Goal: Check status: Check status

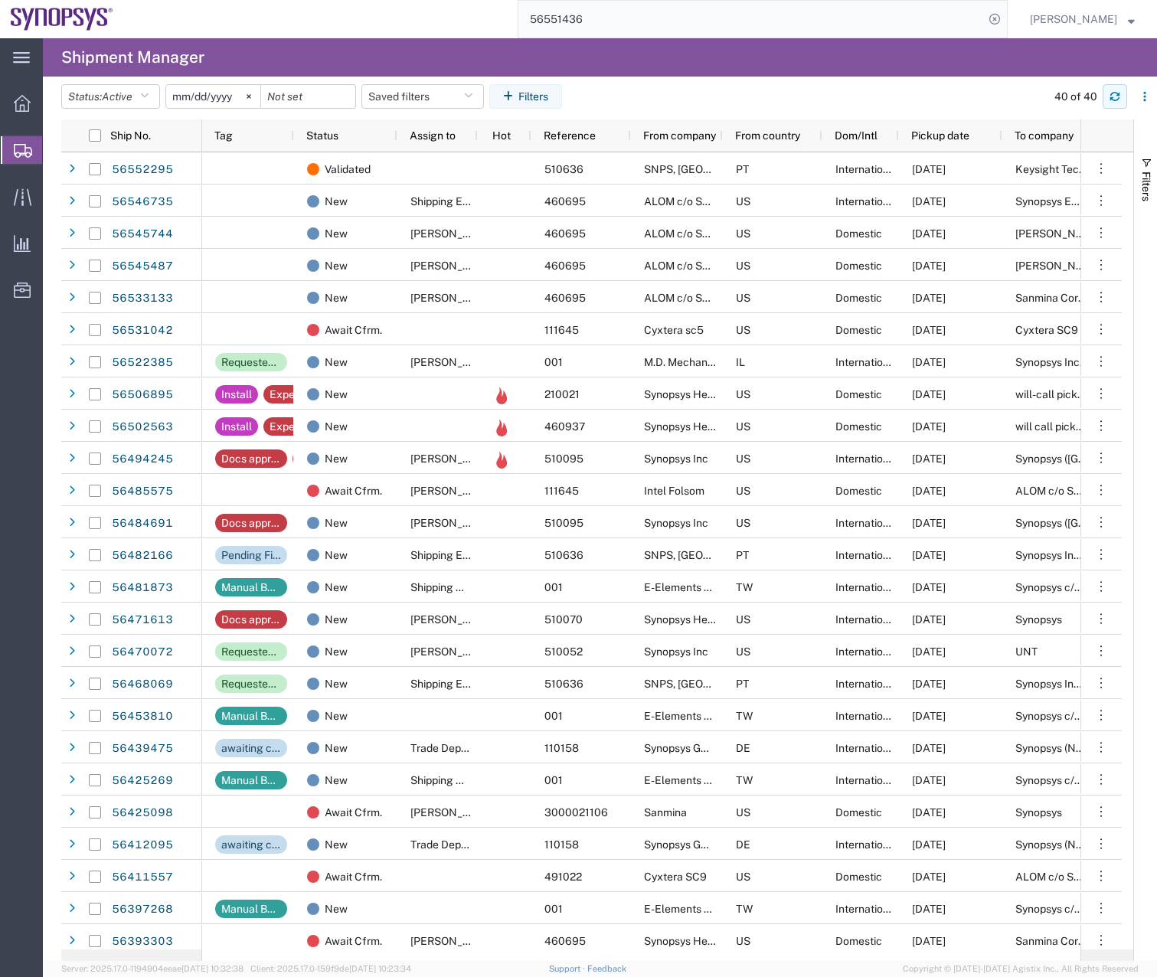
click at [1111, 93] on icon "button" at bounding box center [1114, 96] width 11 height 11
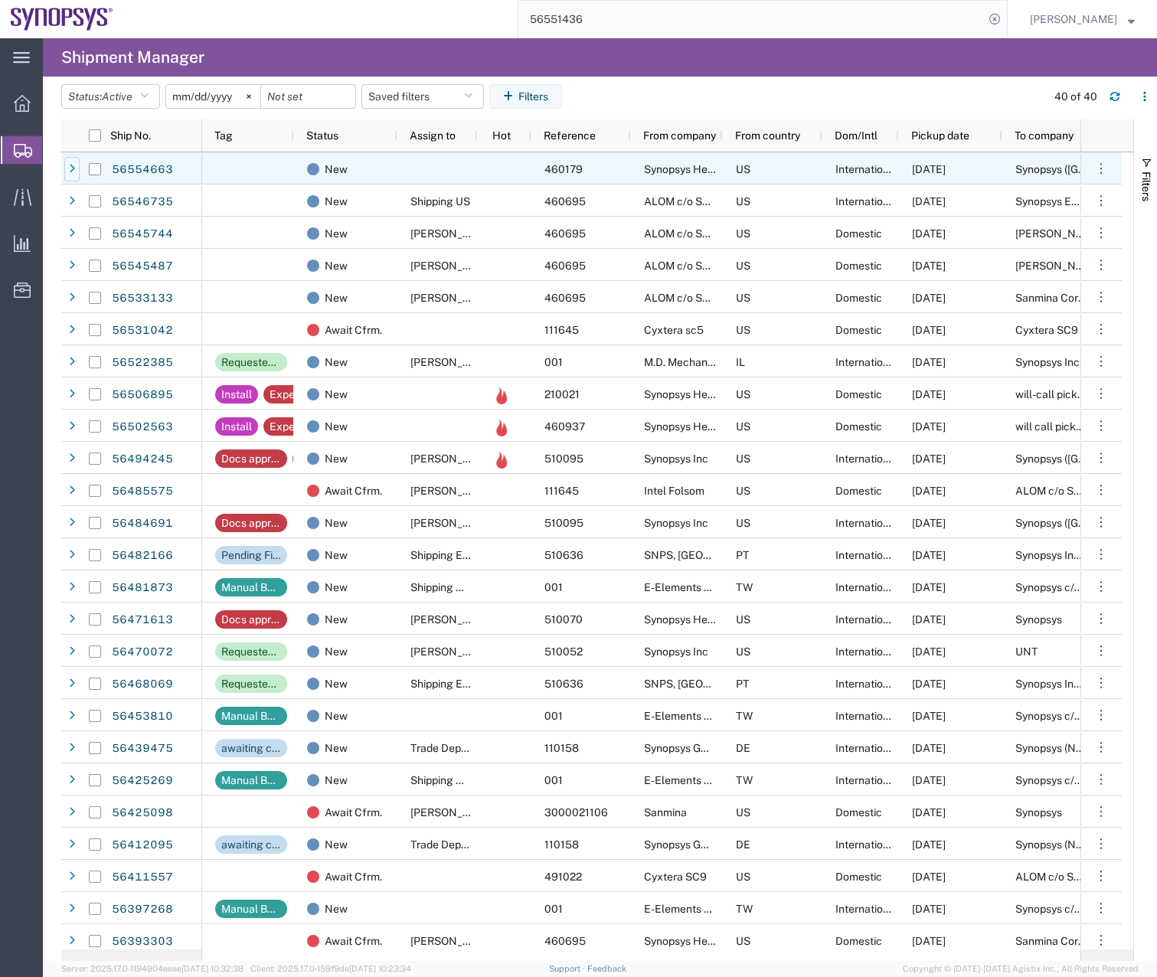
click at [73, 168] on icon at bounding box center [72, 169] width 6 height 11
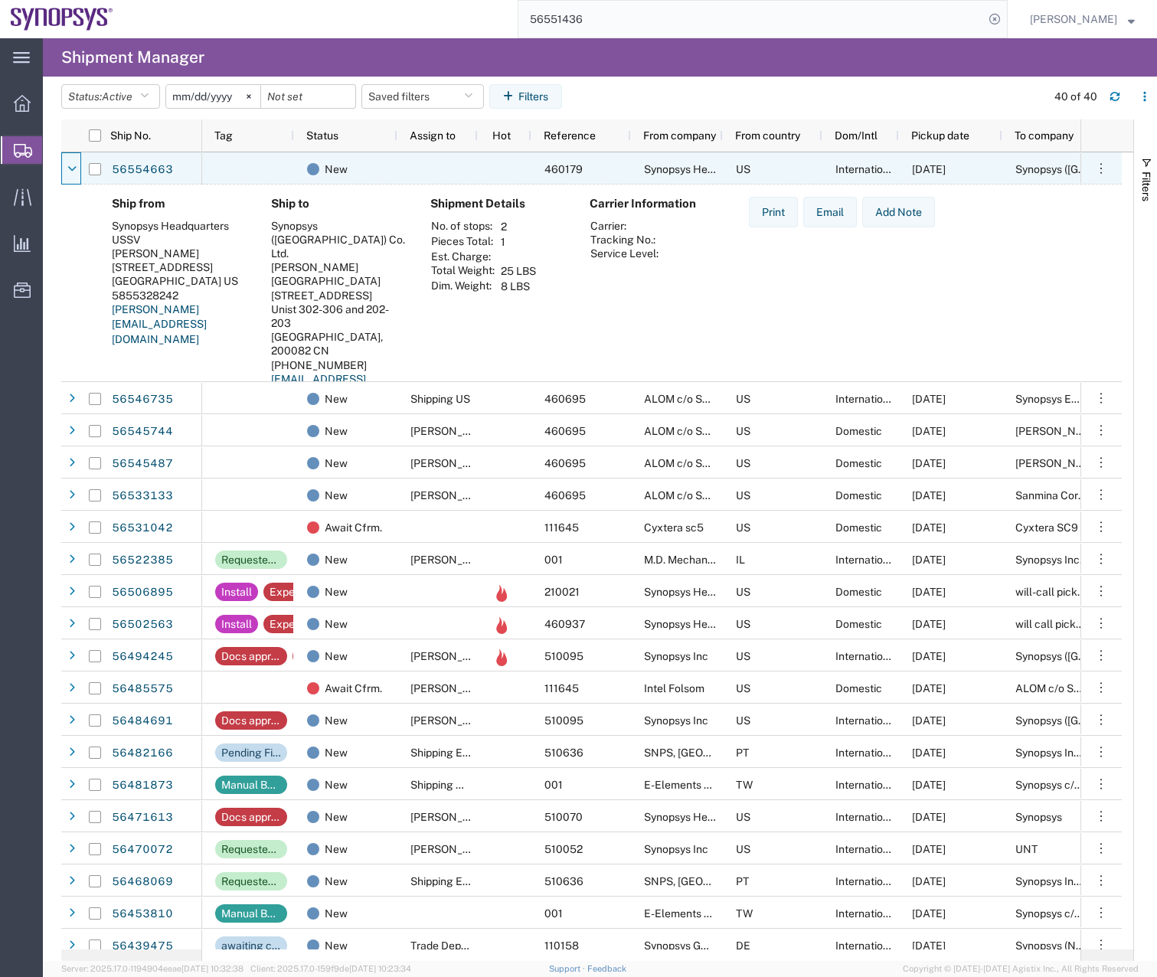
click at [73, 168] on icon at bounding box center [71, 169] width 9 height 11
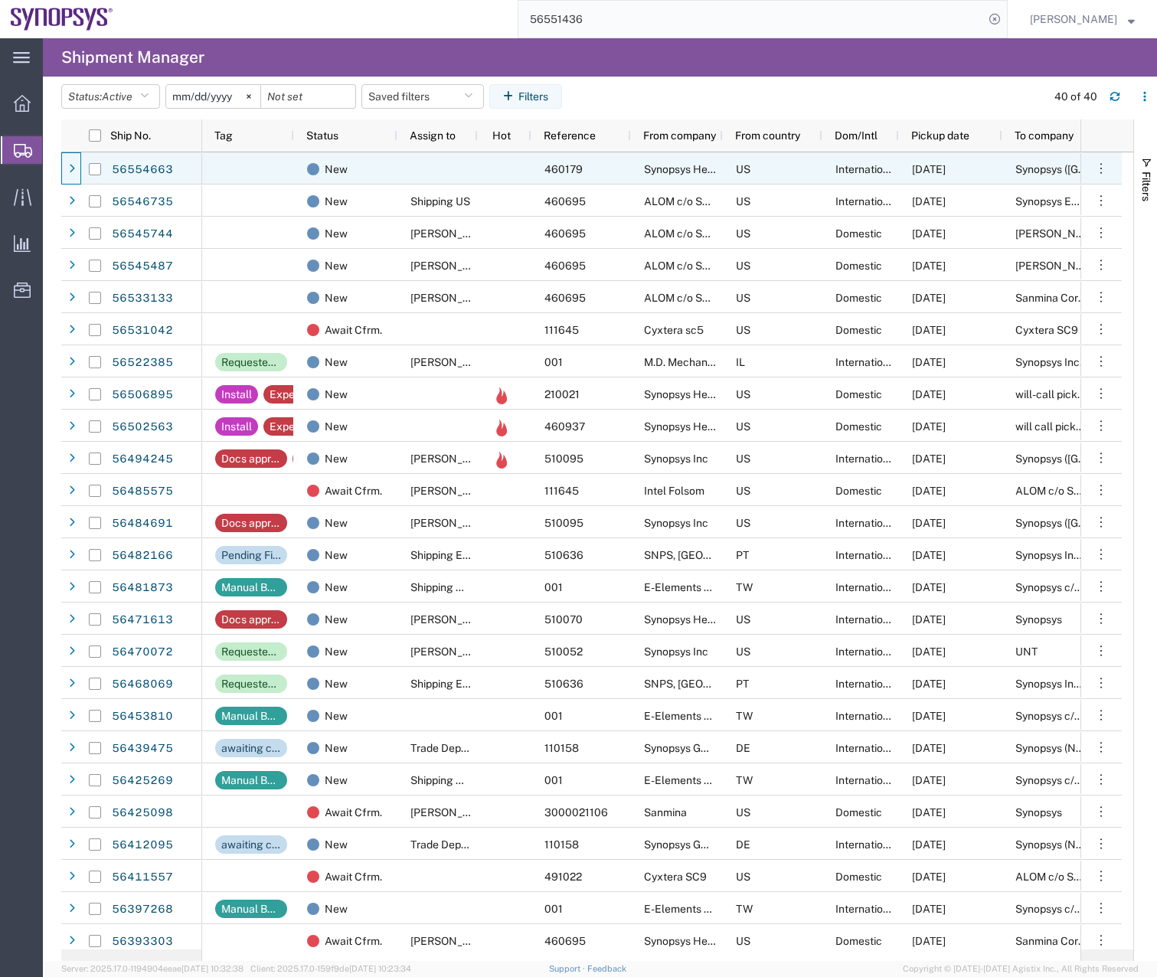
click at [80, 165] on div at bounding box center [95, 168] width 31 height 32
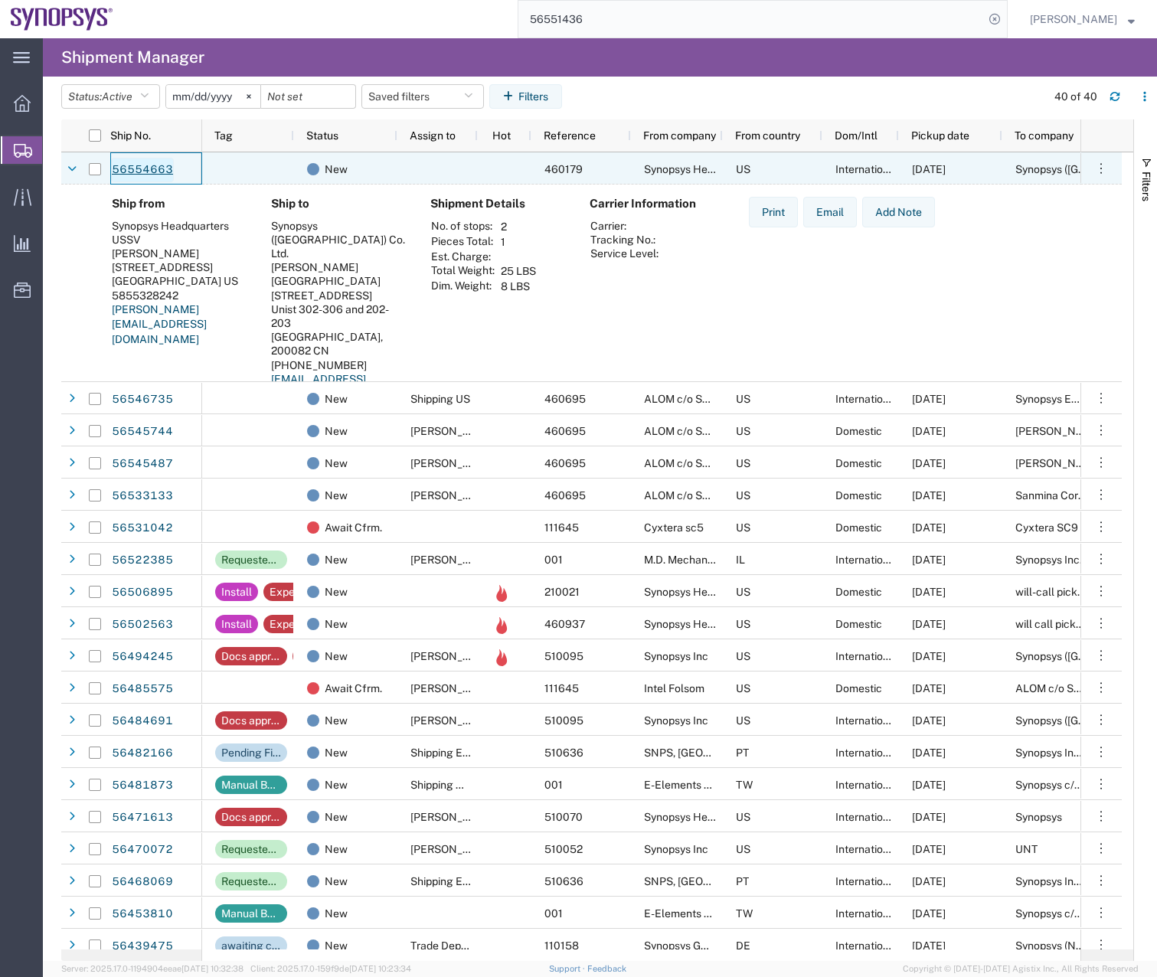
click at [133, 166] on link "56554663" at bounding box center [142, 170] width 63 height 24
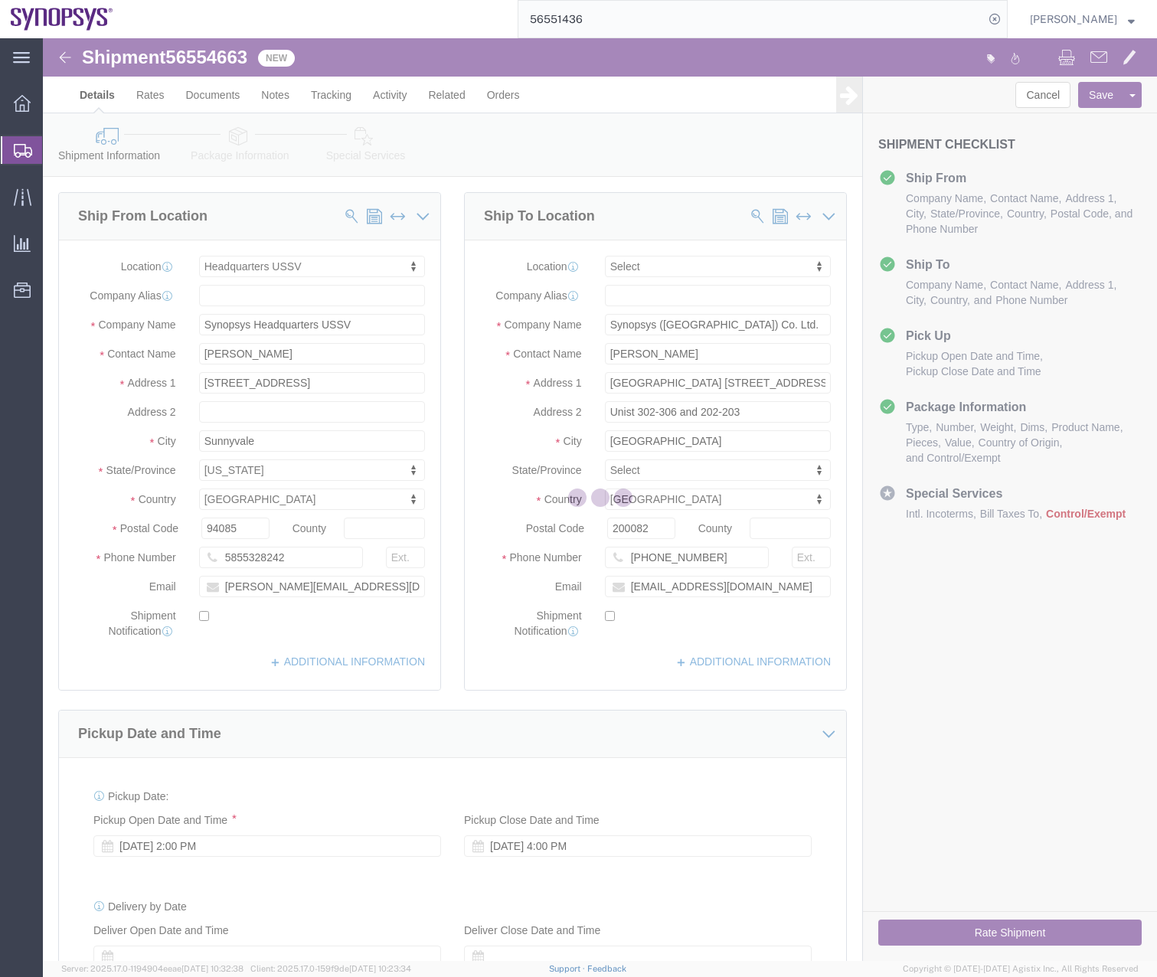
select select "63204"
select select
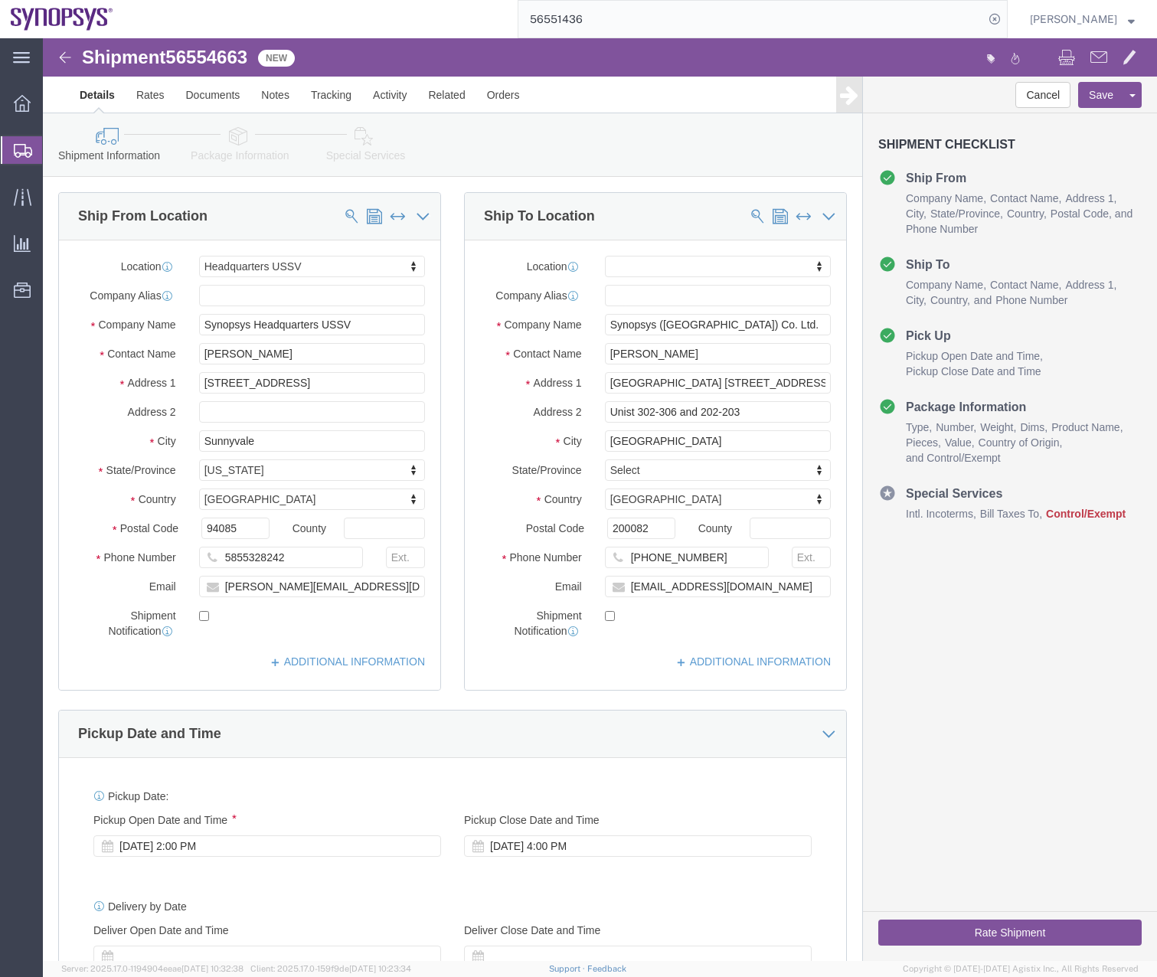
click link "Special Services"
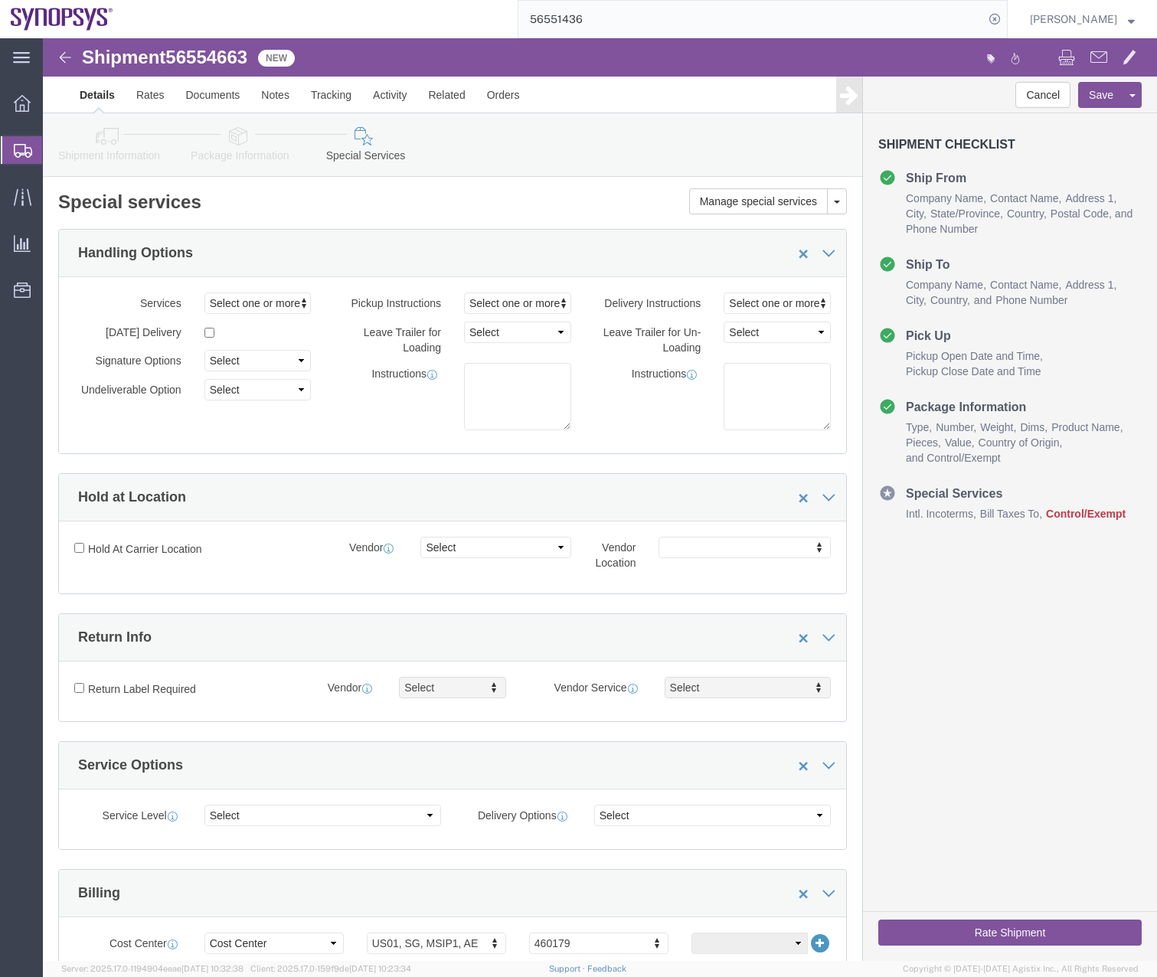
click at [25, 145] on icon at bounding box center [23, 151] width 18 height 14
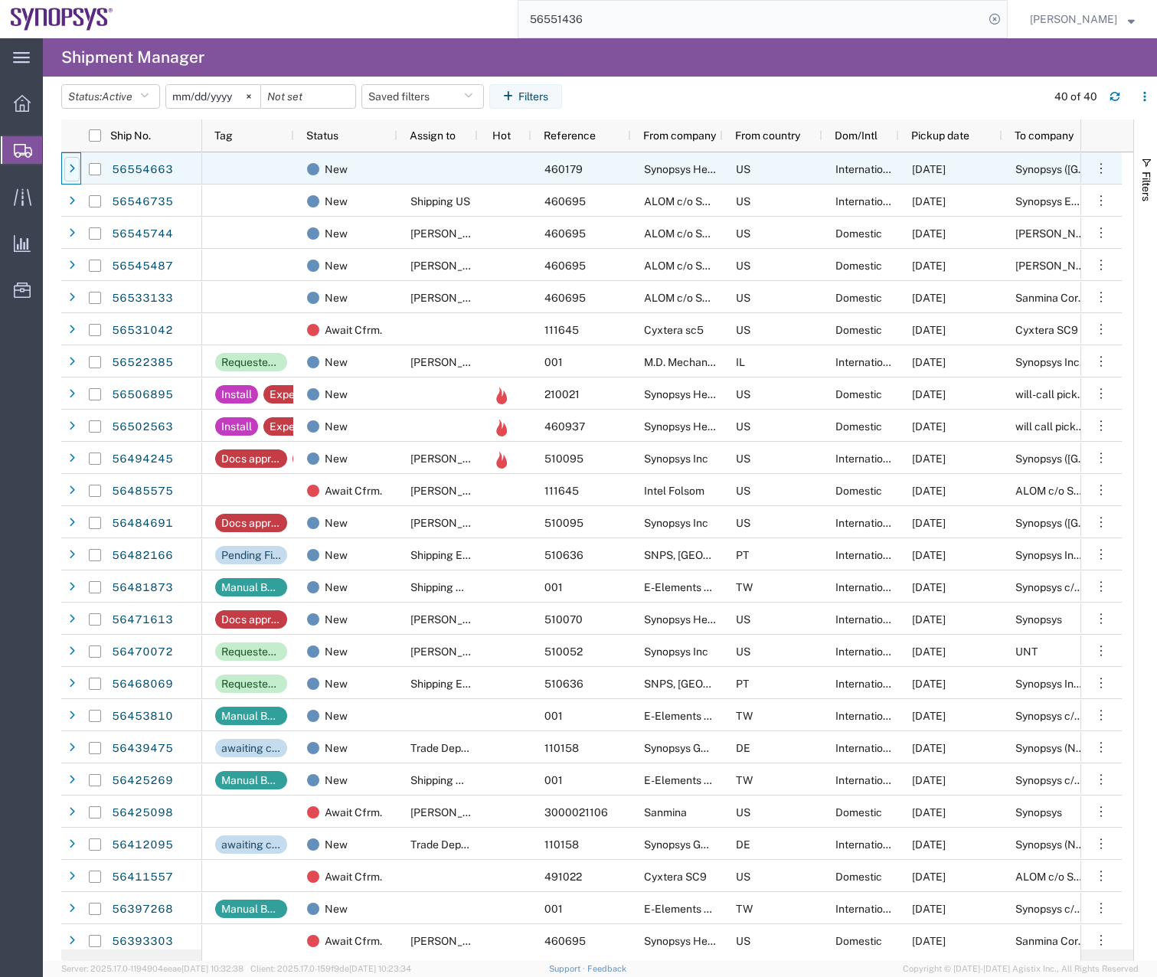
click at [73, 168] on icon at bounding box center [72, 169] width 6 height 11
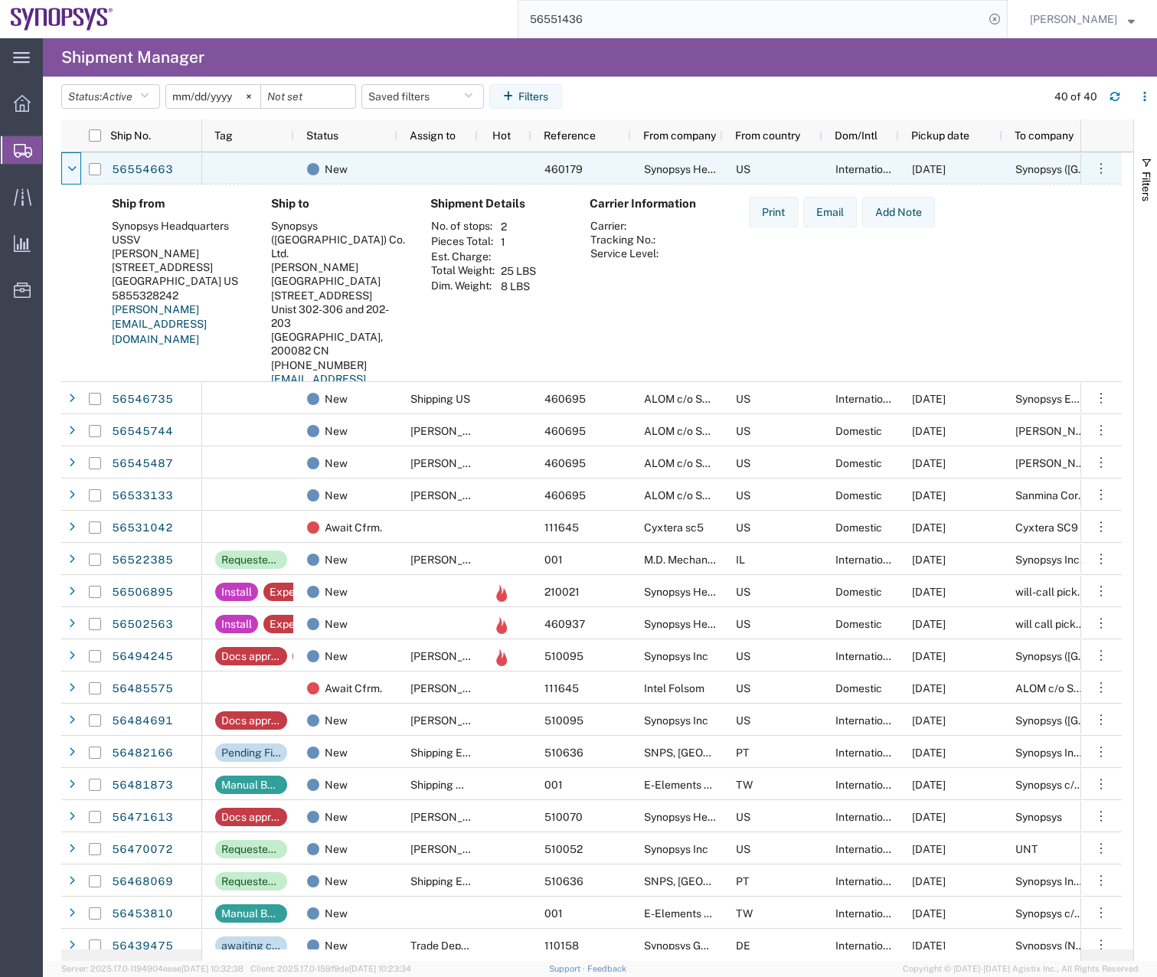
click at [73, 168] on icon at bounding box center [71, 169] width 9 height 11
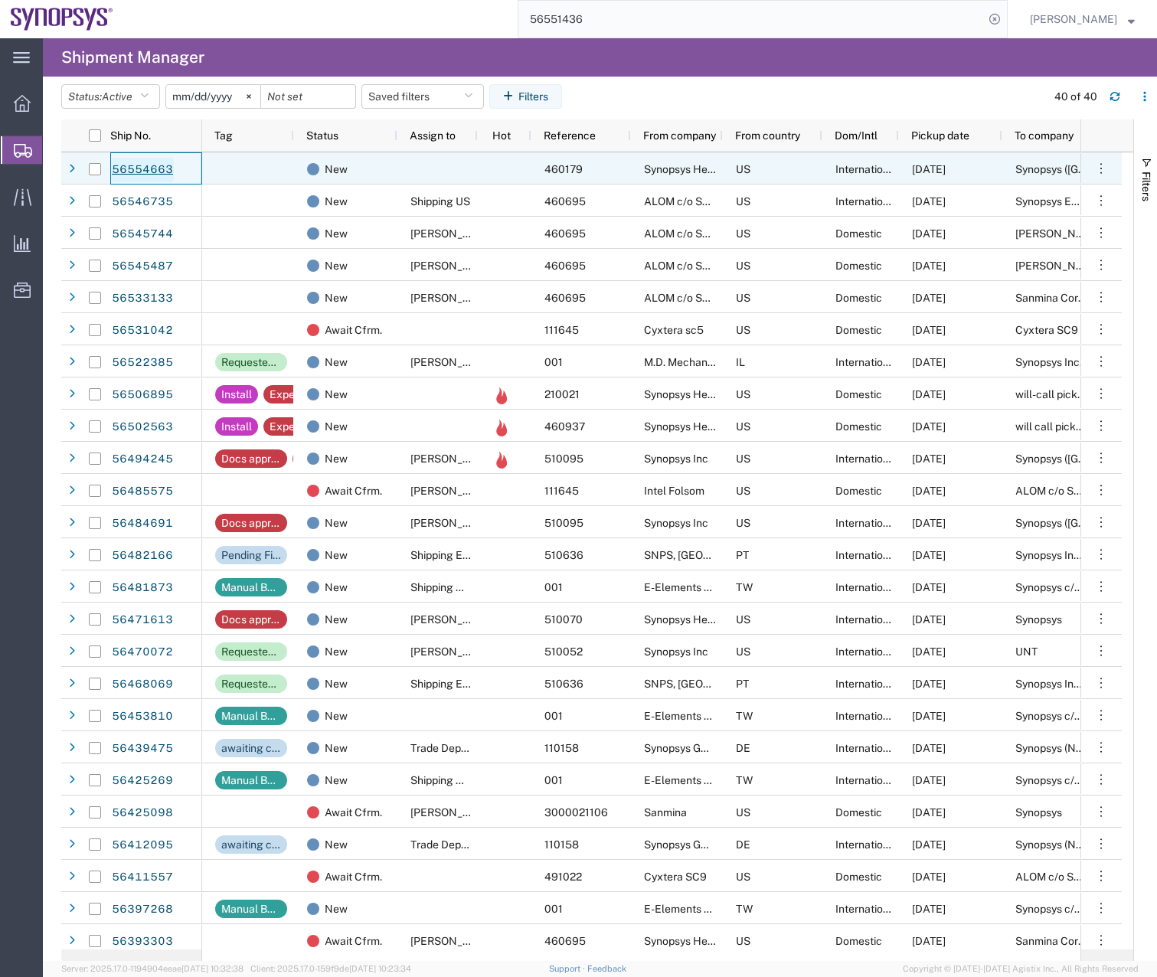
click at [132, 175] on link "56554663" at bounding box center [142, 170] width 63 height 24
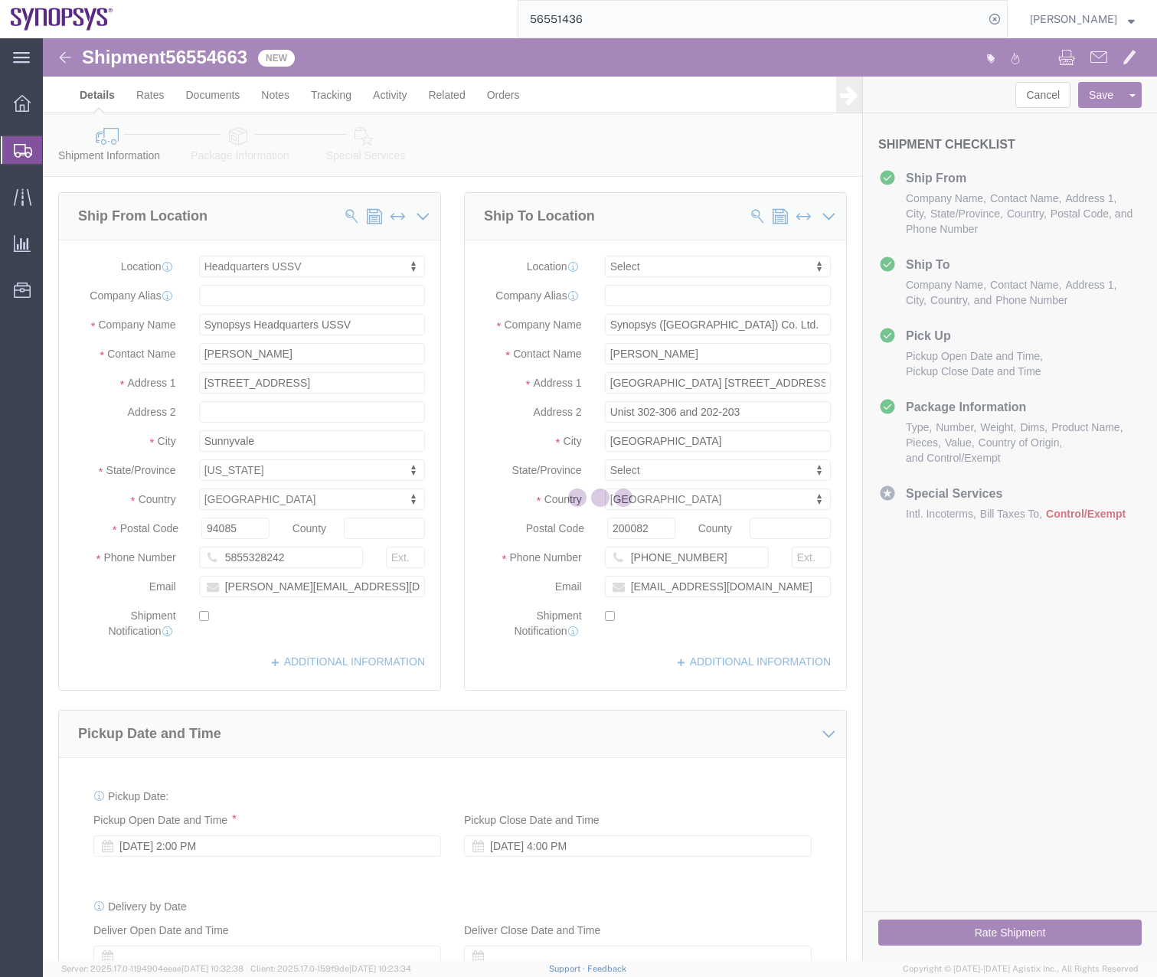
select select "63204"
select select
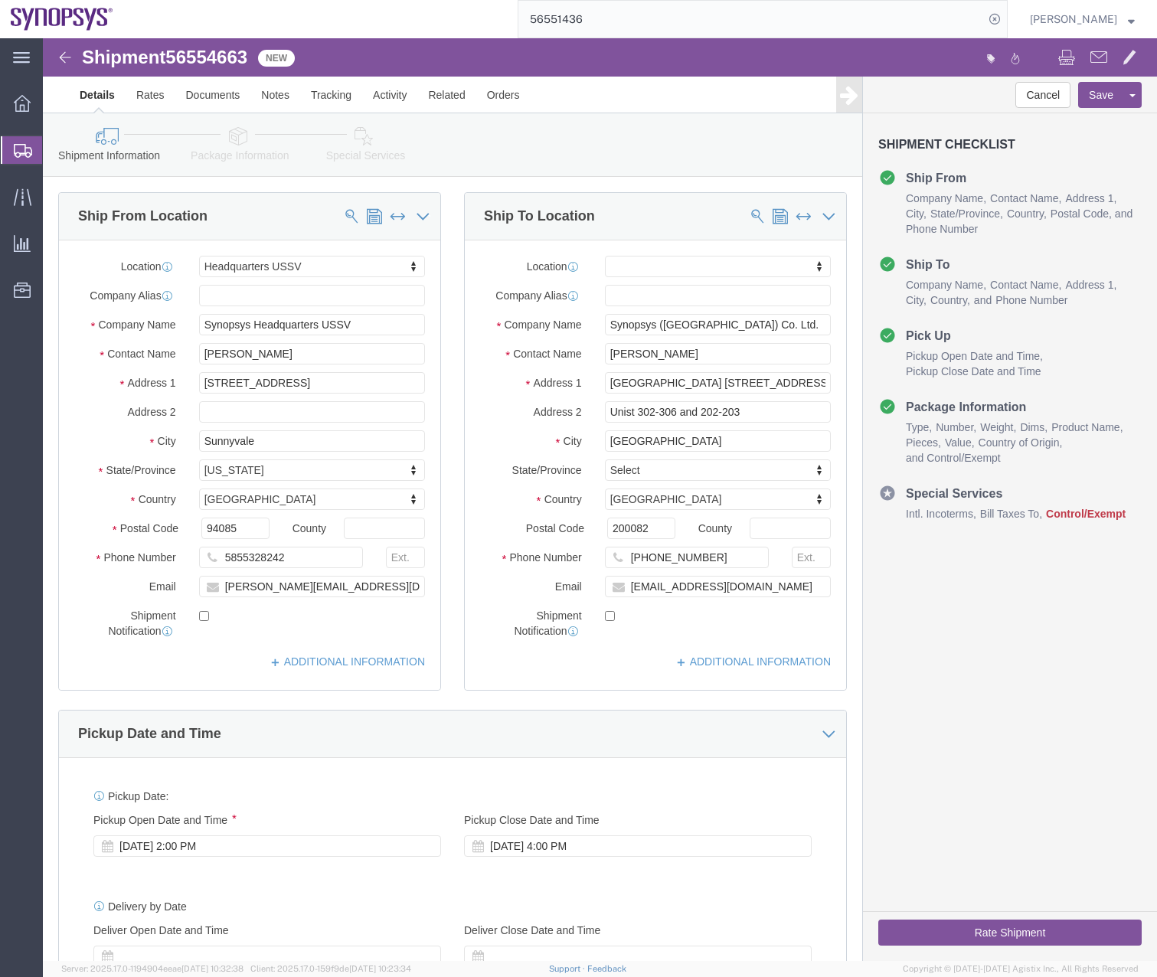
click icon
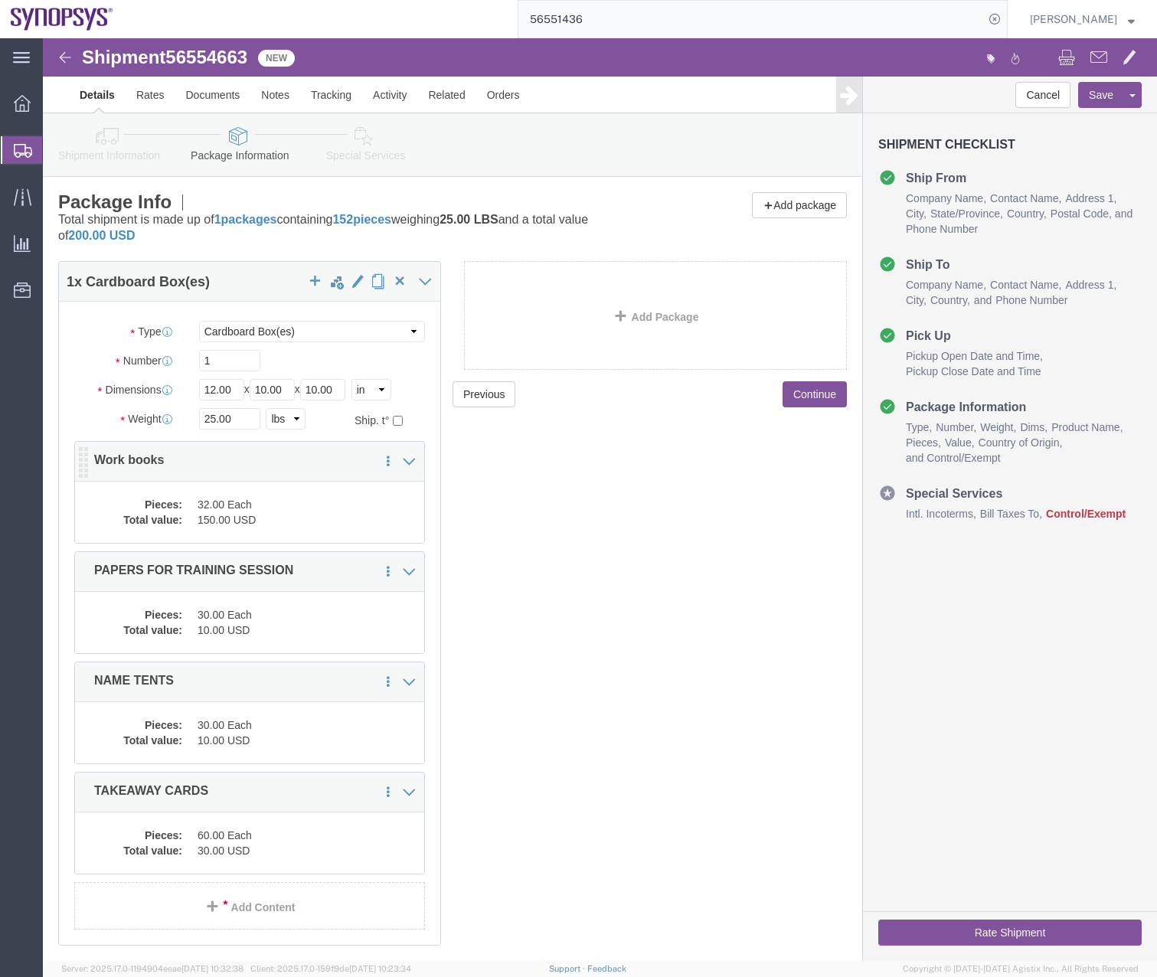
click dd "32.00 Each"
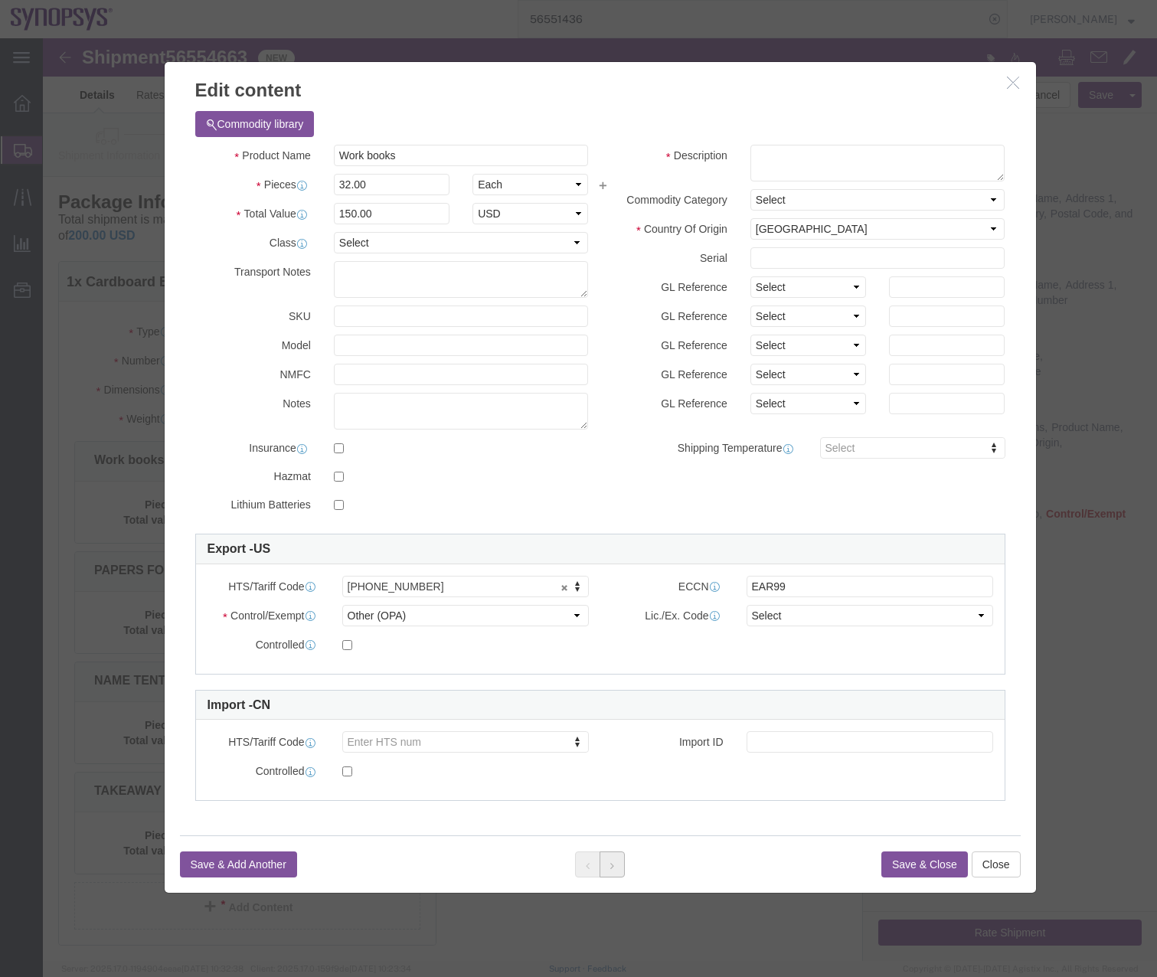
click icon
click button "Close"
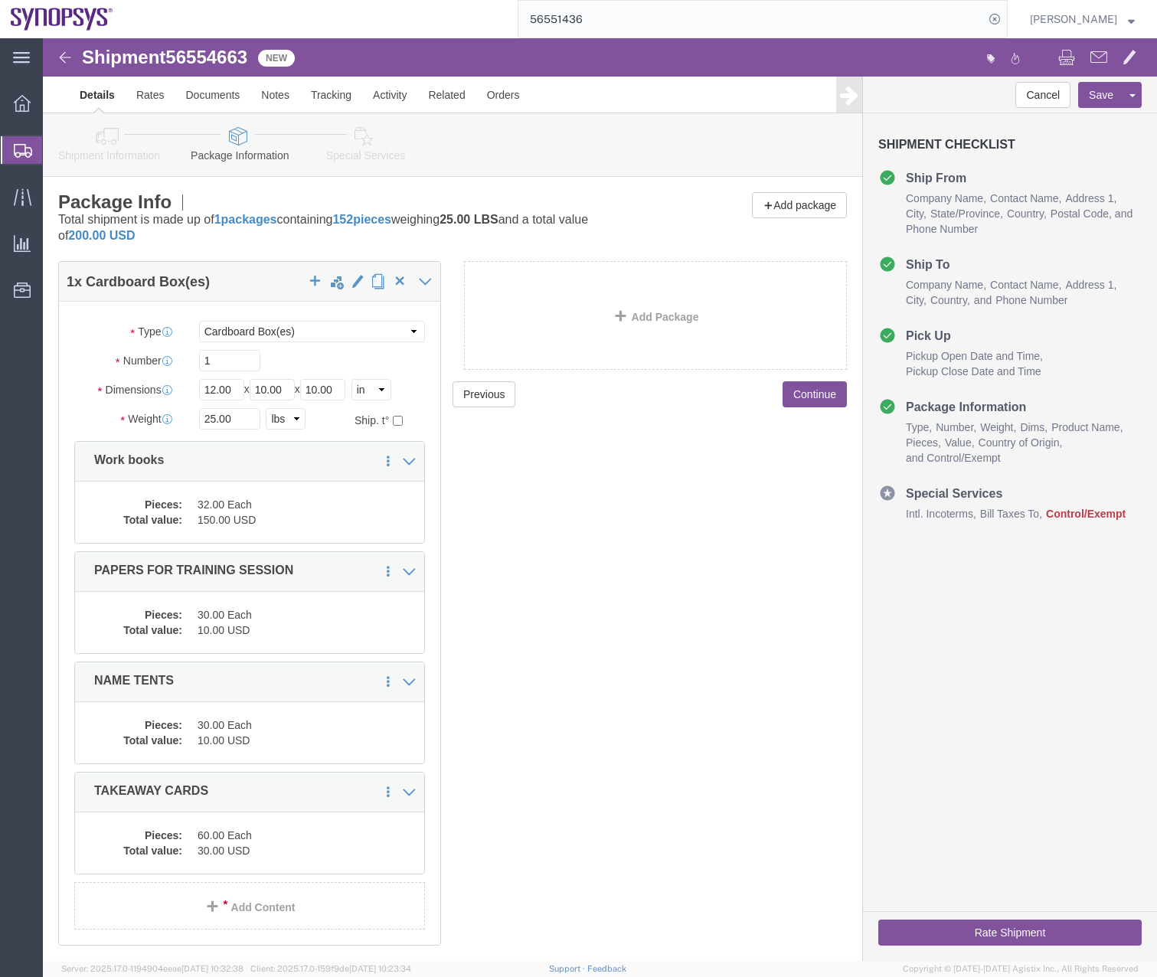
click link "Special Services"
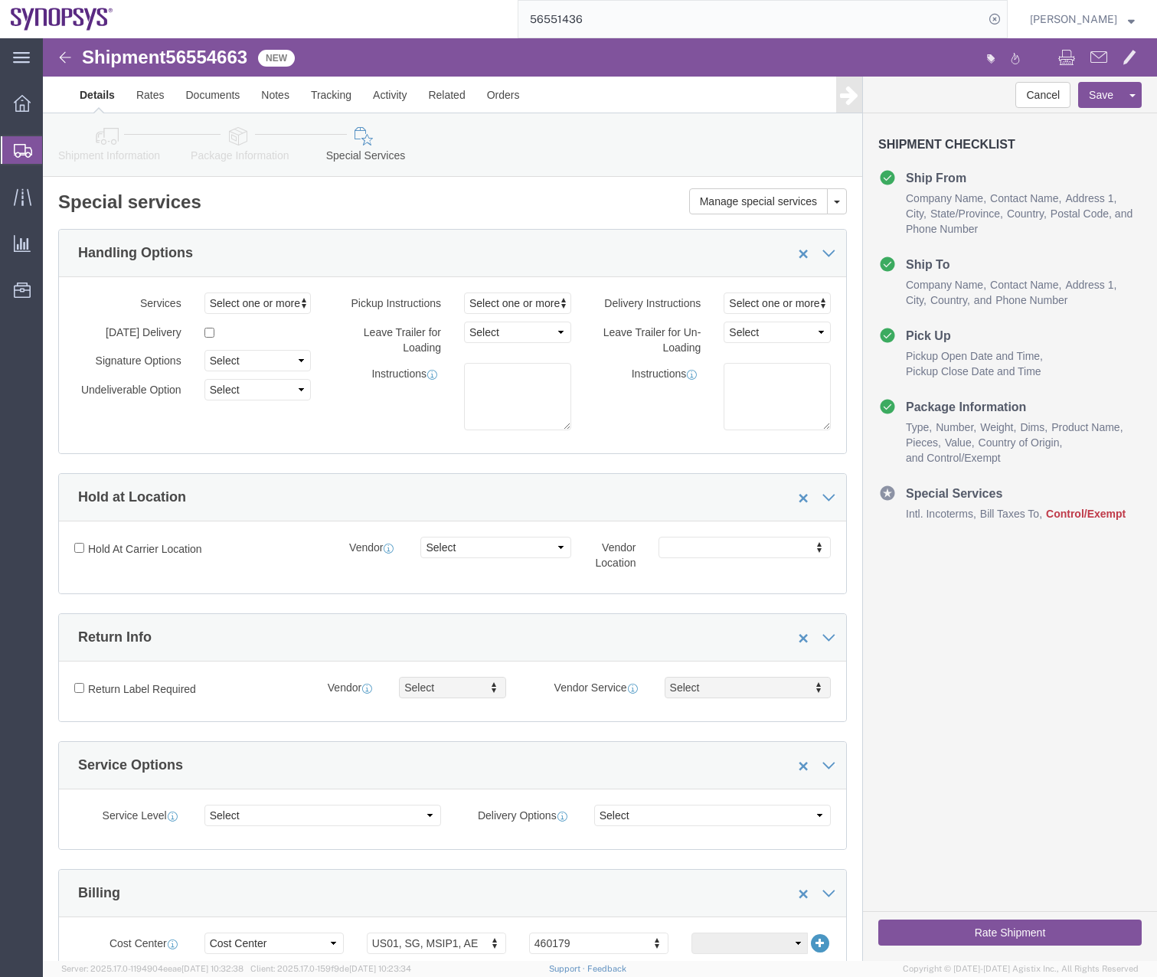
click icon
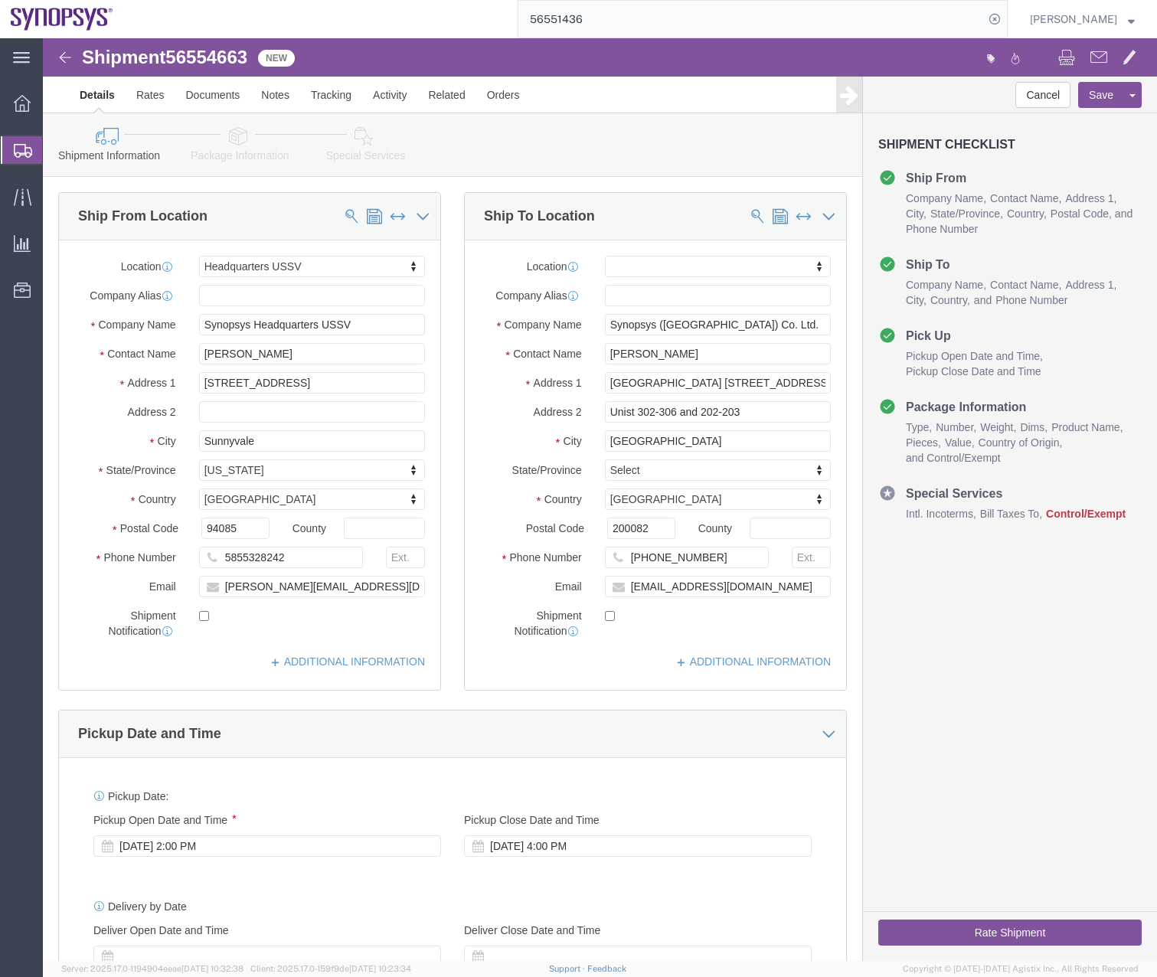
click at [18, 155] on icon at bounding box center [23, 151] width 18 height 14
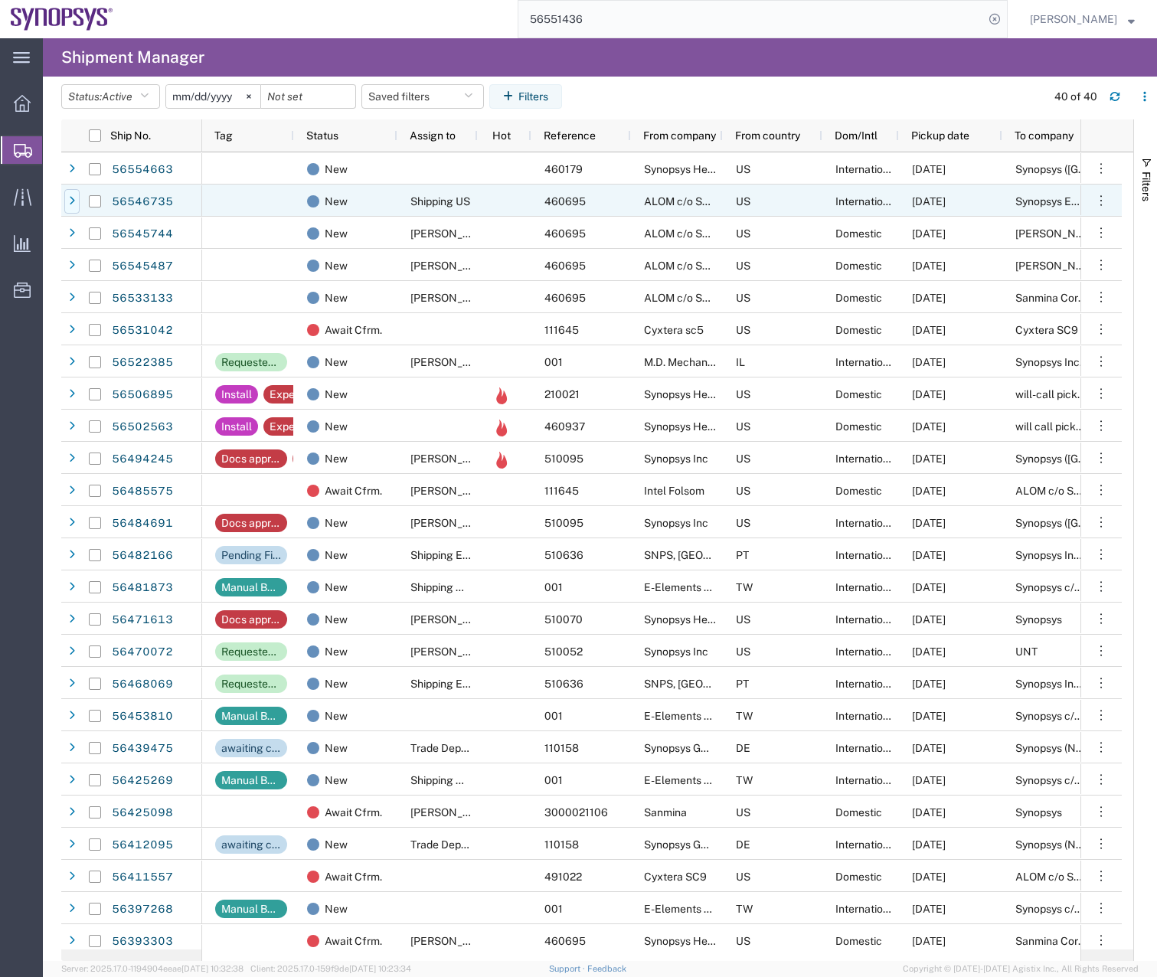
click at [70, 199] on icon at bounding box center [72, 201] width 6 height 11
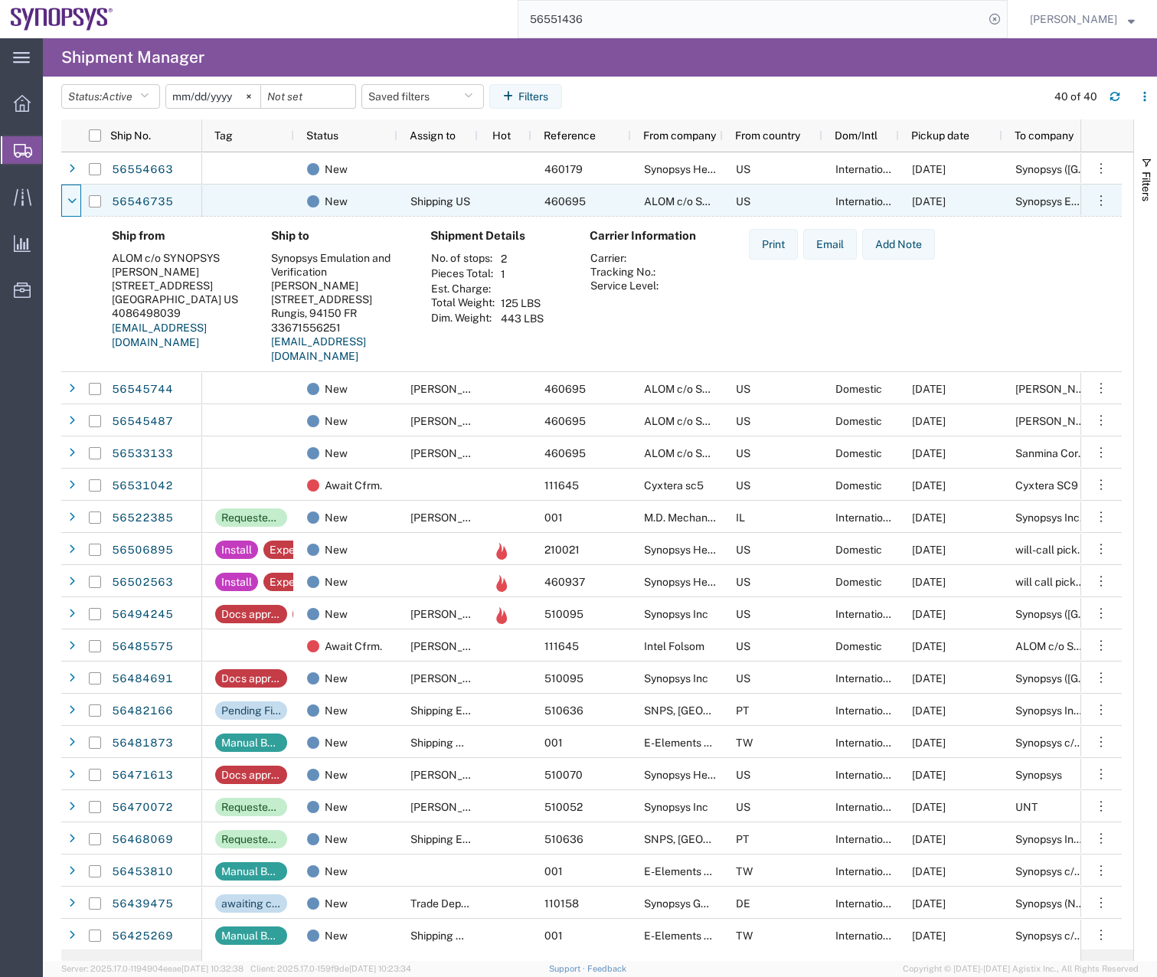
click at [70, 199] on icon at bounding box center [71, 201] width 9 height 11
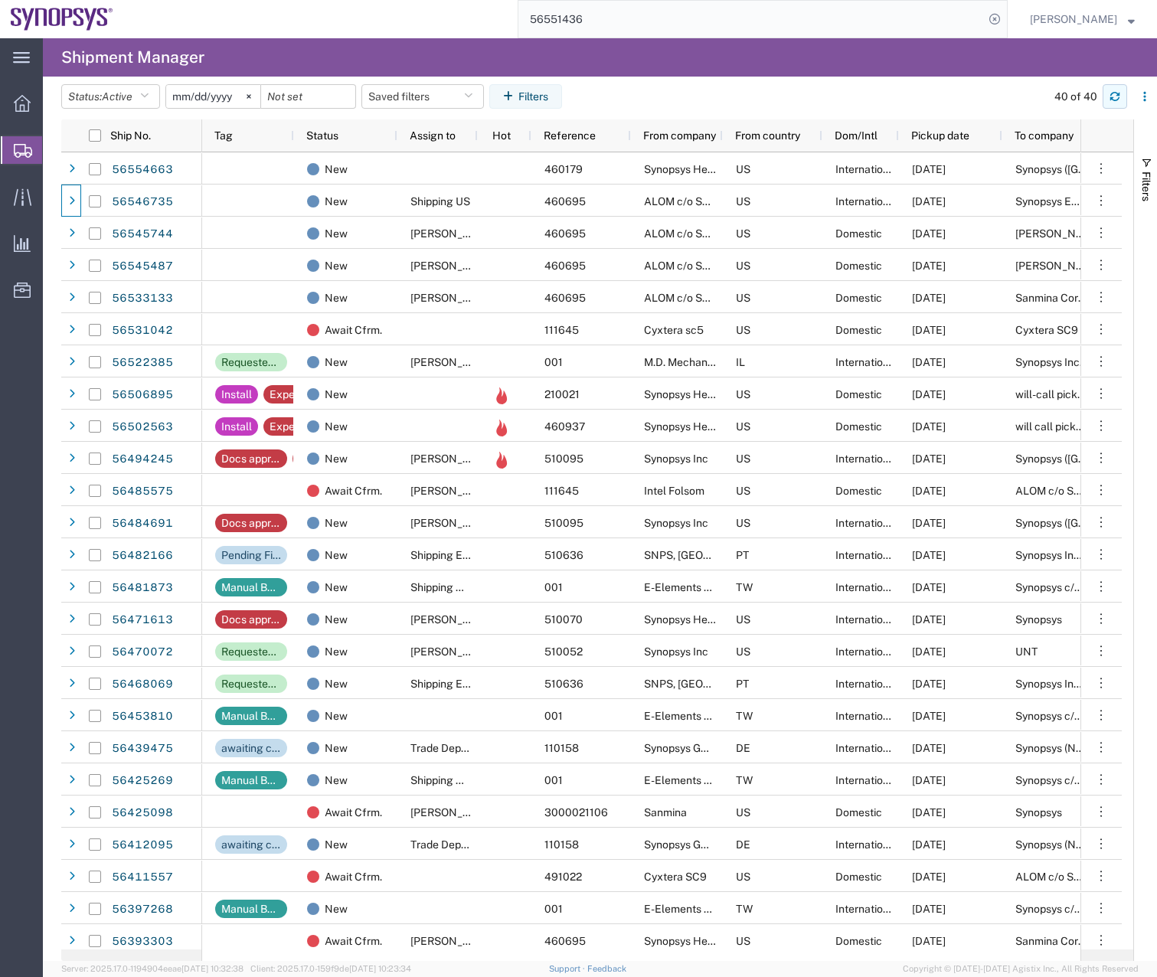
click at [1115, 95] on icon "button" at bounding box center [1114, 96] width 11 height 11
click at [1110, 108] on button "button" at bounding box center [1114, 96] width 24 height 24
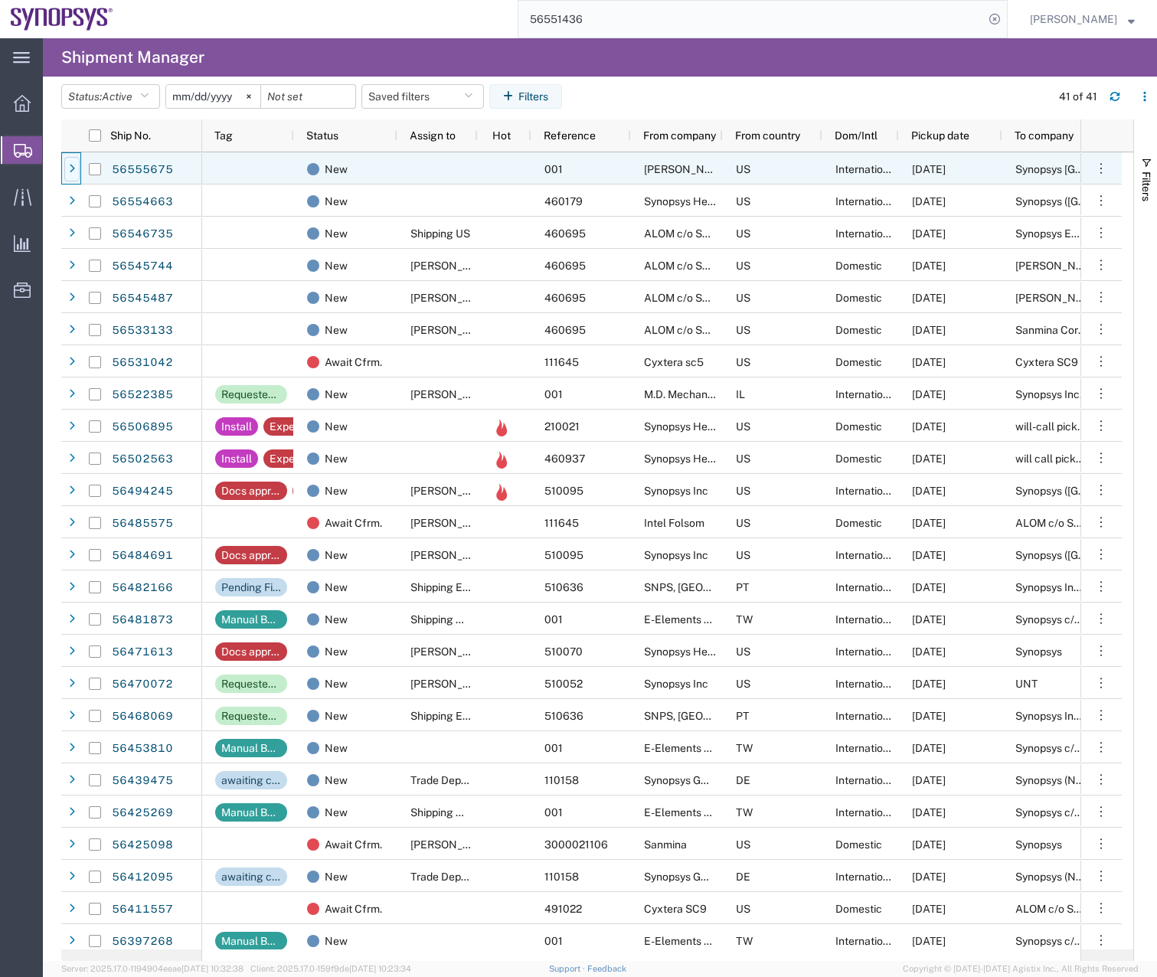
click at [71, 162] on div at bounding box center [71, 169] width 15 height 24
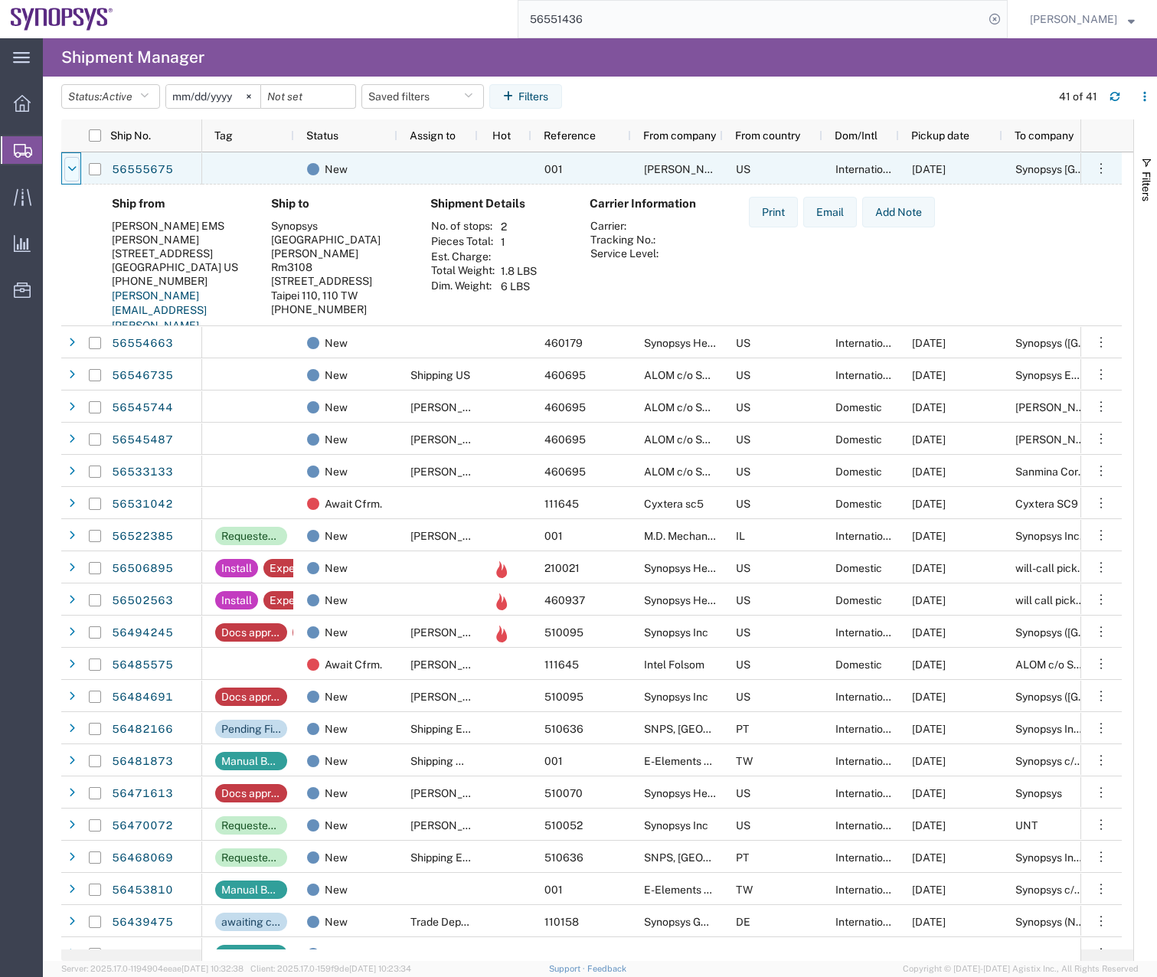
click at [71, 164] on icon at bounding box center [71, 169] width 9 height 11
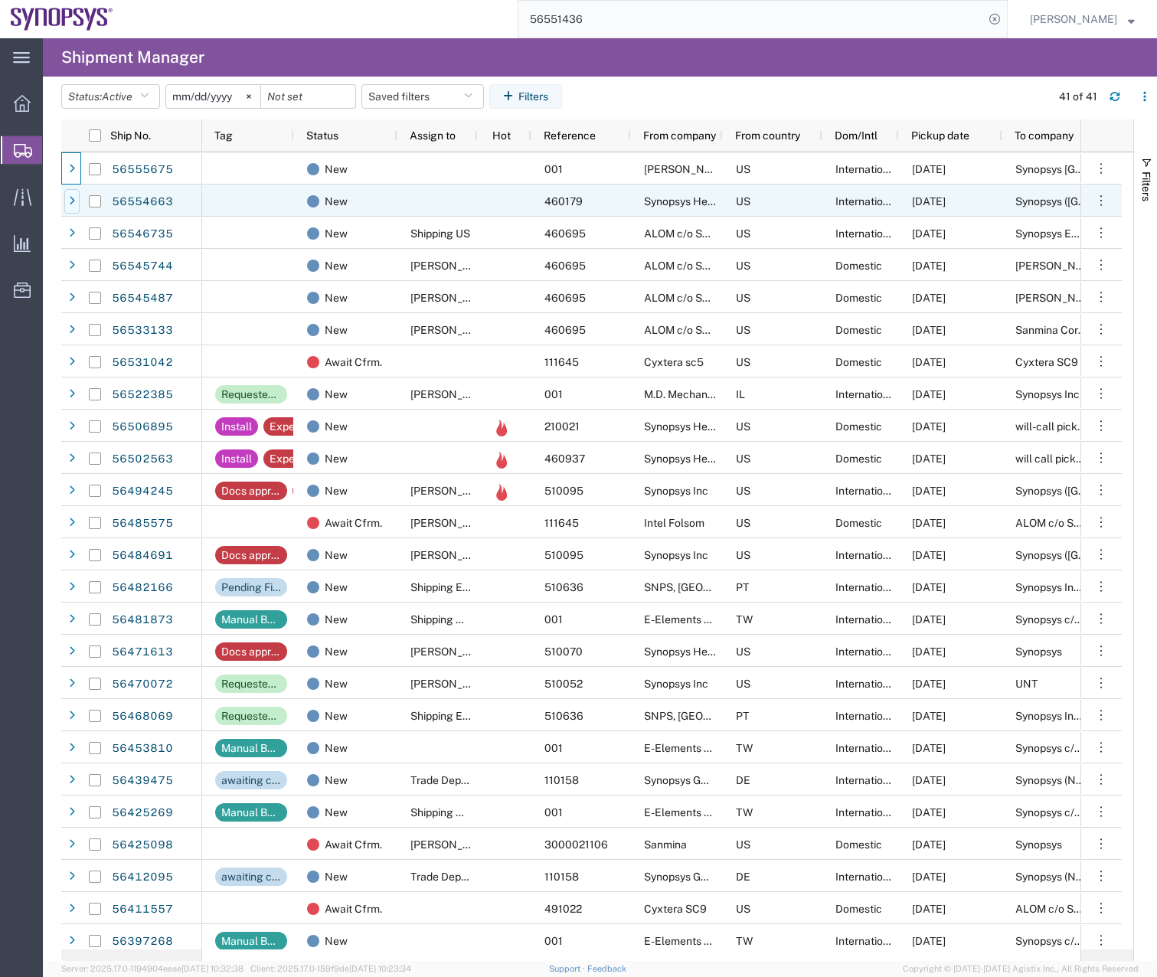
click at [67, 202] on div at bounding box center [71, 201] width 15 height 24
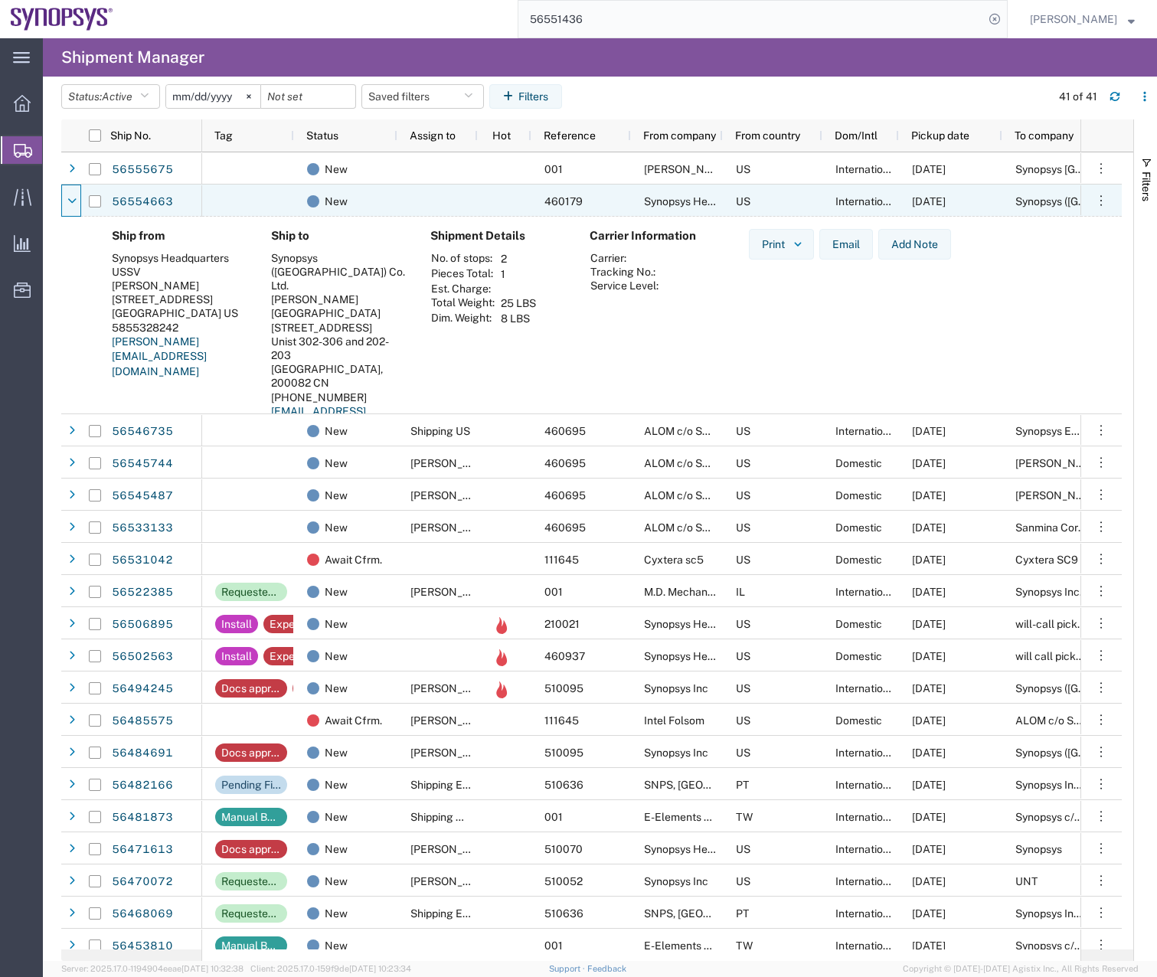
click at [67, 202] on div at bounding box center [71, 201] width 15 height 24
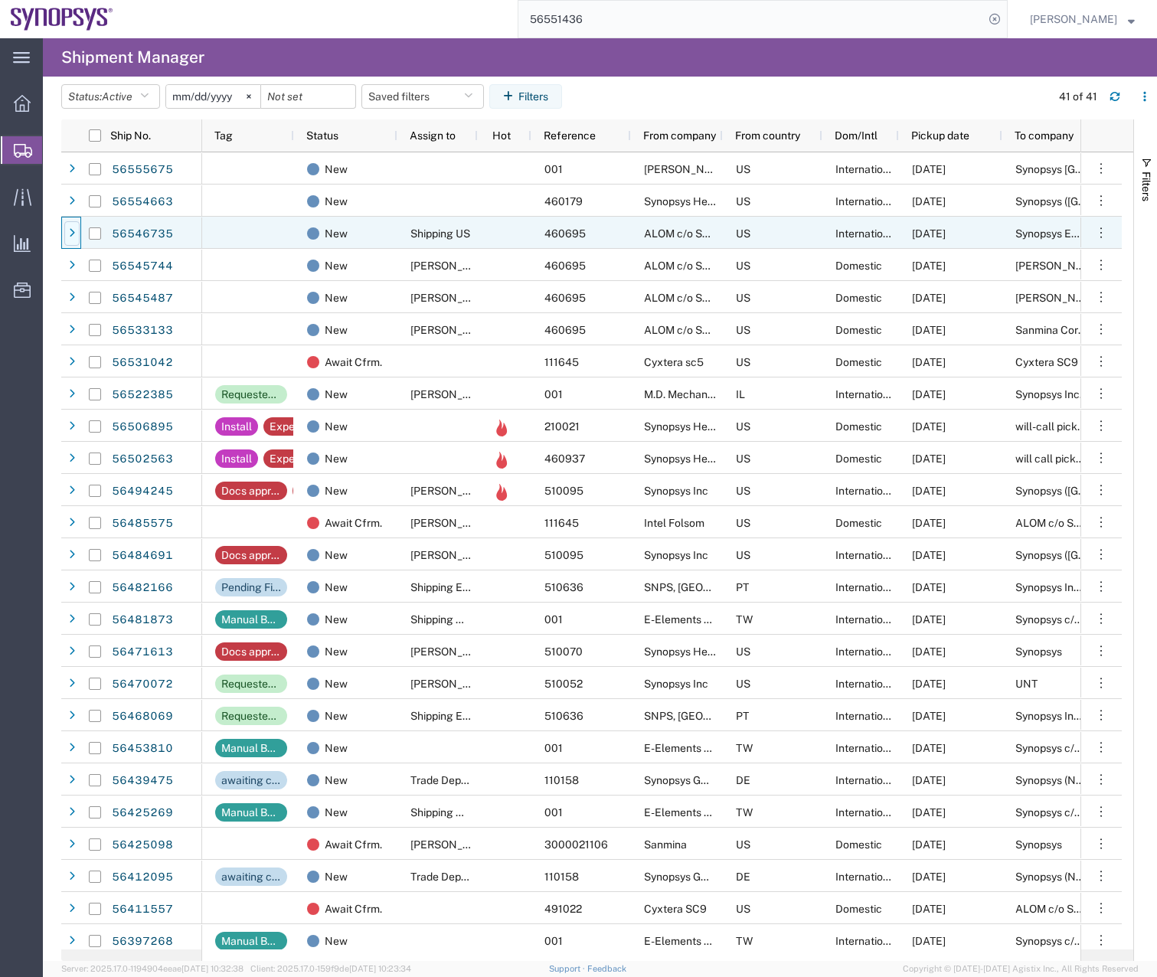
click at [76, 229] on div at bounding box center [71, 233] width 15 height 24
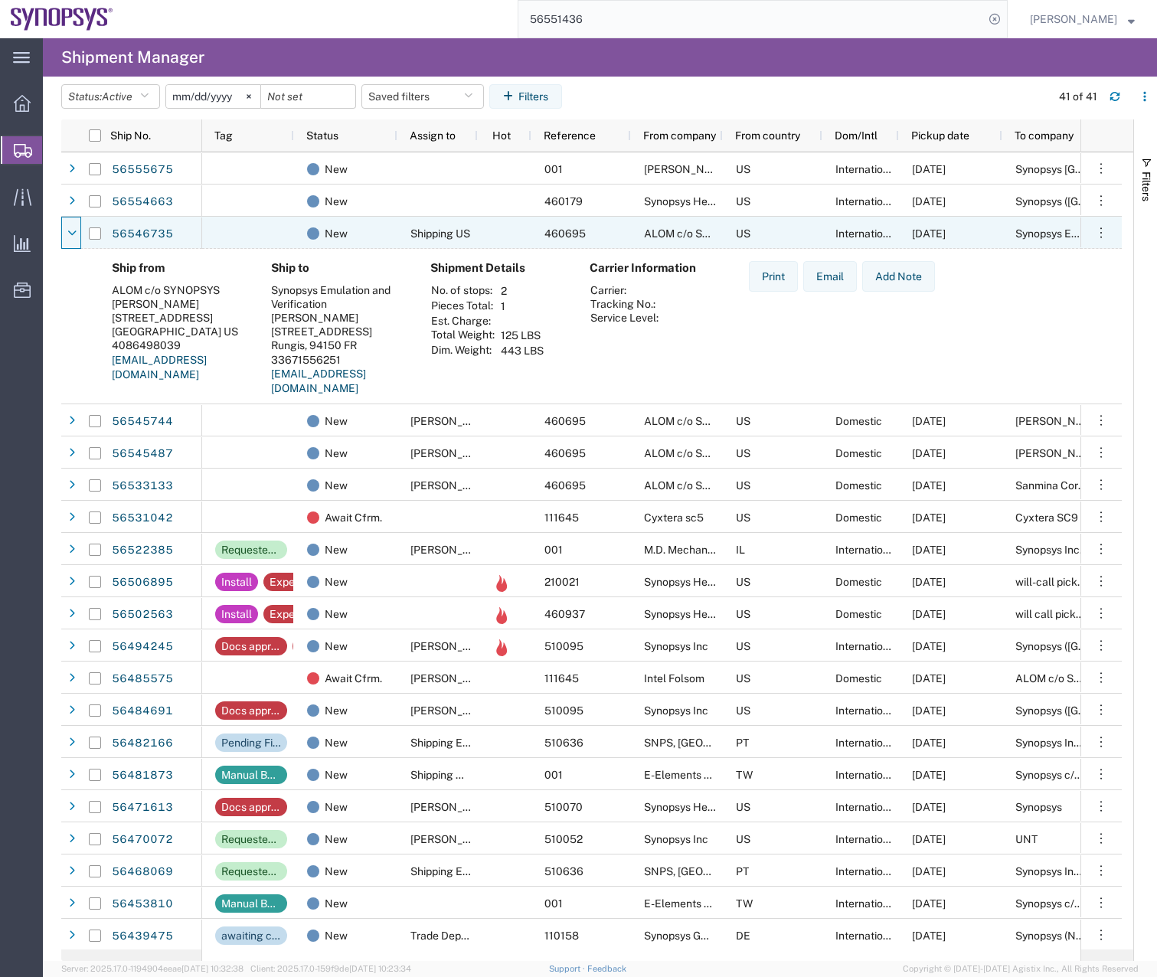
click at [76, 229] on icon at bounding box center [71, 233] width 9 height 11
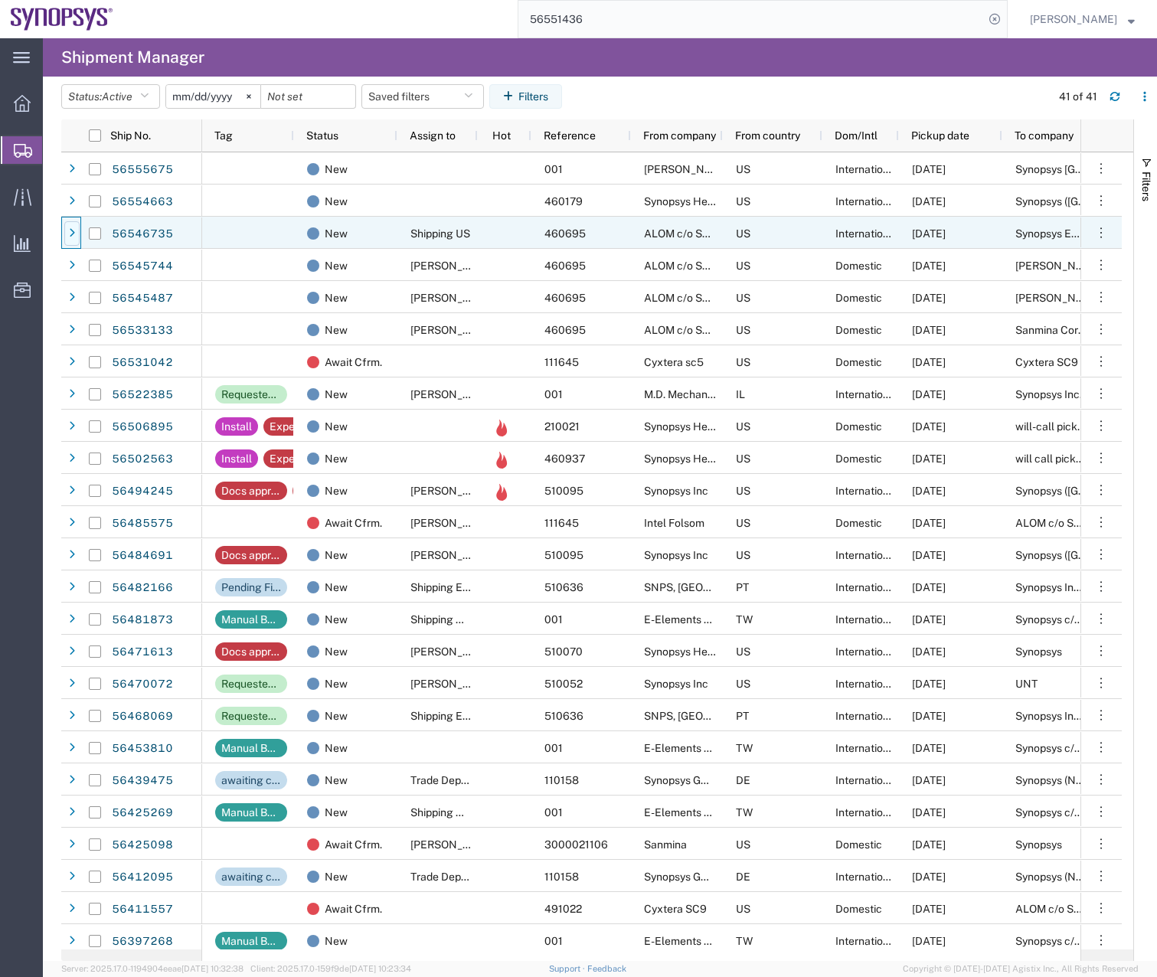
click at [76, 229] on div at bounding box center [71, 233] width 15 height 24
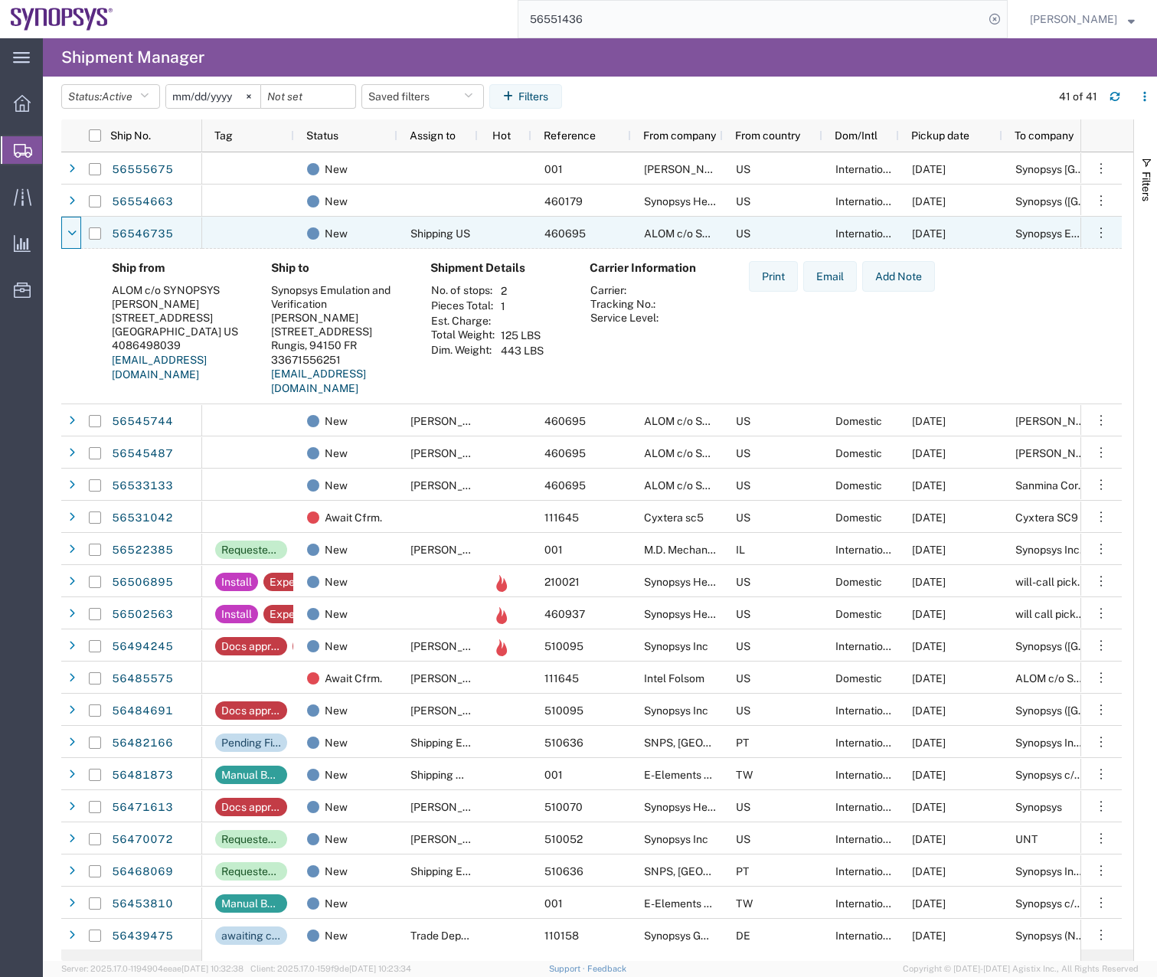
click at [76, 229] on icon at bounding box center [71, 233] width 9 height 11
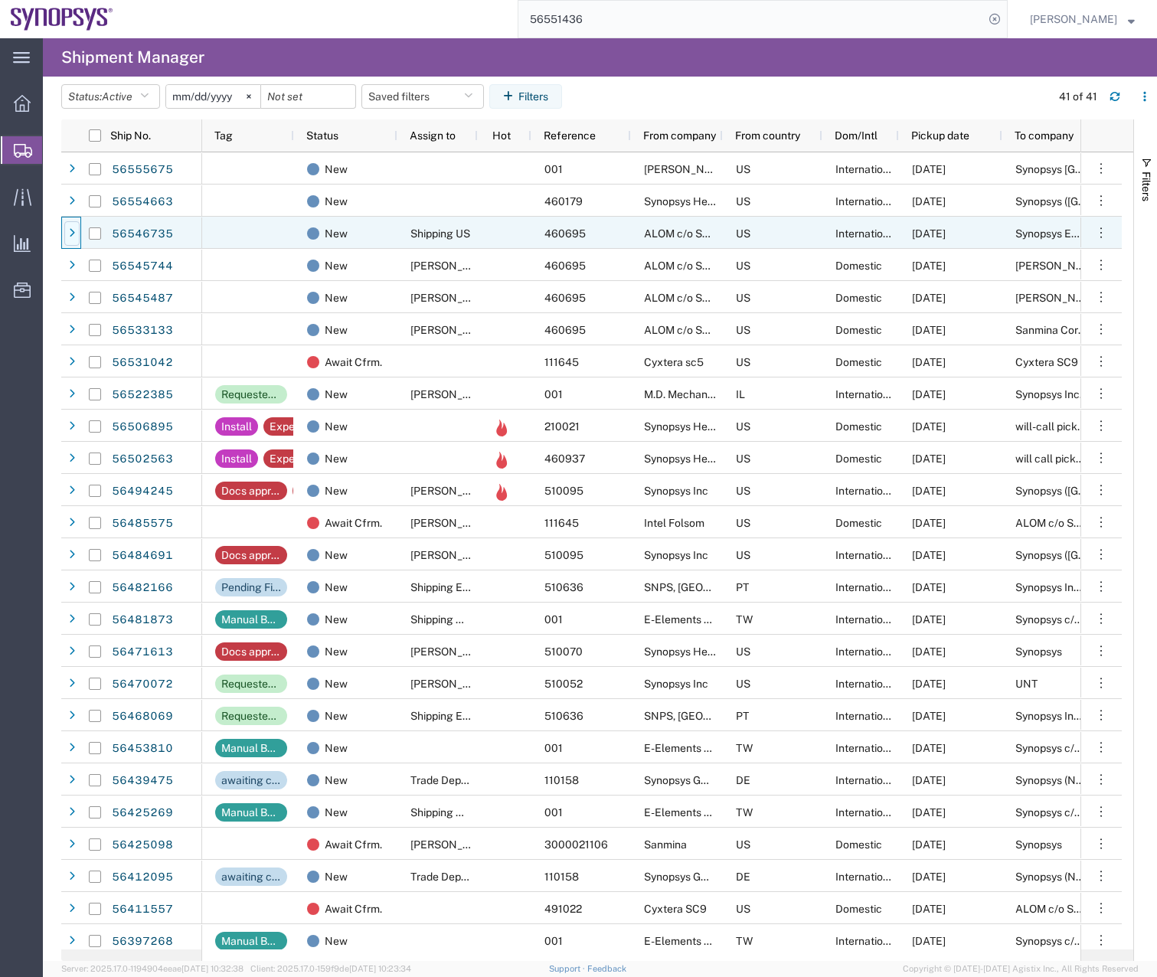
click at [73, 230] on icon at bounding box center [72, 233] width 6 height 11
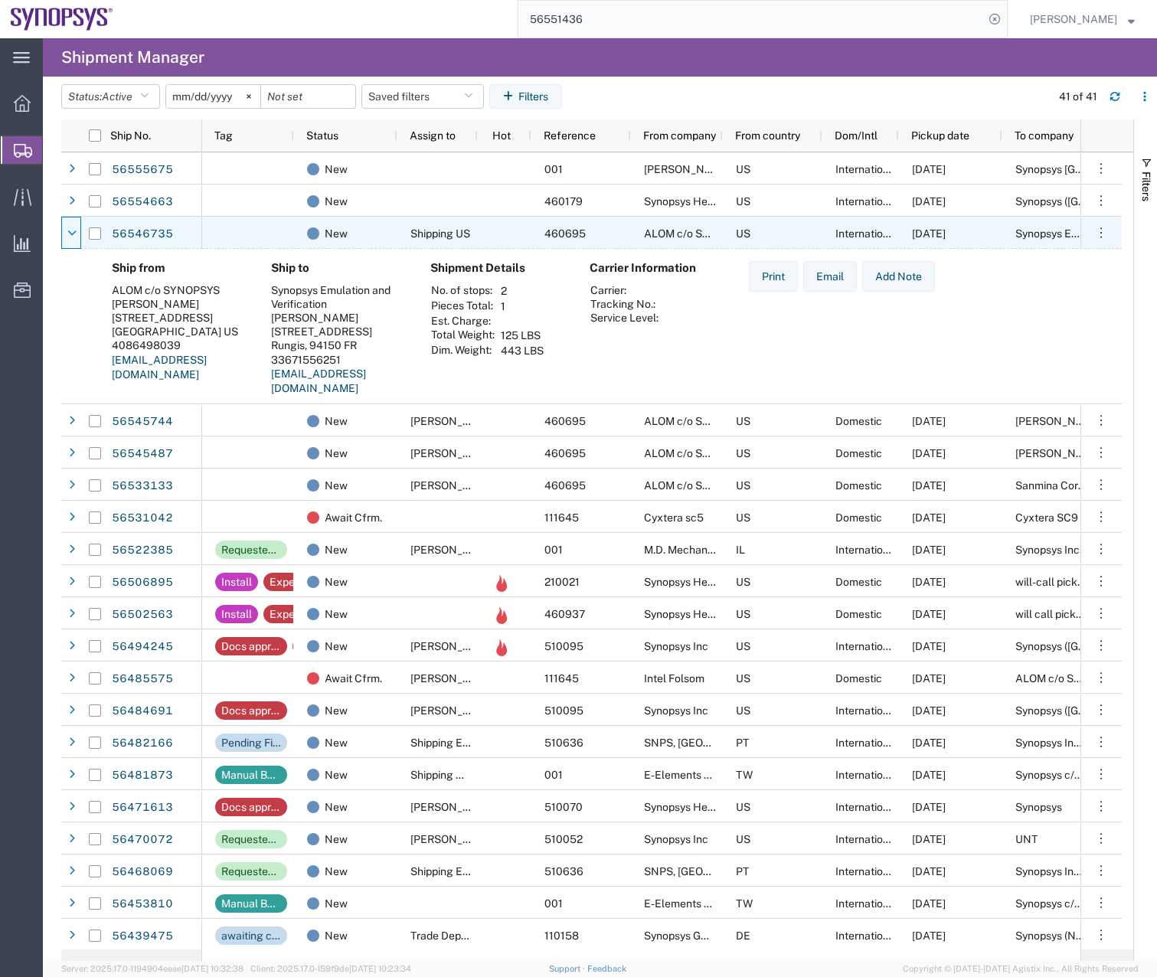
click at [73, 230] on icon at bounding box center [71, 233] width 9 height 11
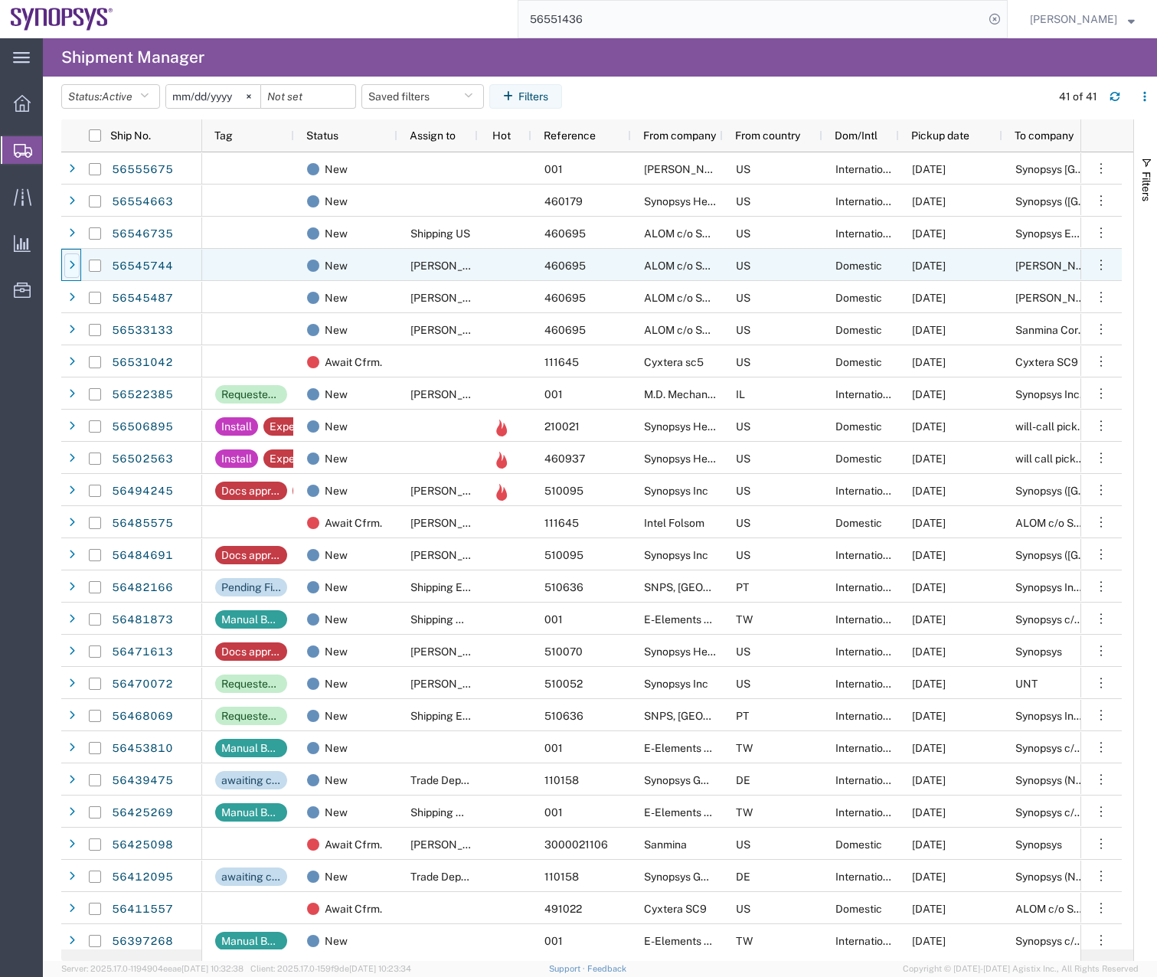
click at [70, 268] on icon at bounding box center [72, 265] width 6 height 11
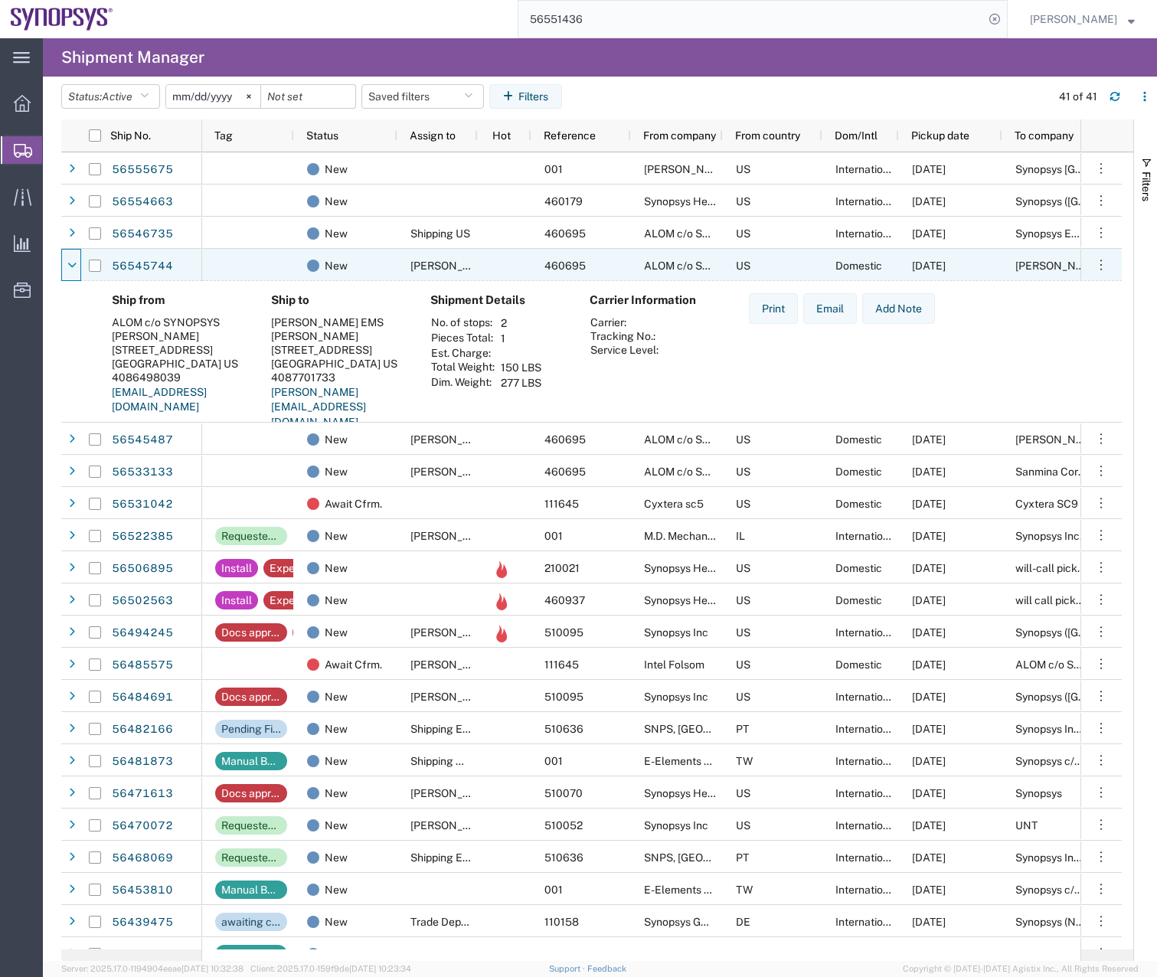
click at [70, 268] on icon at bounding box center [71, 265] width 9 height 11
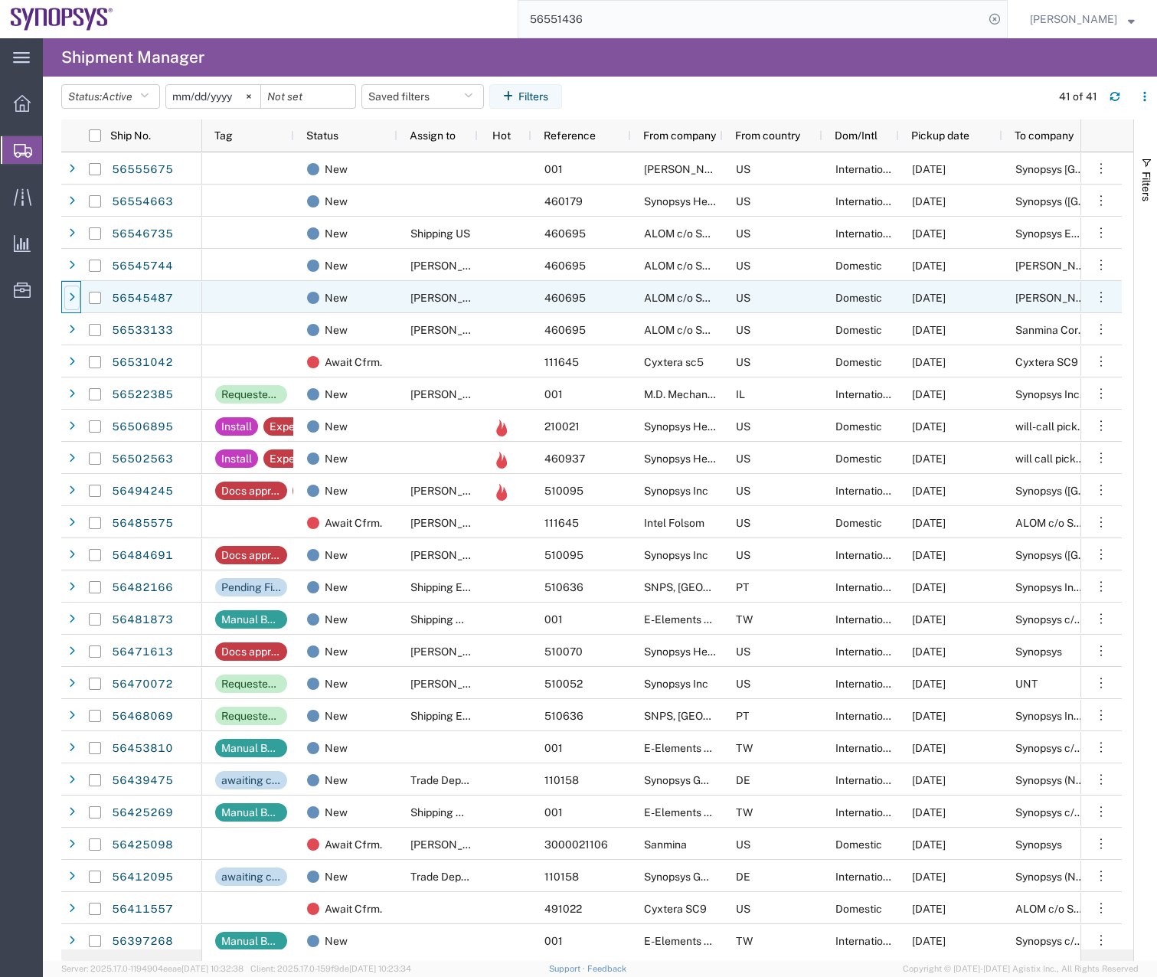
click at [74, 295] on icon at bounding box center [72, 297] width 6 height 11
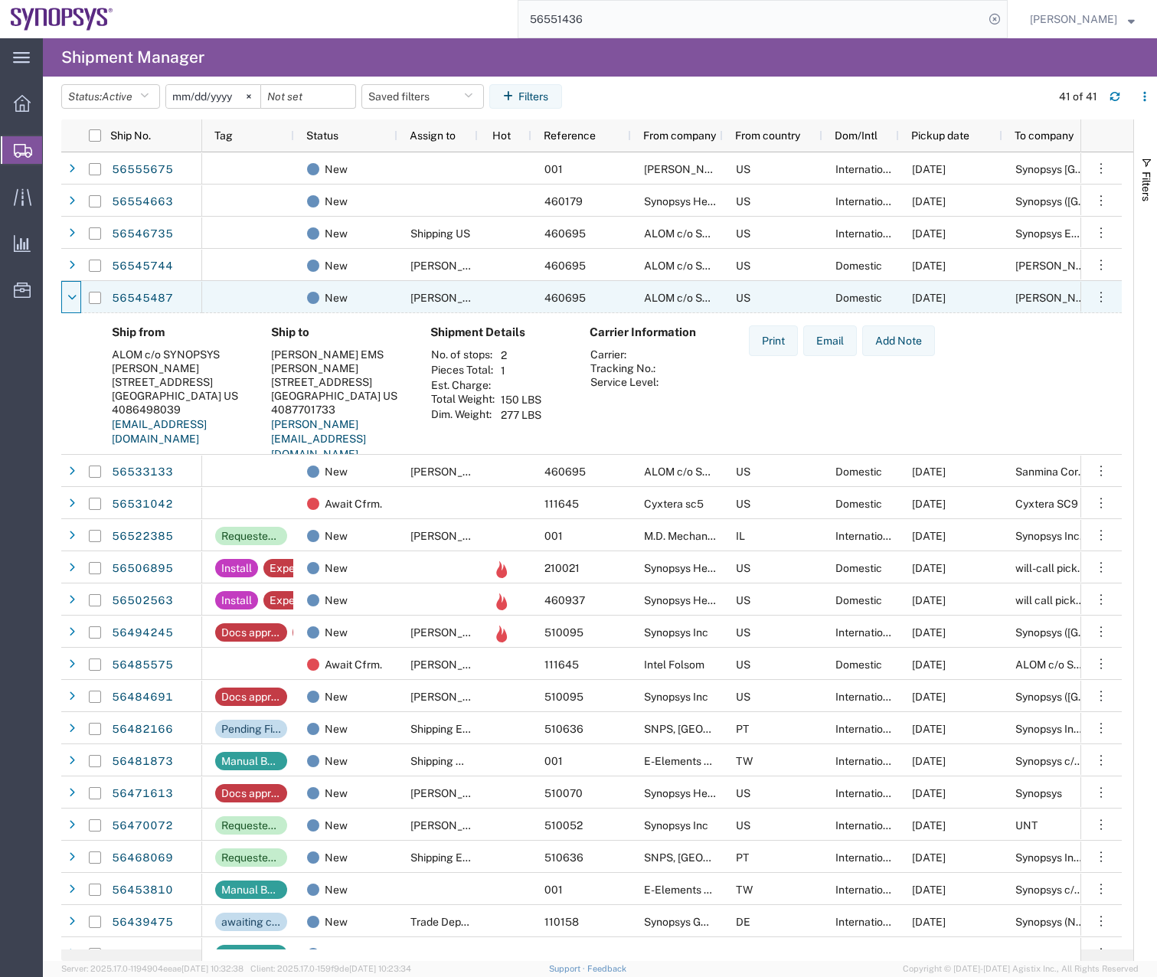
click at [74, 295] on icon at bounding box center [71, 297] width 9 height 11
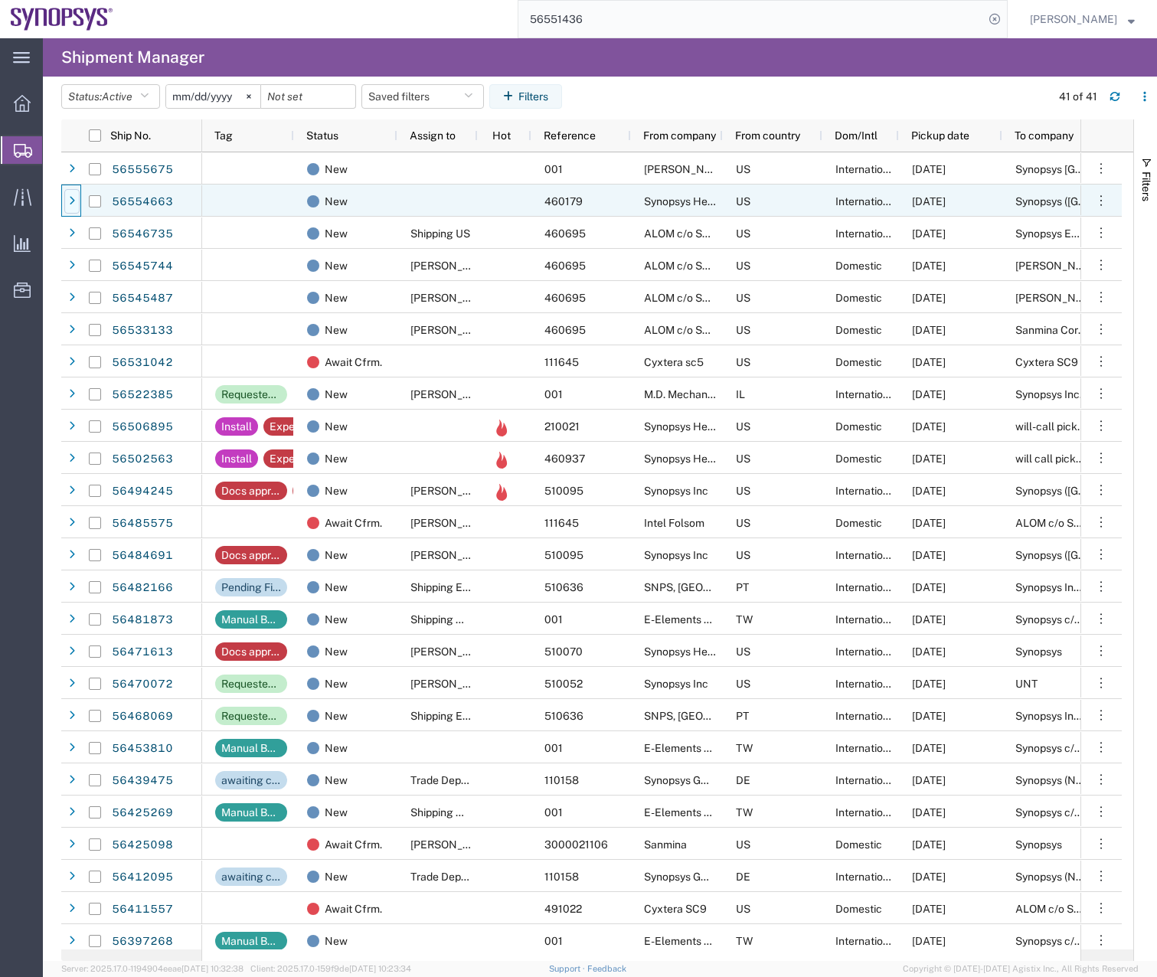
click at [73, 207] on div at bounding box center [71, 201] width 15 height 24
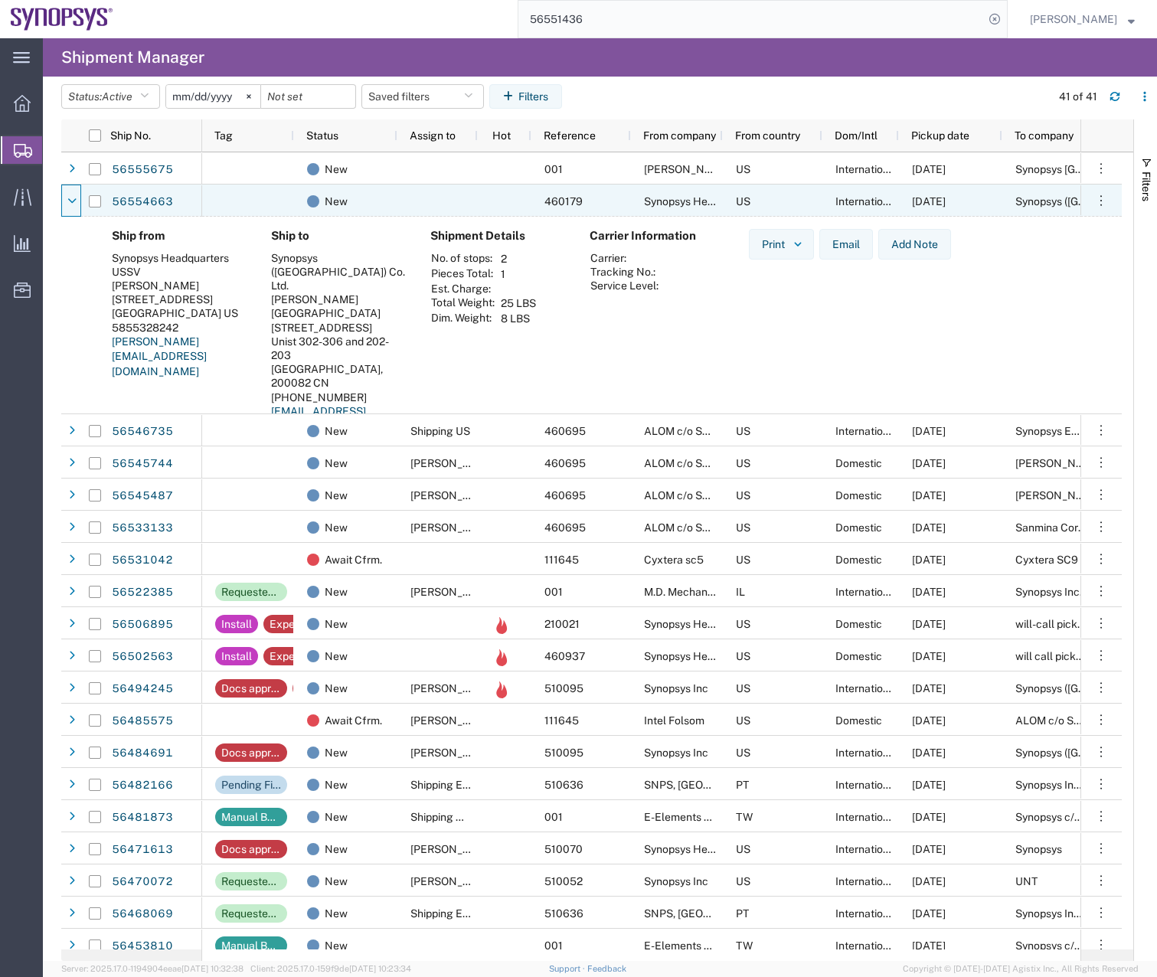
click at [73, 207] on div at bounding box center [71, 201] width 15 height 24
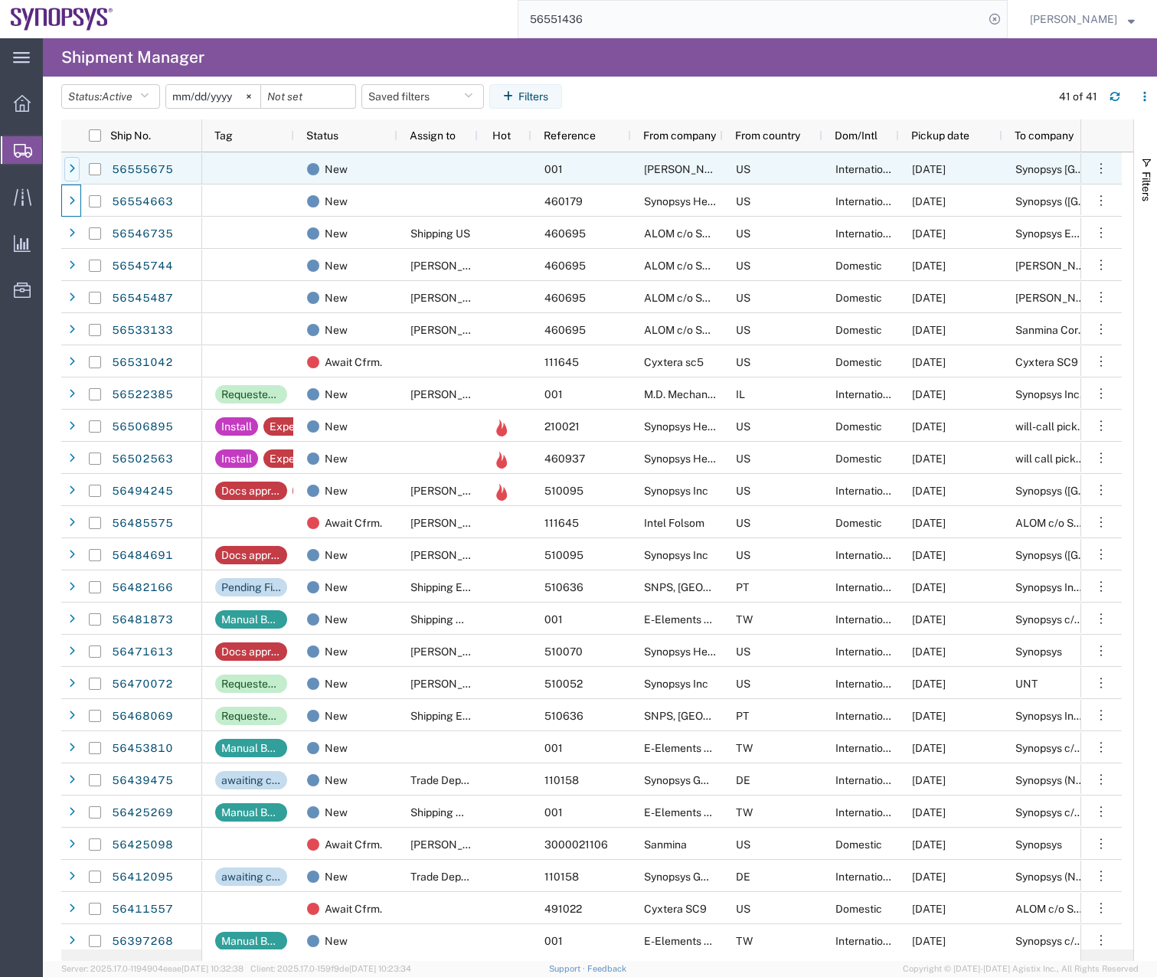
click at [73, 175] on div at bounding box center [71, 169] width 15 height 24
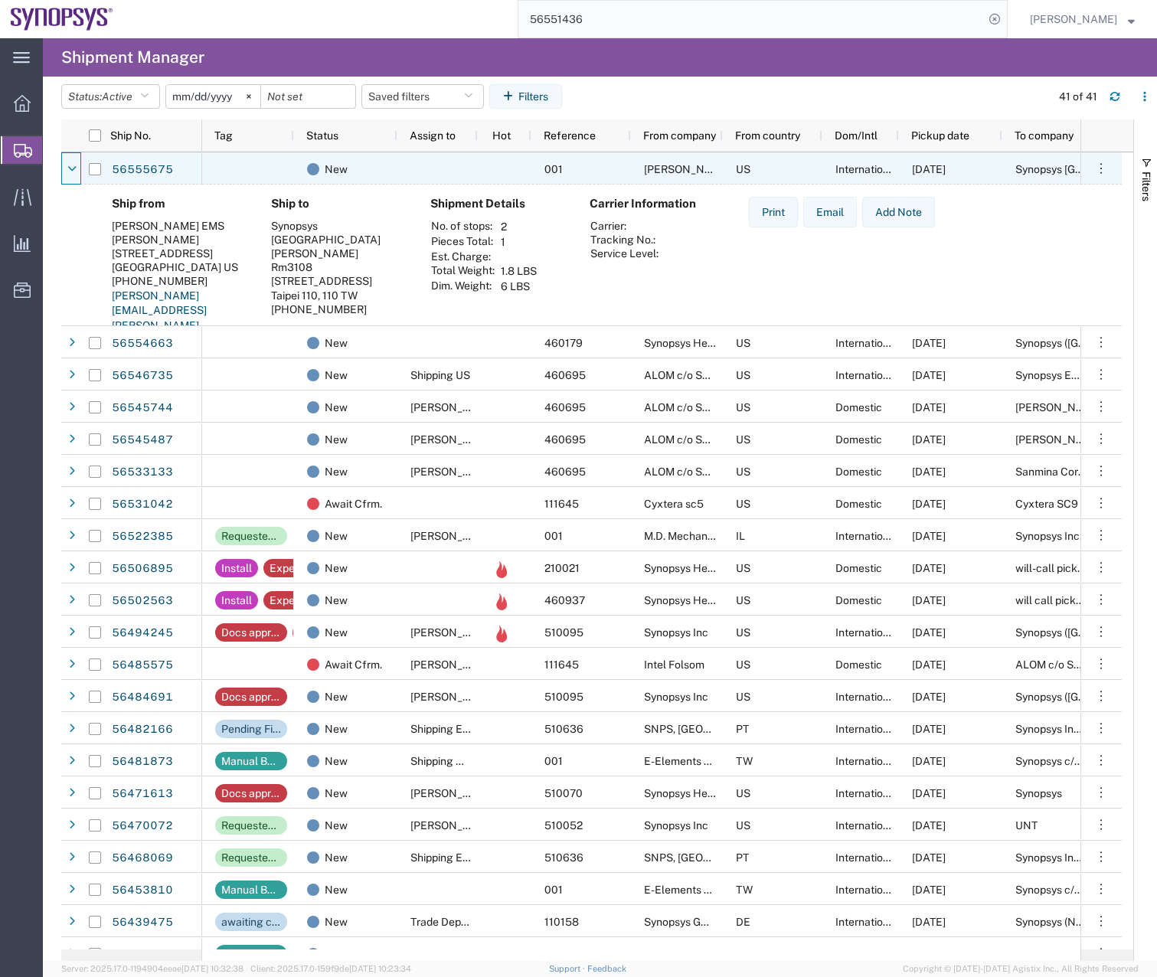
click at [73, 175] on div at bounding box center [71, 169] width 15 height 24
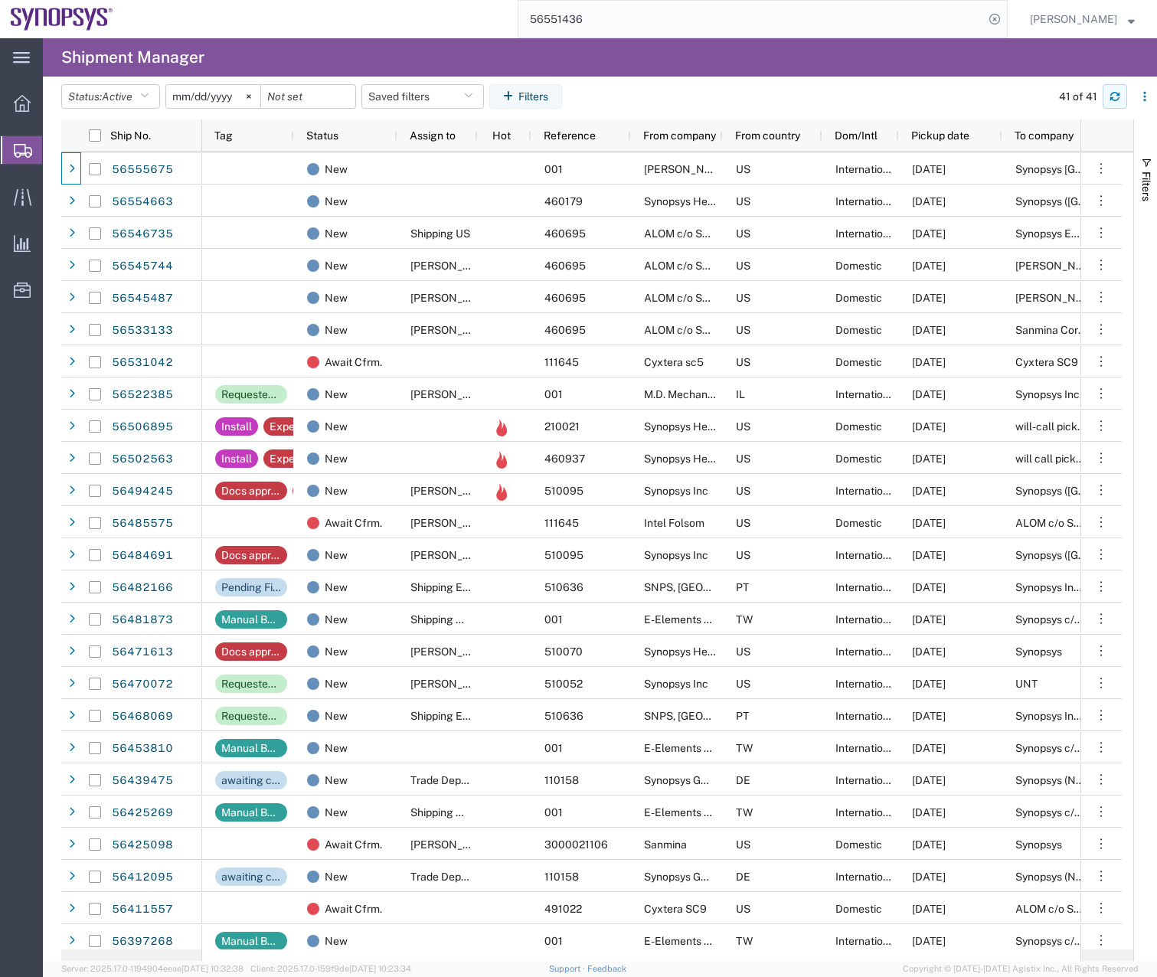
click at [1115, 102] on button "button" at bounding box center [1114, 96] width 24 height 24
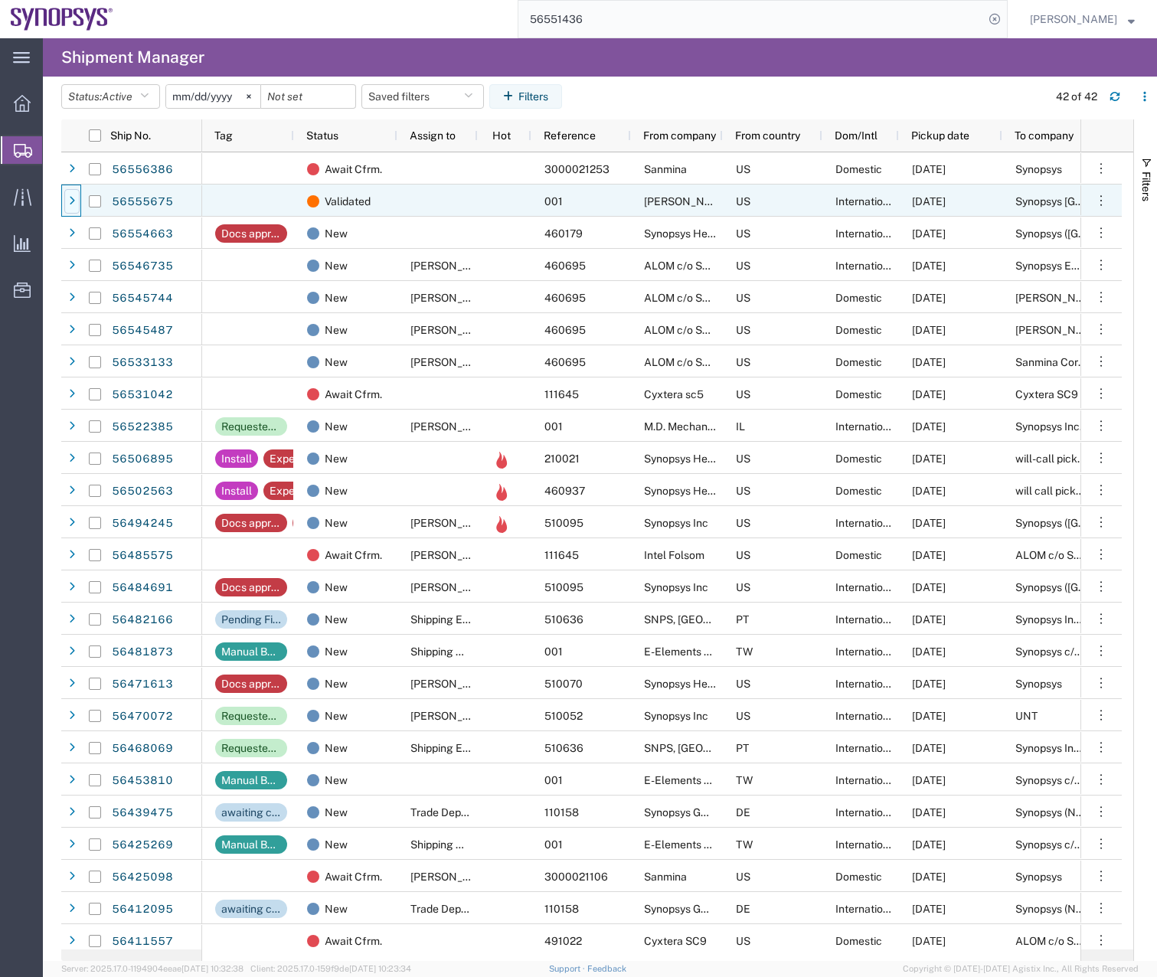
click at [77, 194] on div at bounding box center [71, 201] width 15 height 24
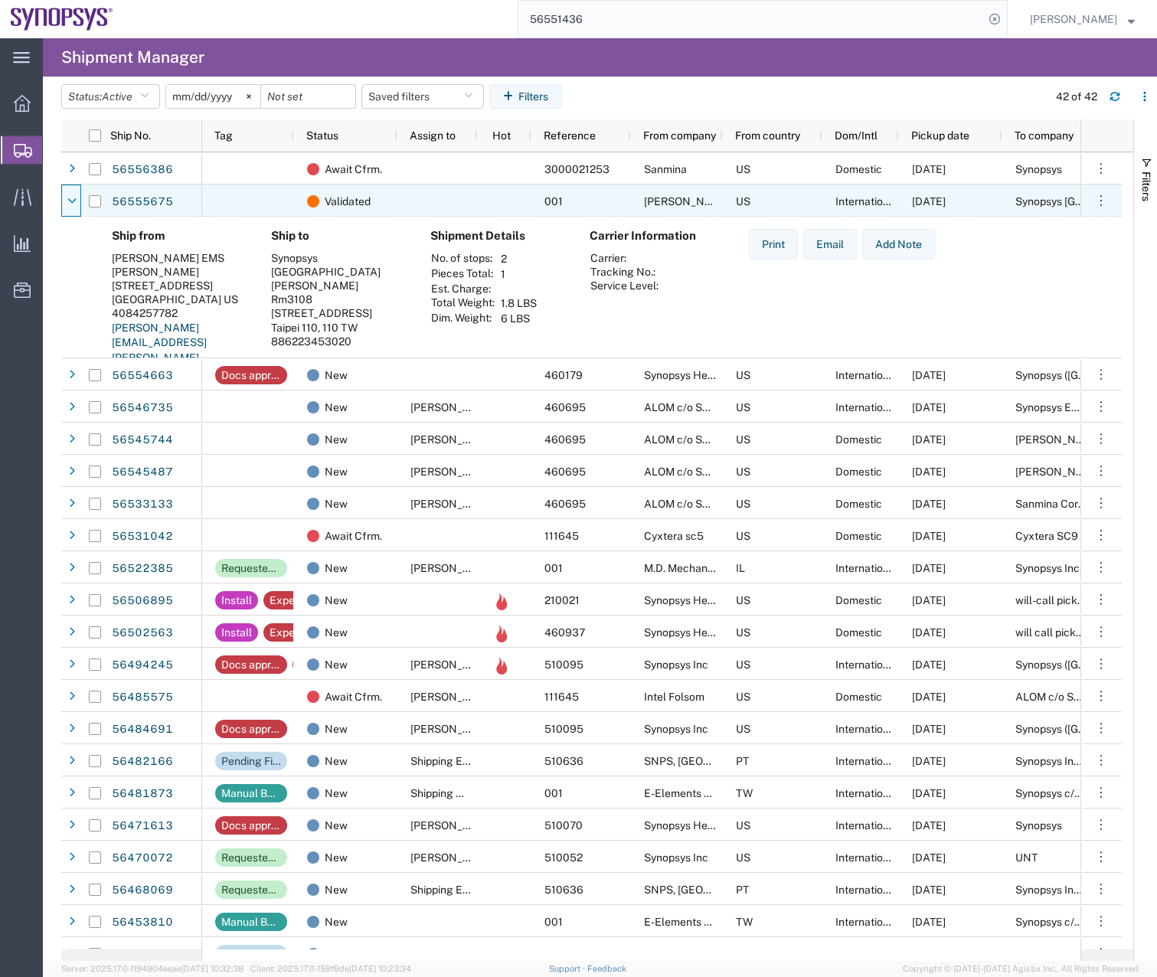
click at [77, 194] on div at bounding box center [71, 201] width 15 height 24
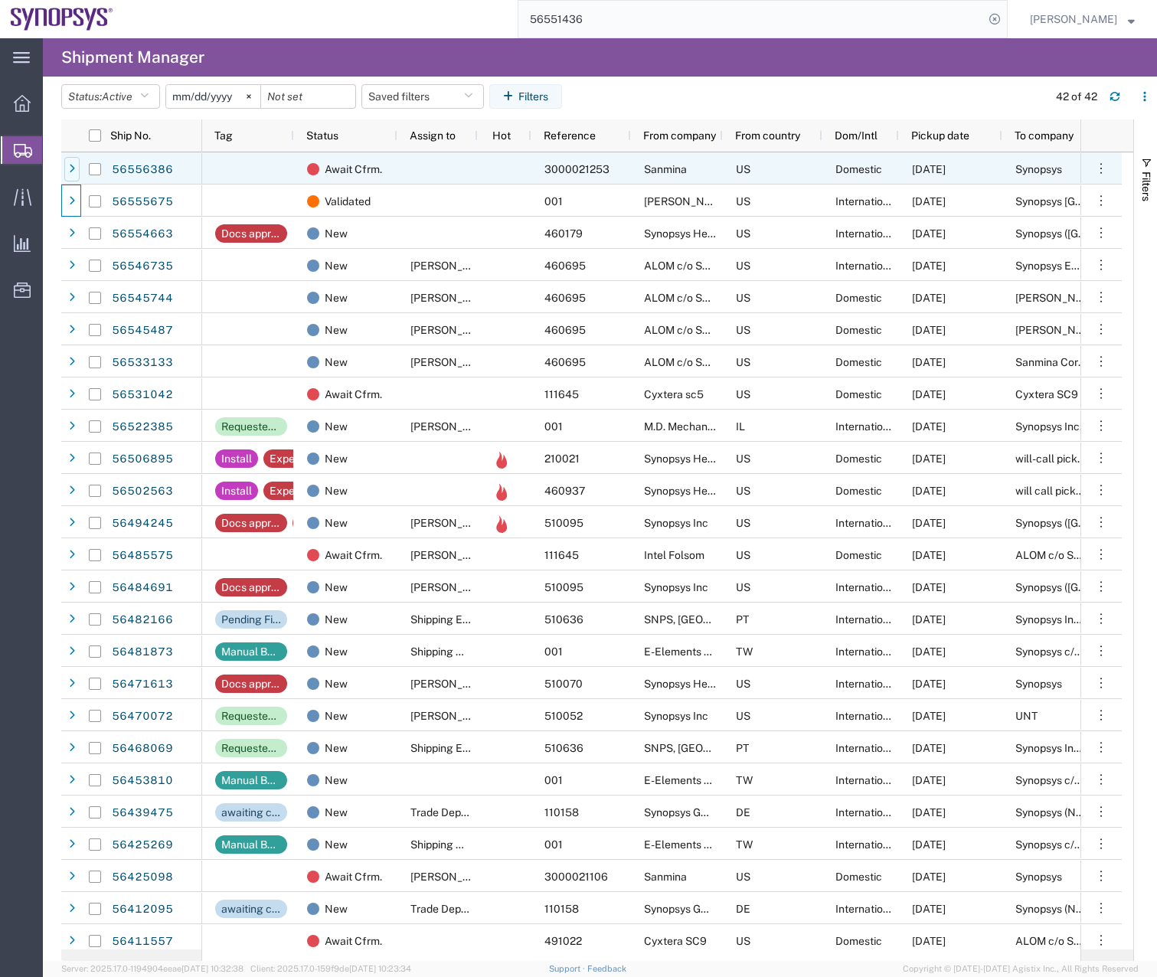
click at [76, 164] on div at bounding box center [71, 169] width 15 height 24
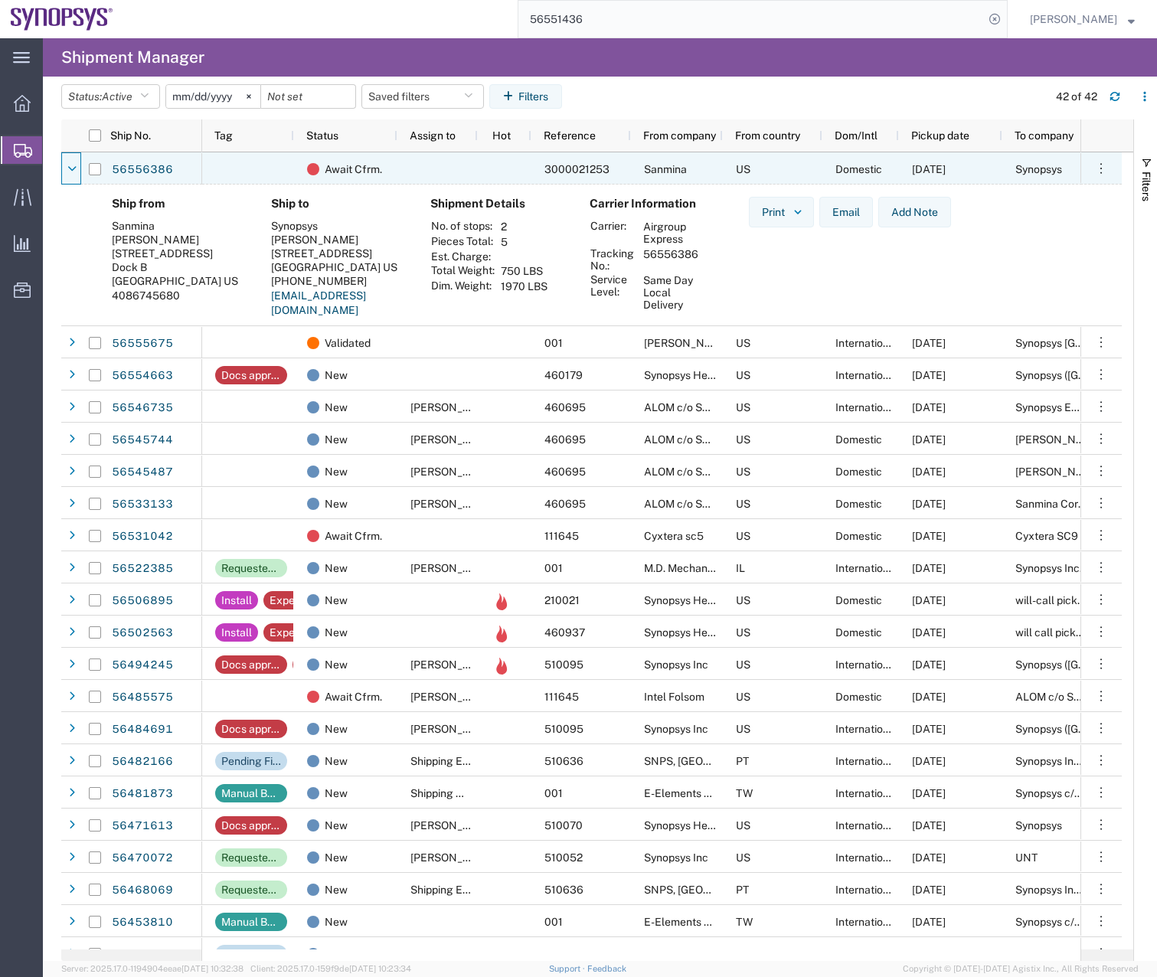
click at [76, 164] on icon at bounding box center [71, 169] width 9 height 11
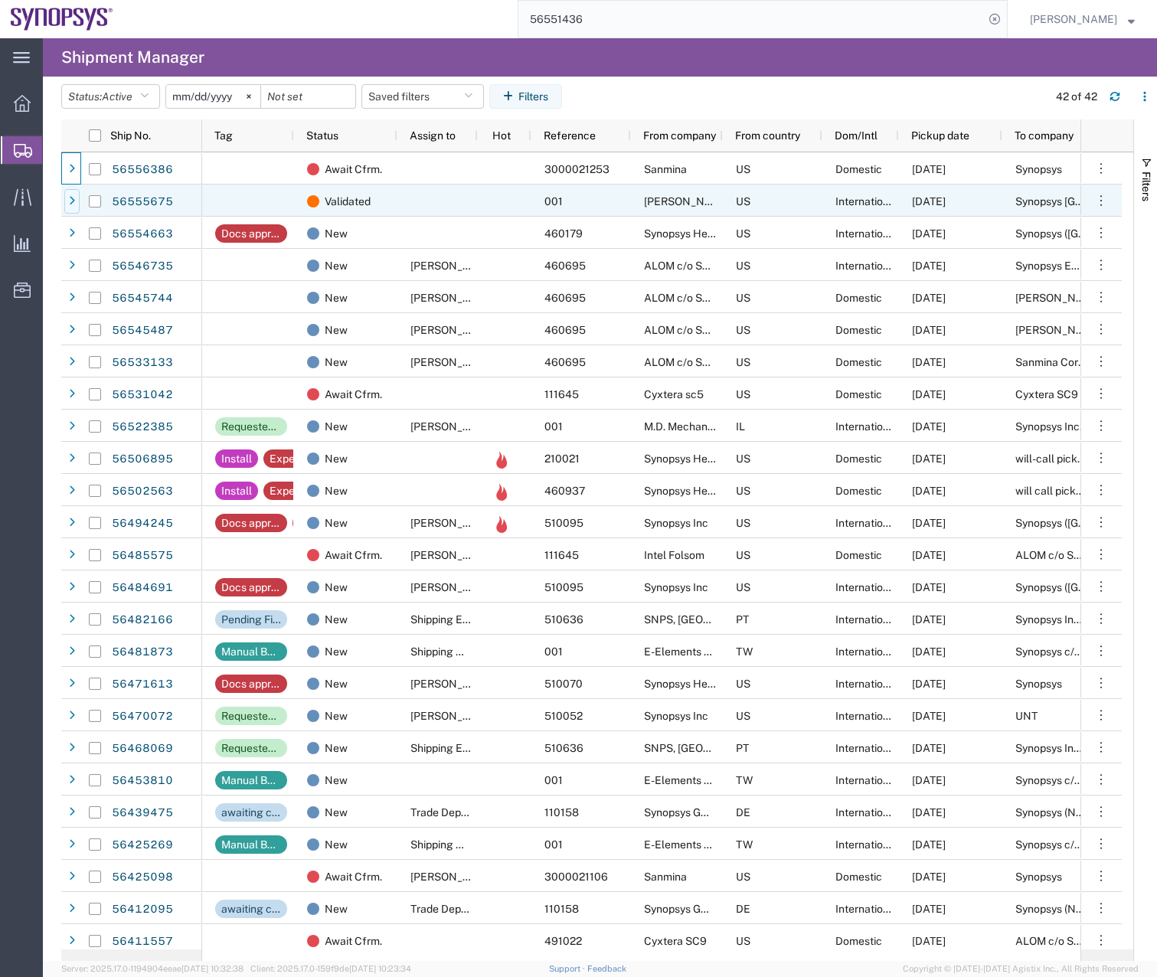
click at [70, 205] on icon at bounding box center [72, 201] width 6 height 11
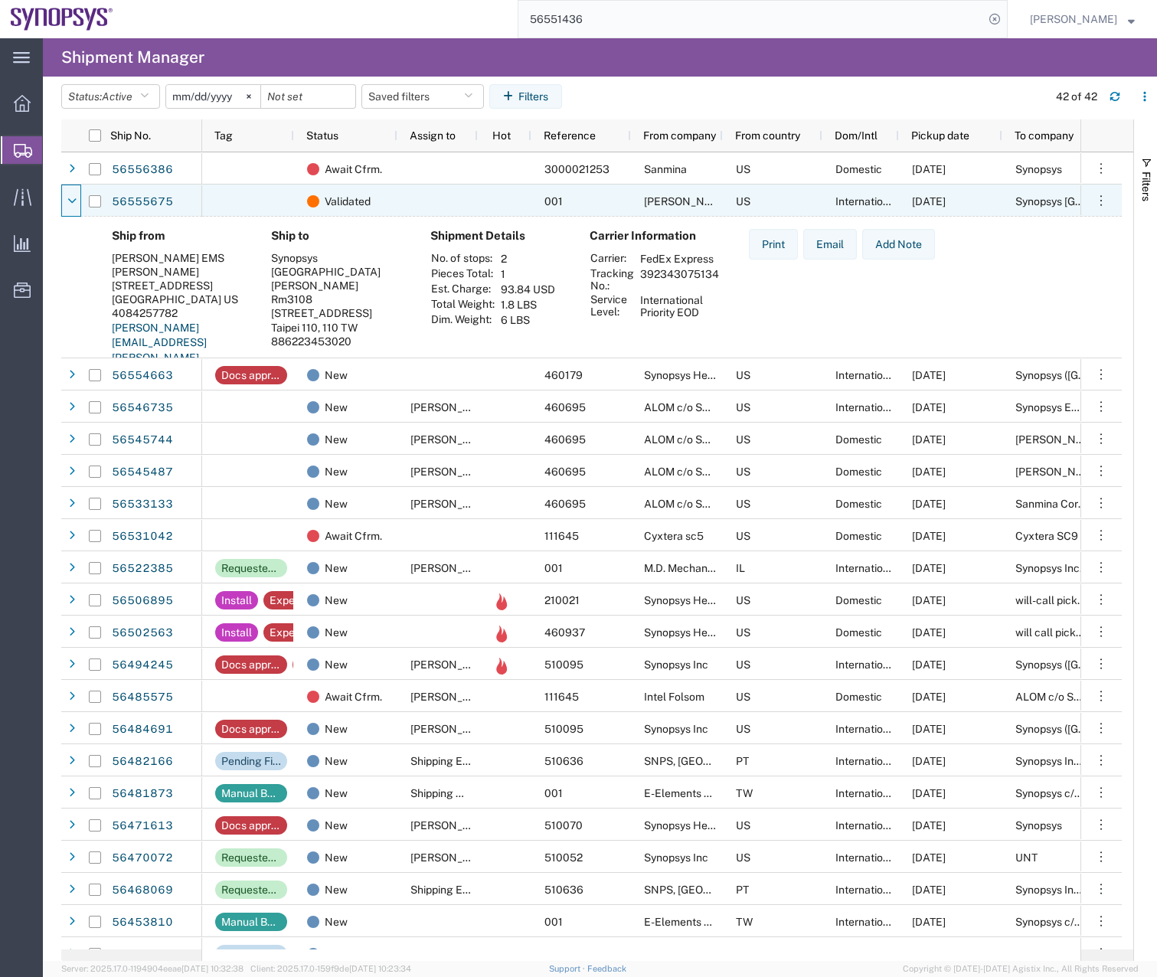
click at [70, 205] on icon at bounding box center [71, 201] width 9 height 11
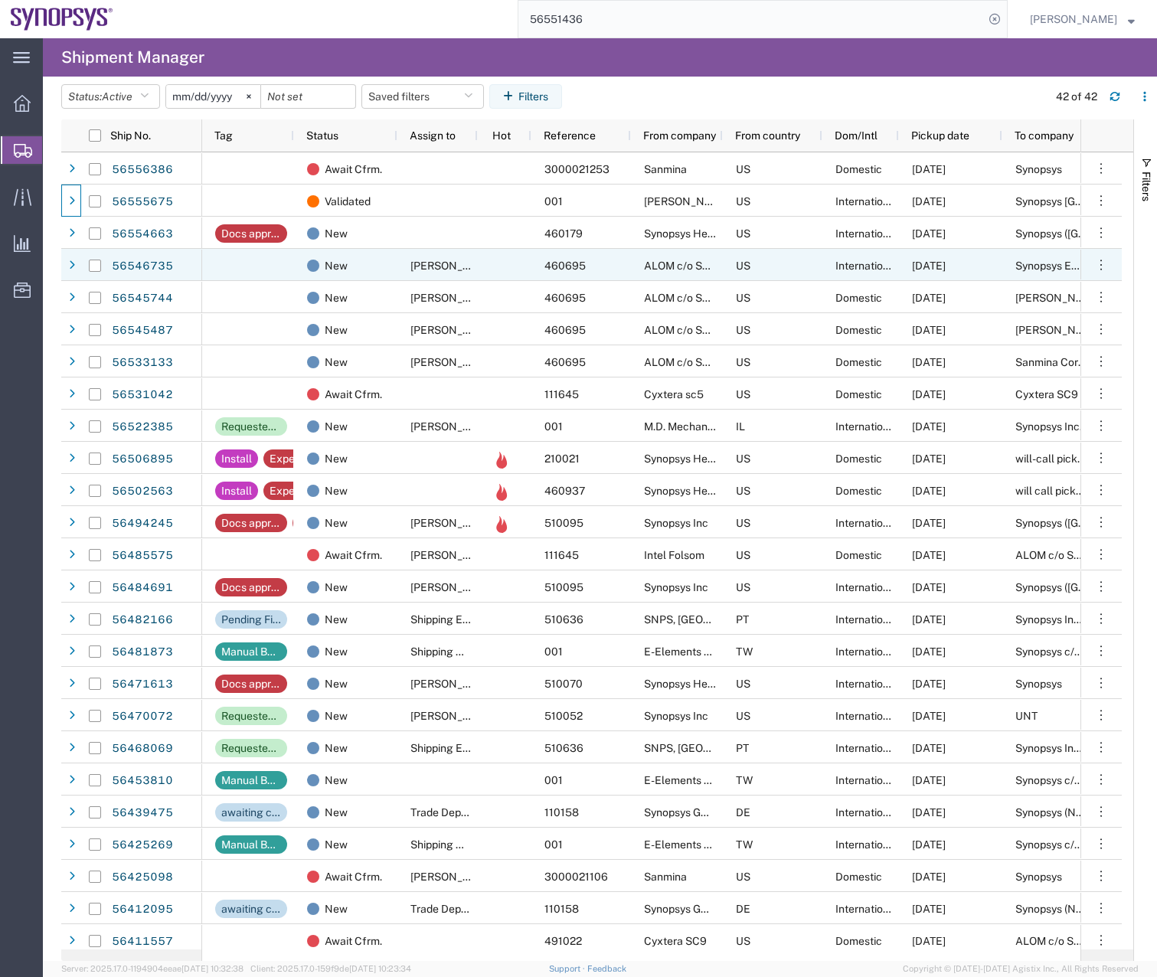
click at [81, 268] on div at bounding box center [94, 266] width 29 height 32
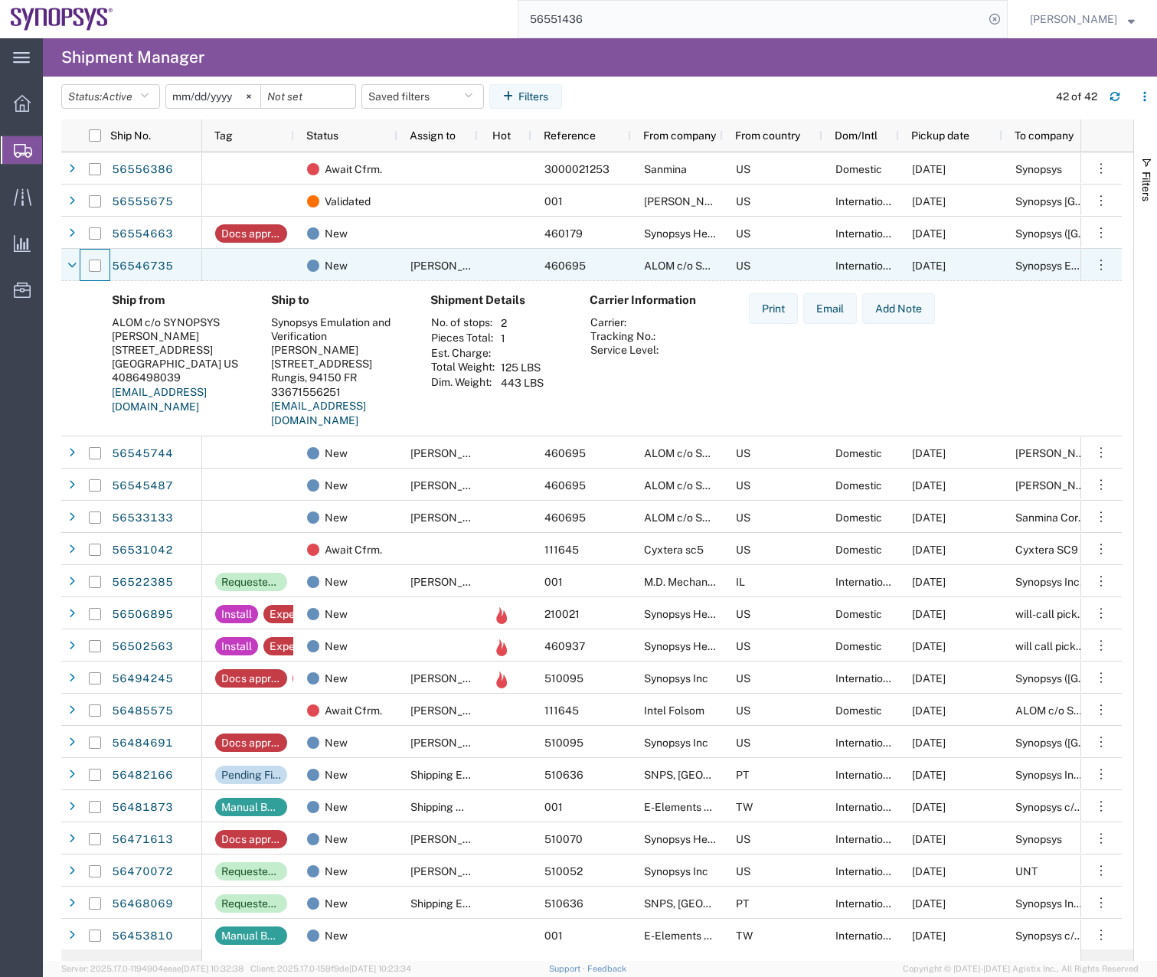
click at [81, 268] on div at bounding box center [94, 266] width 29 height 32
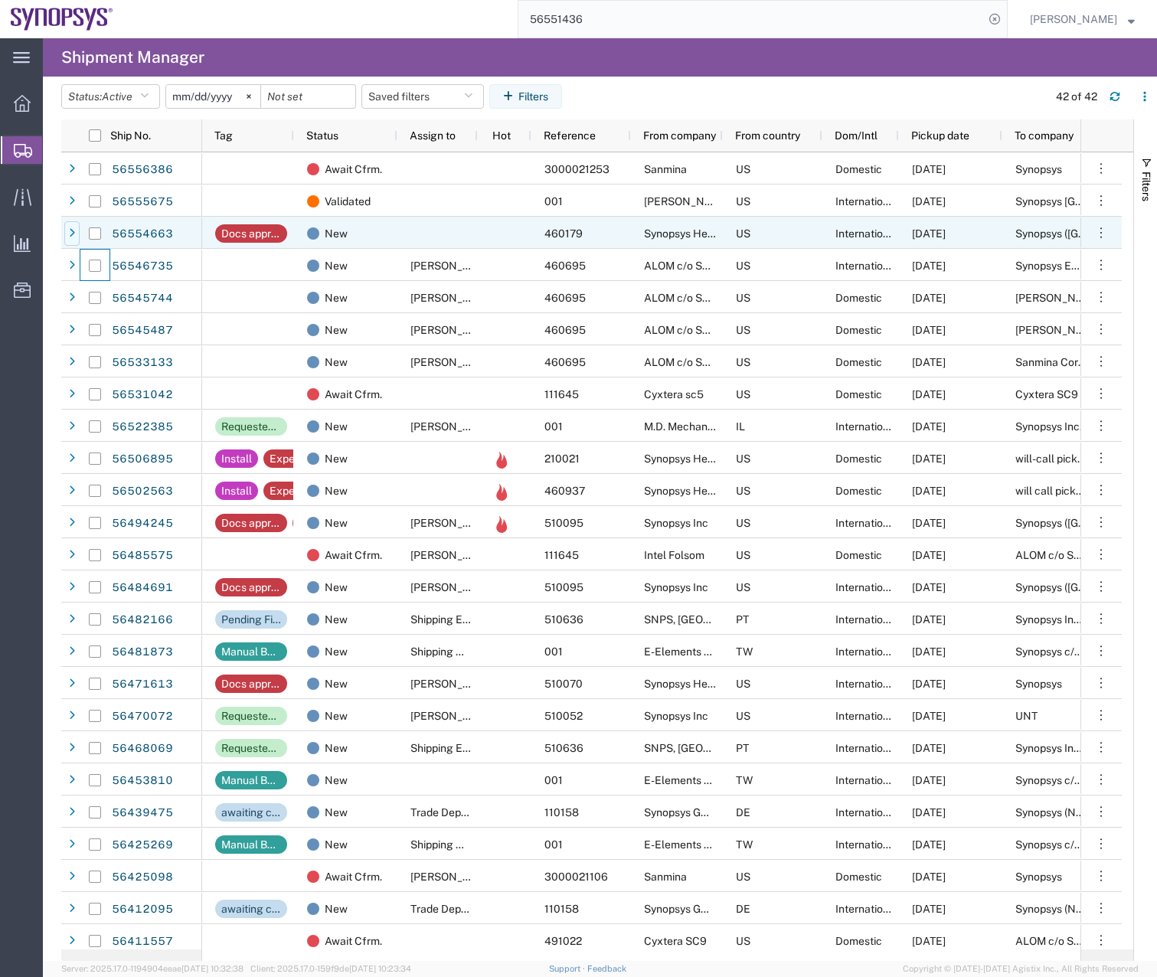
click at [73, 231] on icon at bounding box center [72, 233] width 6 height 11
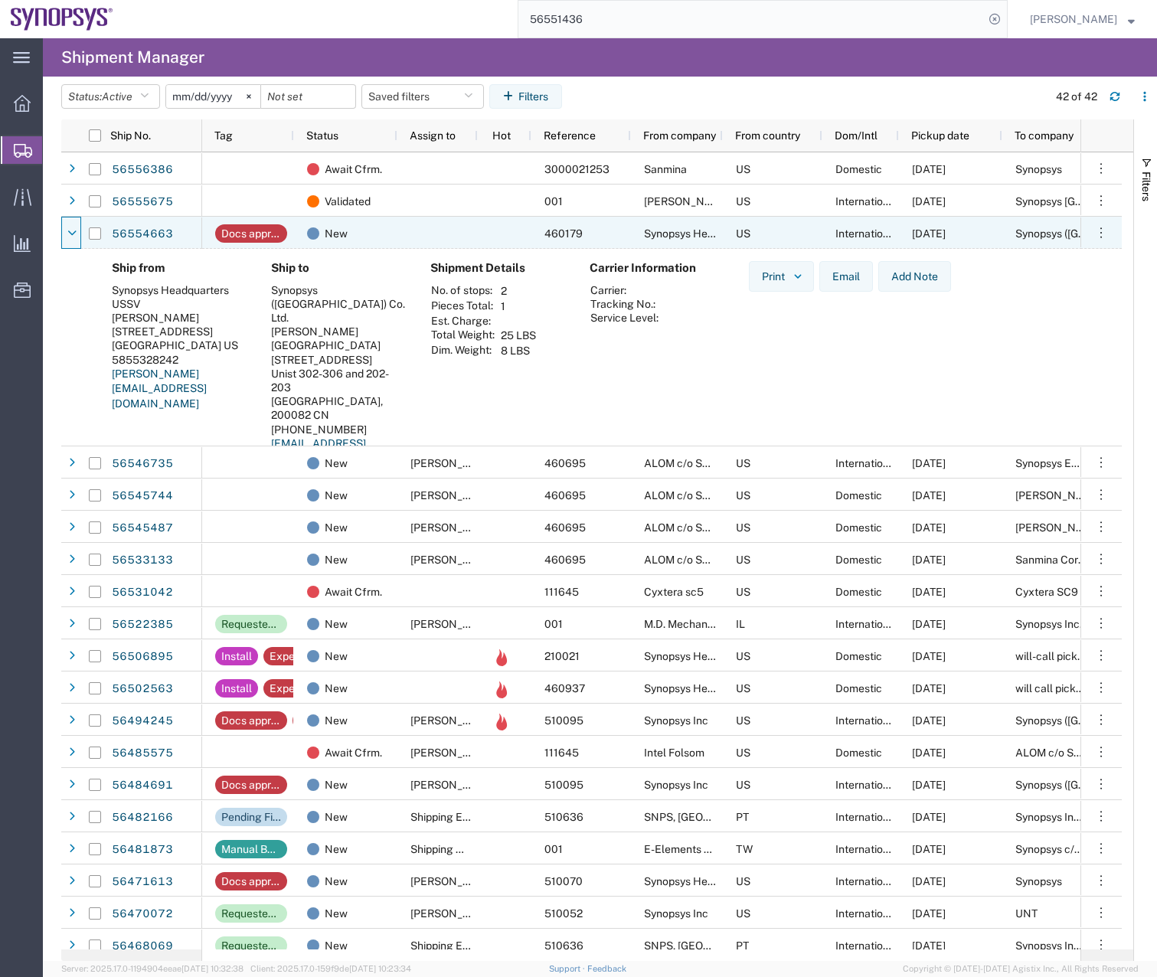
click at [73, 231] on icon at bounding box center [71, 233] width 9 height 11
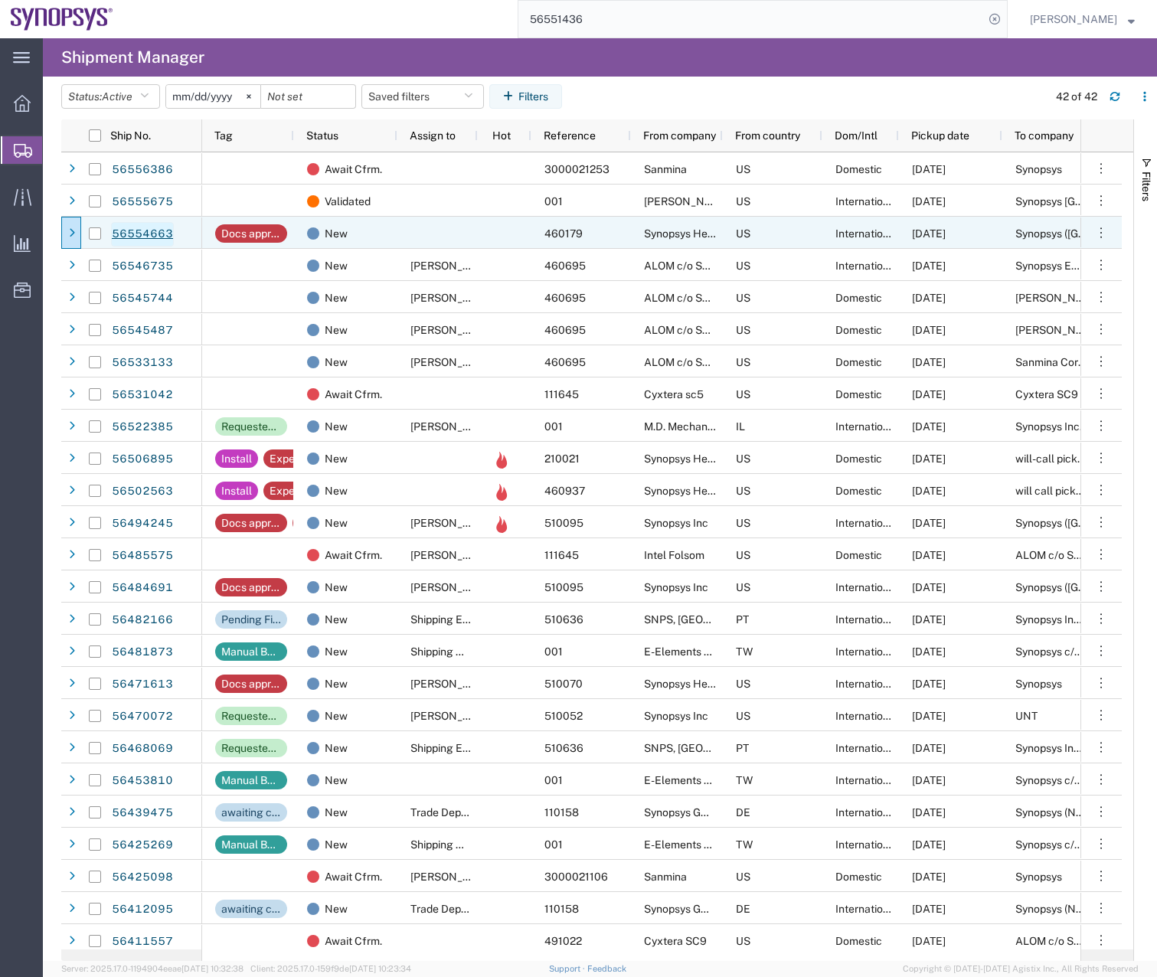
click at [132, 230] on link "56554663" at bounding box center [142, 234] width 63 height 24
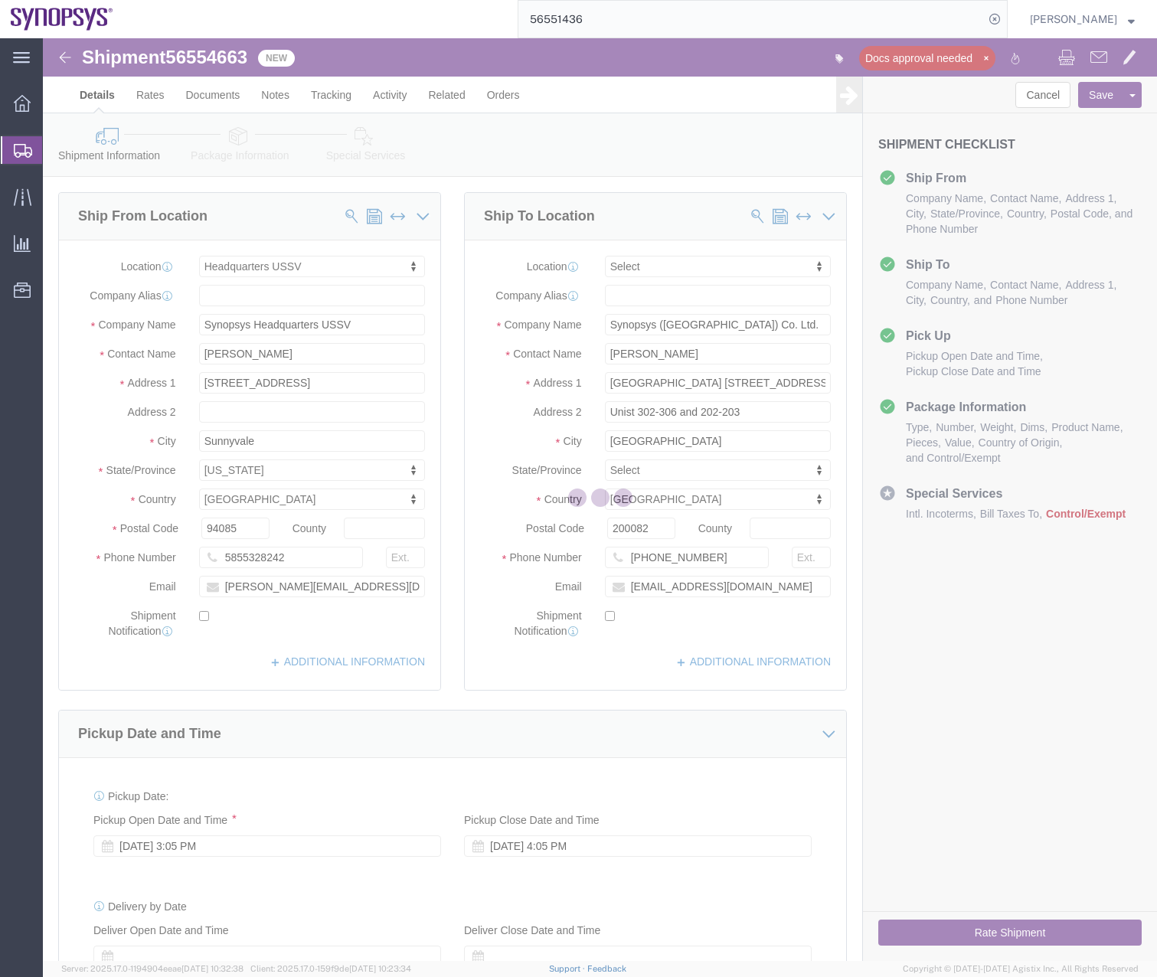
select select "63204"
select select
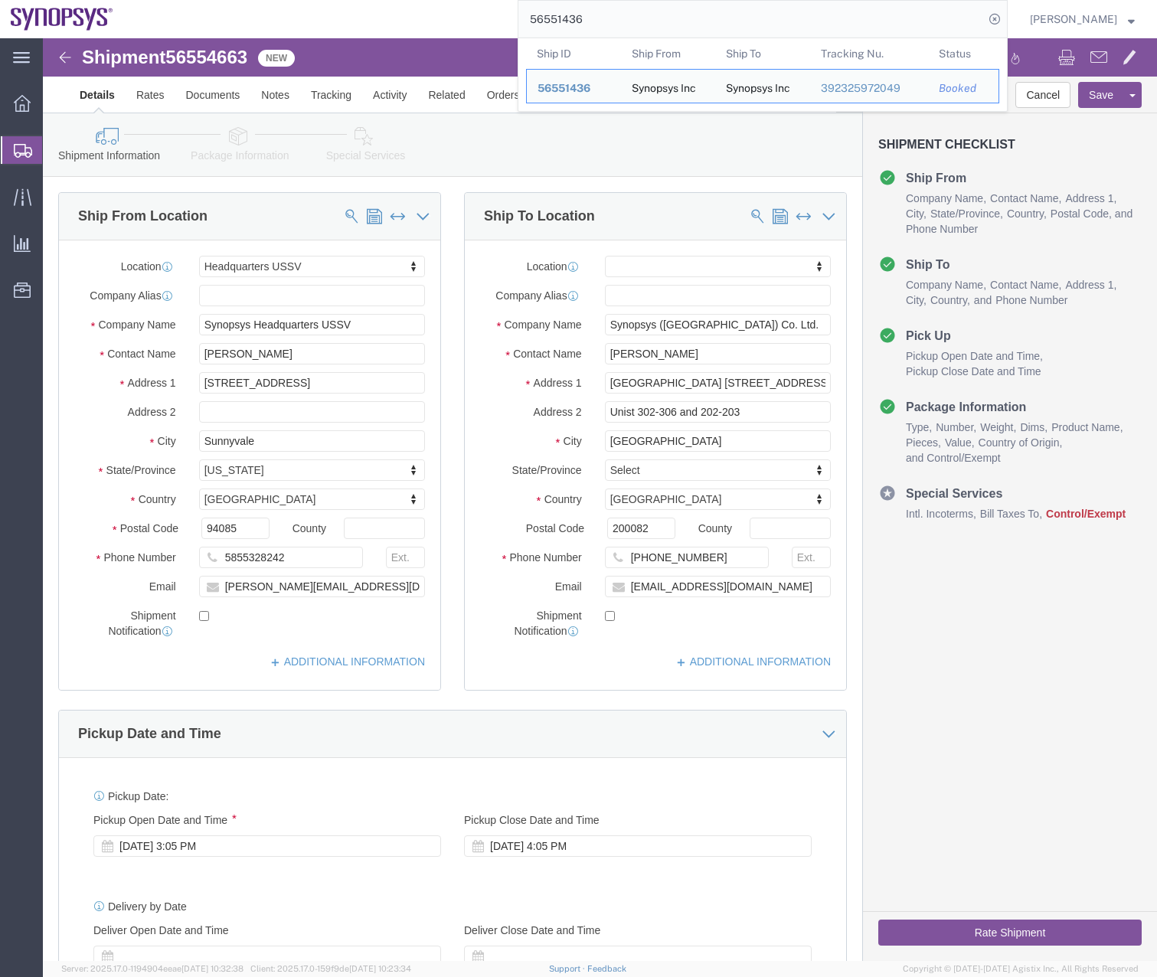
drag, startPoint x: 597, startPoint y: 18, endPoint x: 446, endPoint y: 18, distance: 151.6
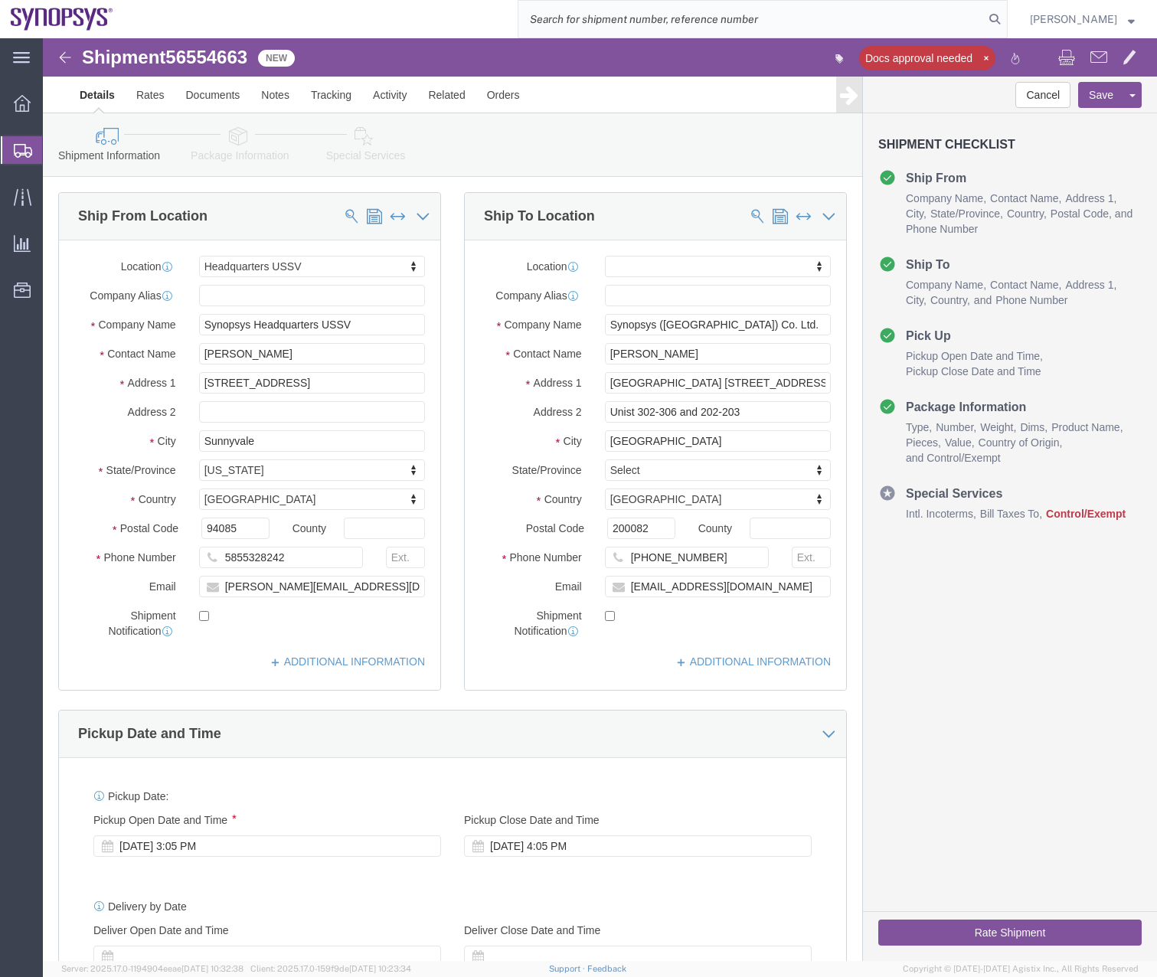
click at [11, 149] on div at bounding box center [22, 150] width 43 height 28
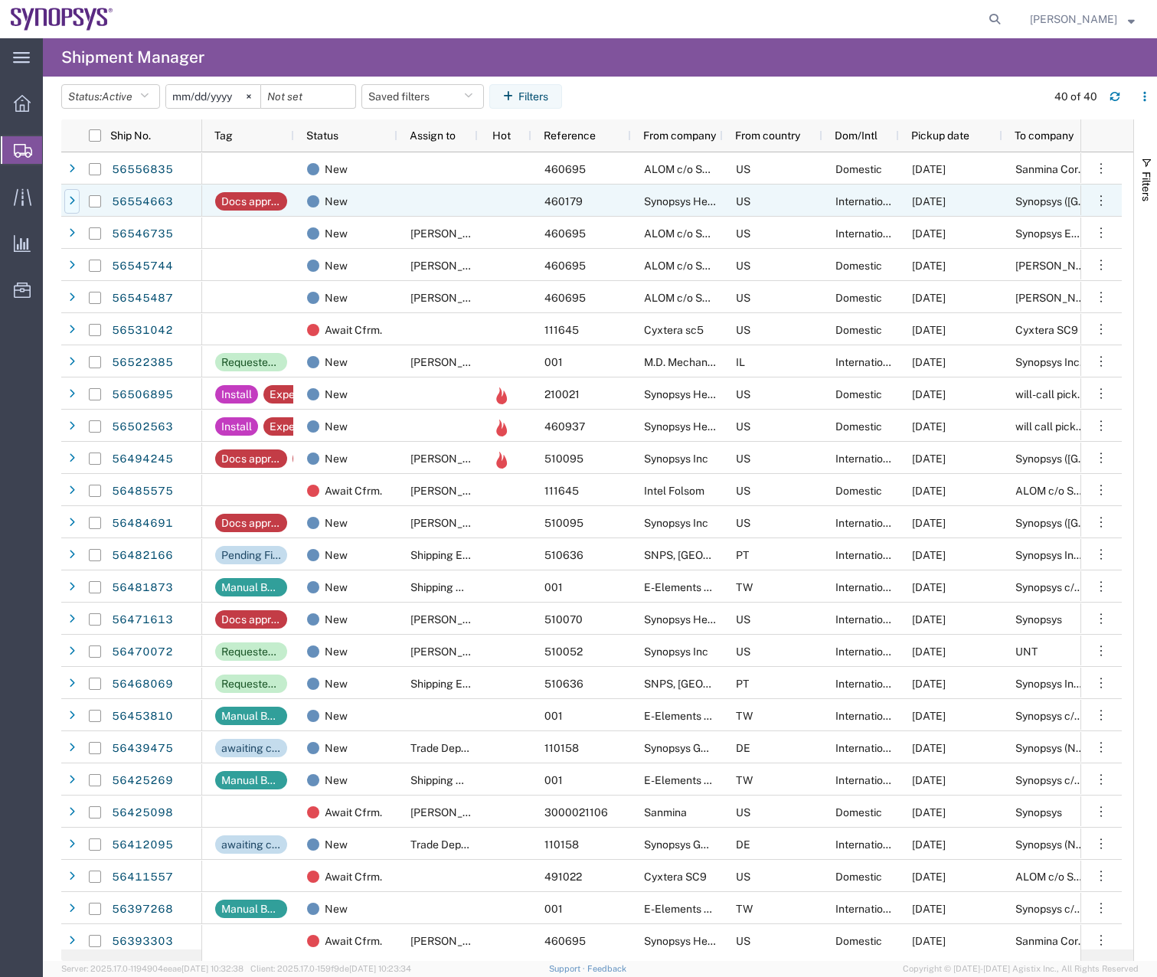
click at [74, 196] on icon at bounding box center [72, 201] width 6 height 11
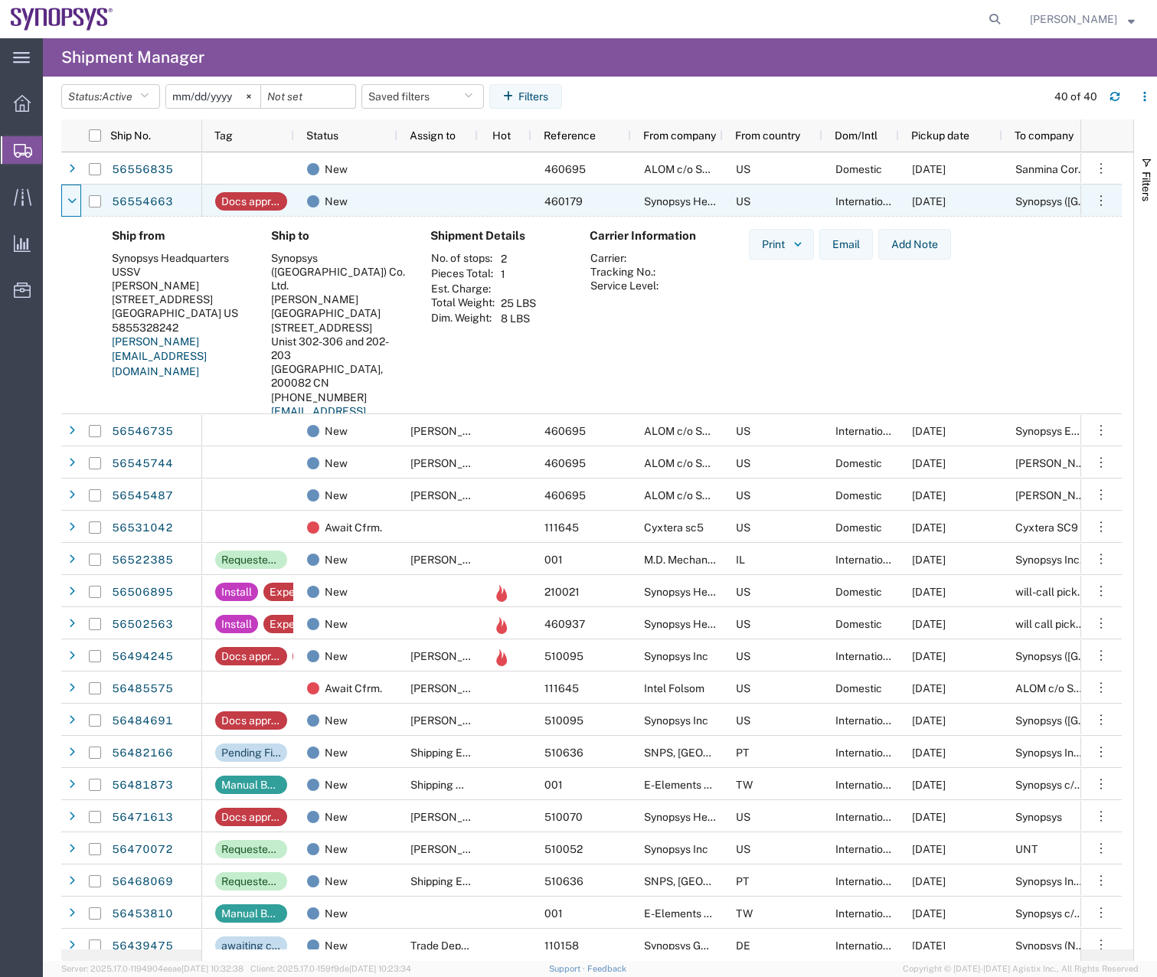
click at [74, 196] on icon at bounding box center [71, 201] width 9 height 11
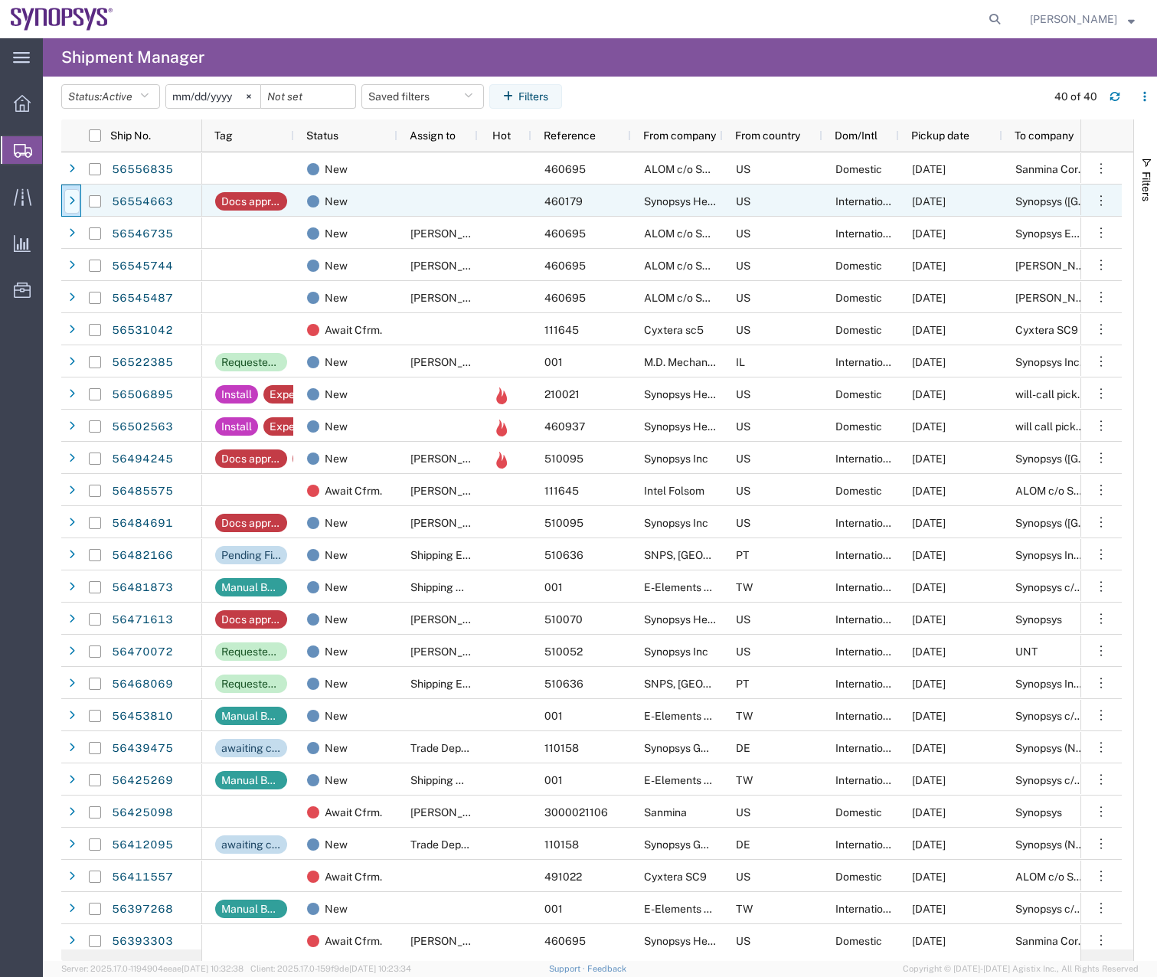
click at [72, 199] on icon at bounding box center [72, 201] width 6 height 11
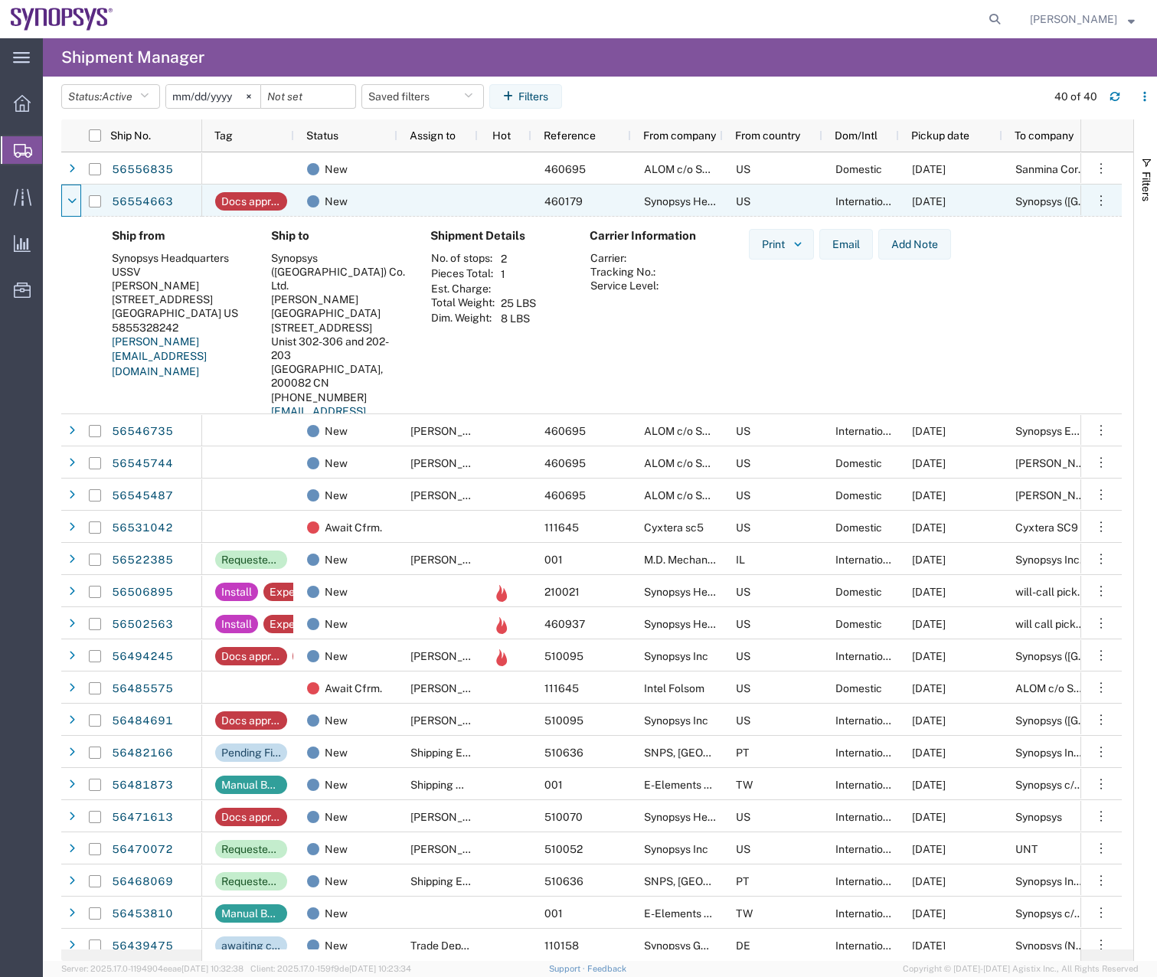
click at [72, 199] on icon at bounding box center [71, 201] width 9 height 11
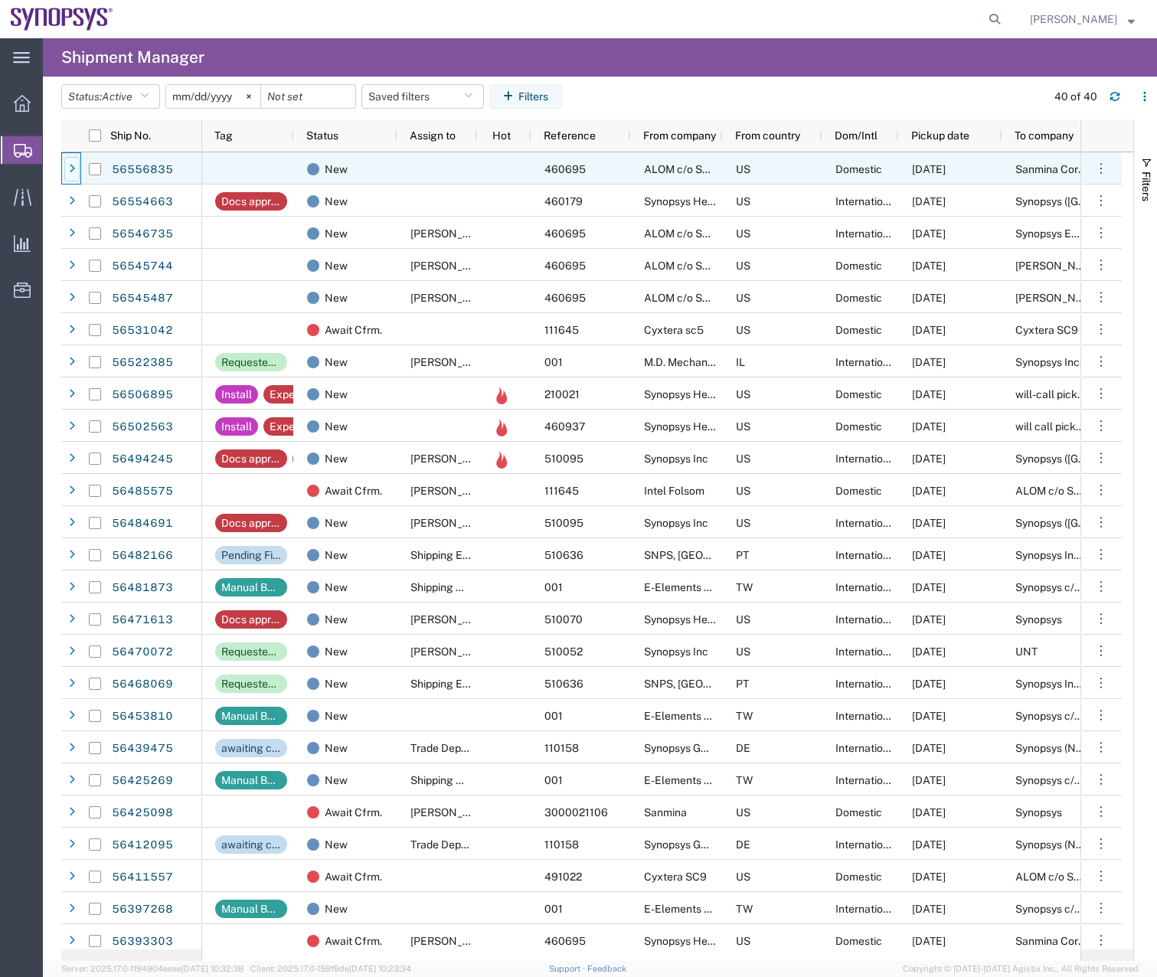
click at [68, 174] on div at bounding box center [71, 169] width 15 height 24
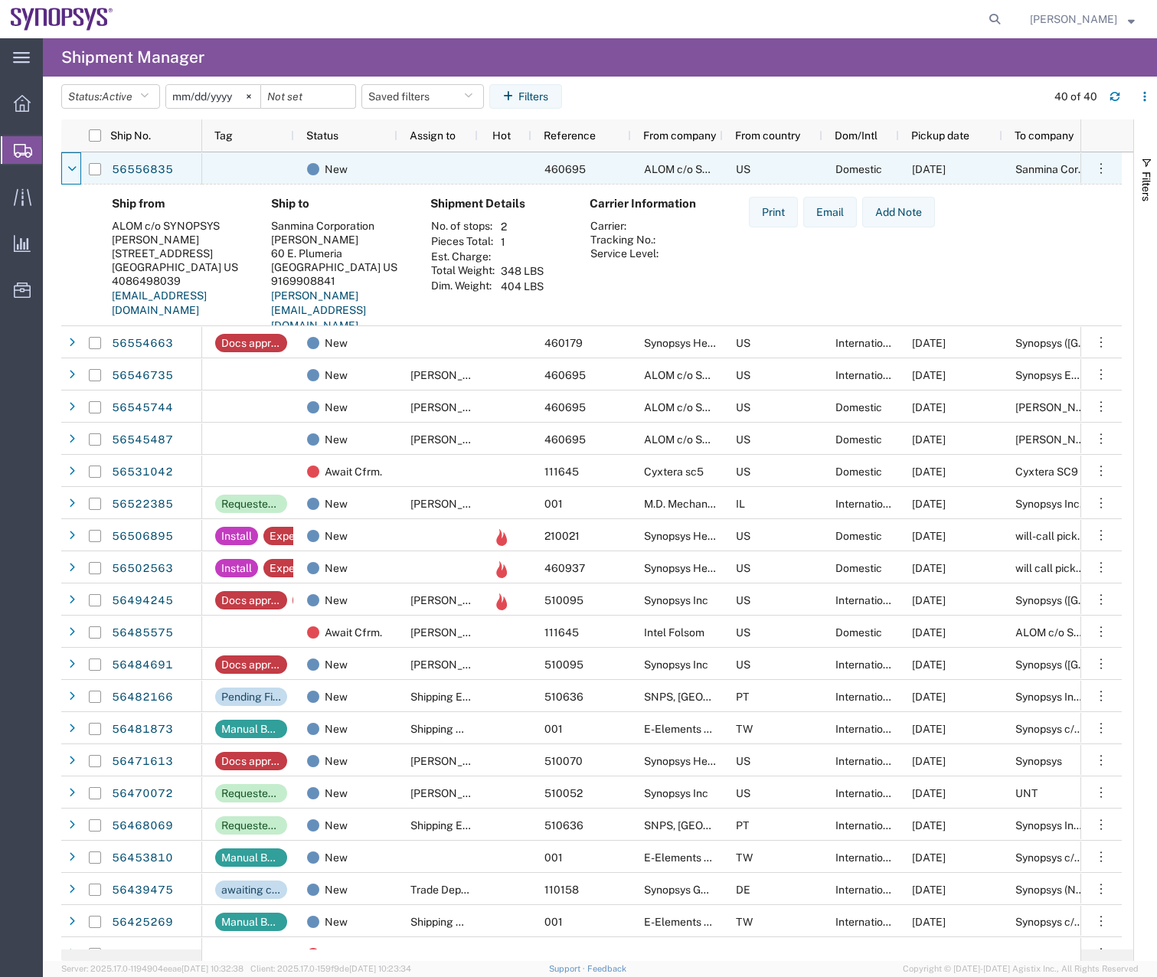
click at [68, 174] on icon at bounding box center [71, 169] width 9 height 11
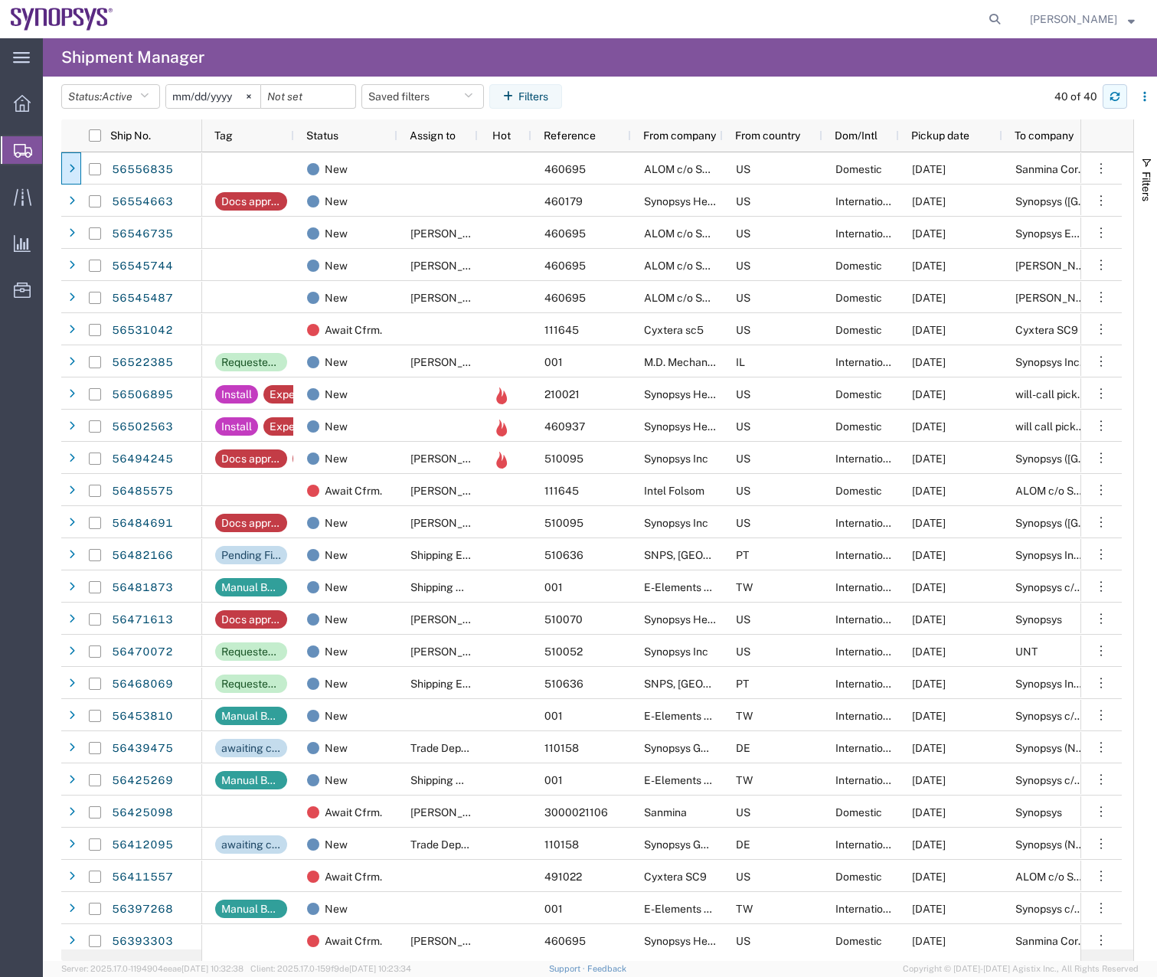
click at [1108, 101] on button "button" at bounding box center [1114, 96] width 24 height 24
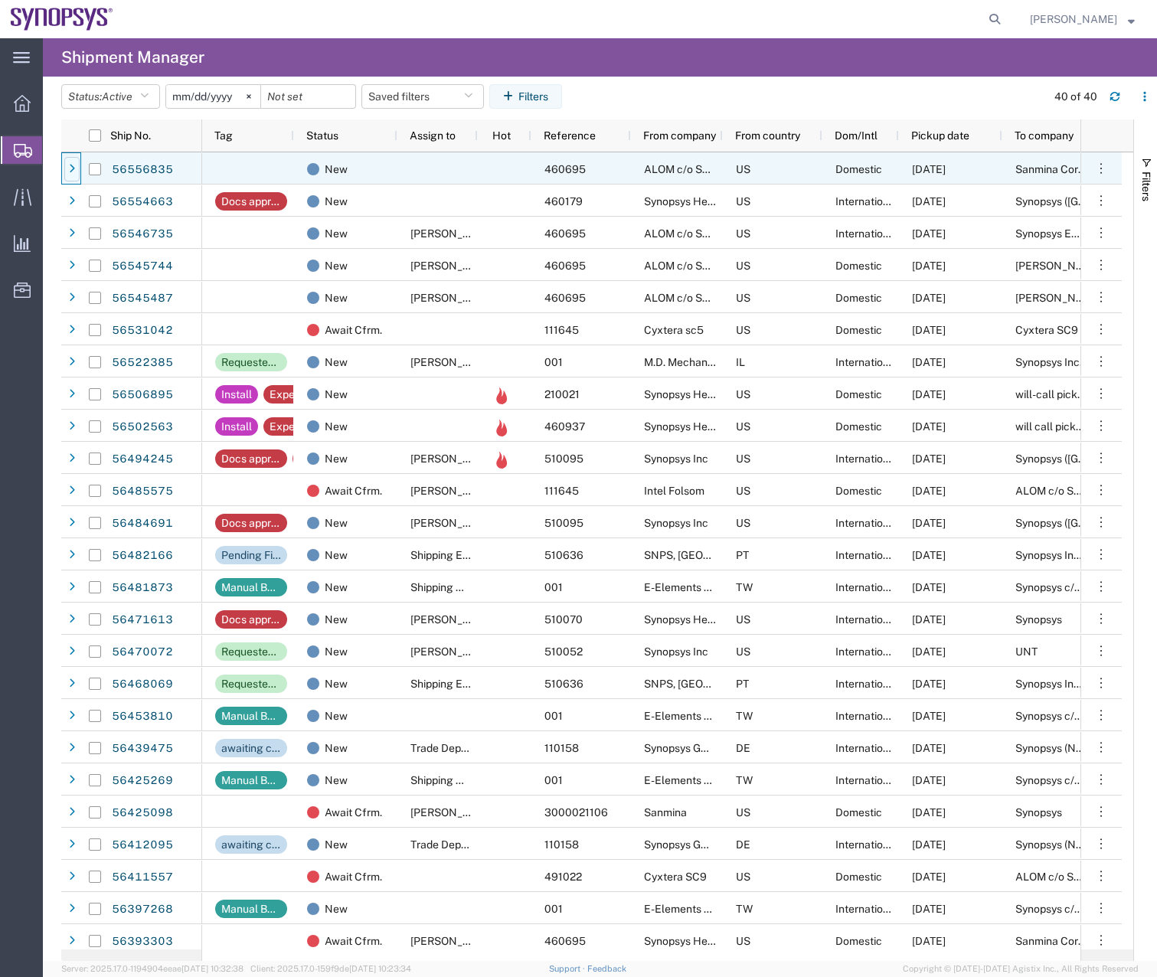
click at [71, 173] on icon at bounding box center [72, 169] width 6 height 11
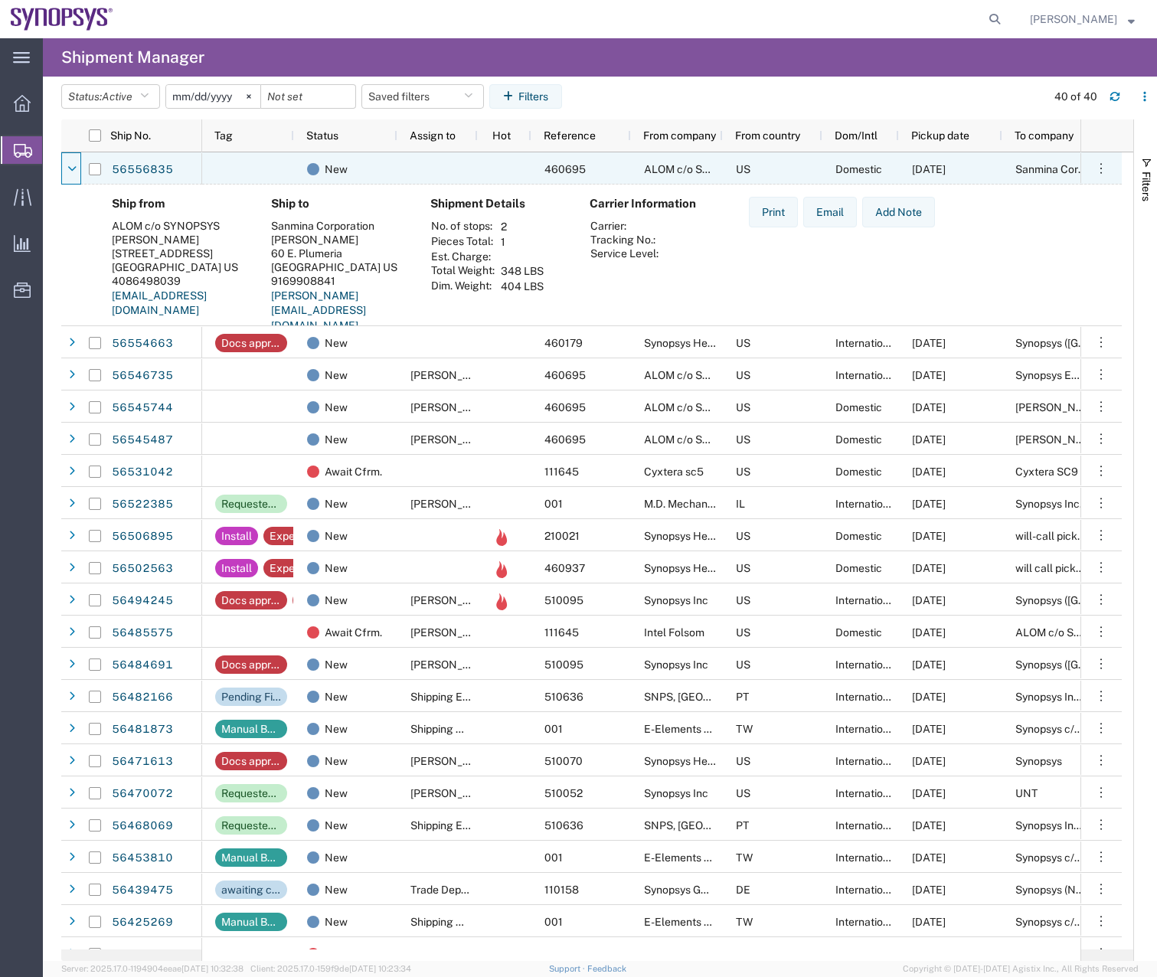
click at [71, 173] on icon at bounding box center [71, 169] width 9 height 11
